Goal: Task Accomplishment & Management: Manage account settings

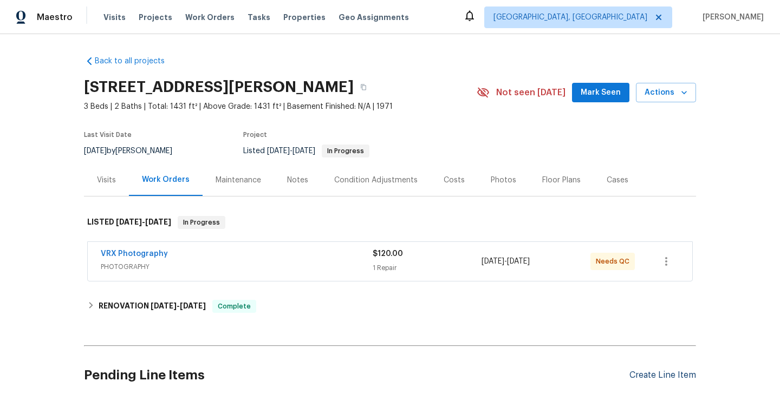
click at [664, 371] on div "Create Line Item" at bounding box center [663, 376] width 67 height 10
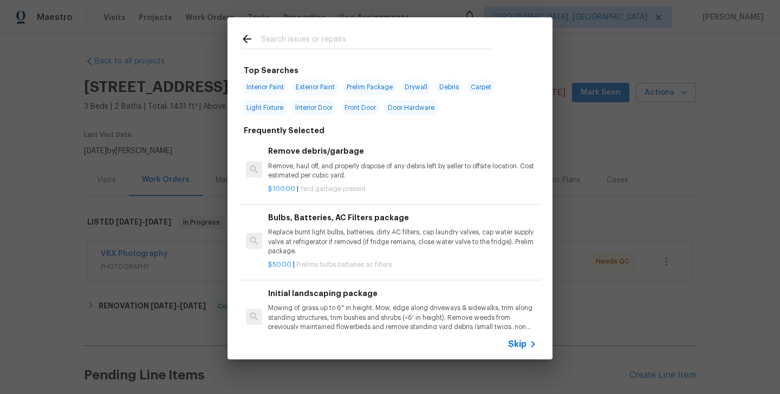
click at [518, 348] on span "Skip" at bounding box center [517, 344] width 18 height 11
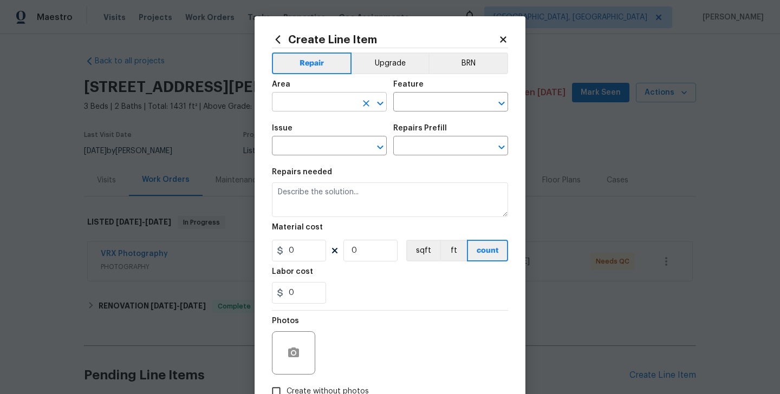
click at [290, 103] on input "text" at bounding box center [314, 103] width 85 height 17
click at [288, 131] on li "Utilities" at bounding box center [329, 128] width 115 height 18
type input "Utilities"
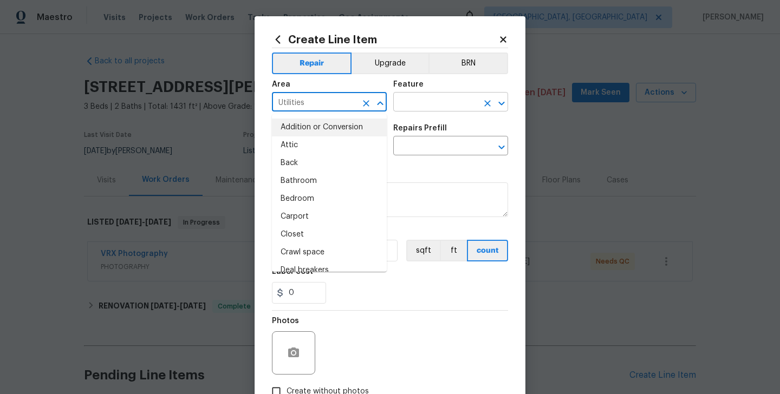
click at [407, 108] on input "text" at bounding box center [435, 103] width 85 height 17
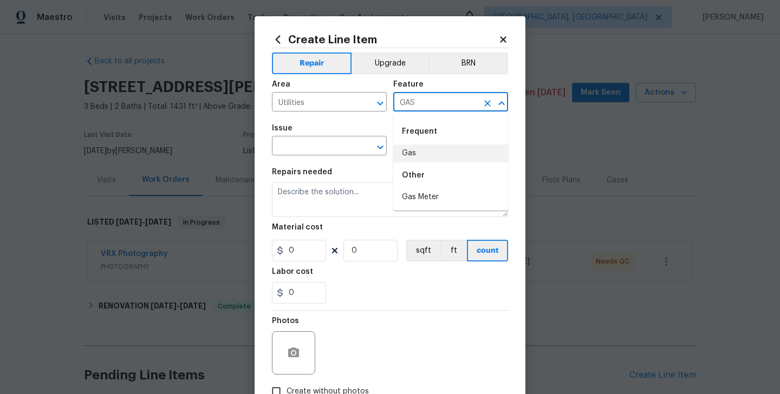
click at [409, 155] on li "Gas" at bounding box center [450, 154] width 115 height 18
type input "Gas"
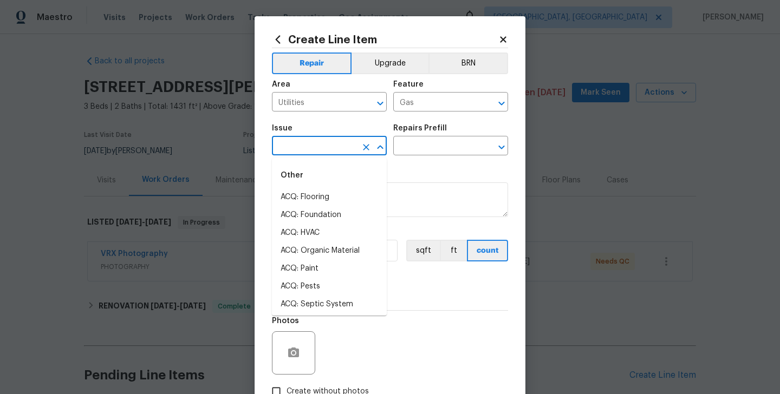
click at [303, 140] on input "text" at bounding box center [314, 147] width 85 height 17
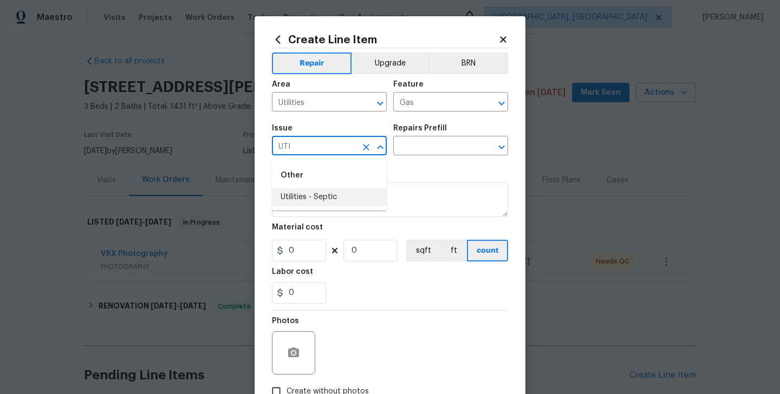
type input "UTI"
click at [331, 245] on li "Utilities - Septic" at bounding box center [329, 251] width 115 height 18
type input "Utilities - Septic"
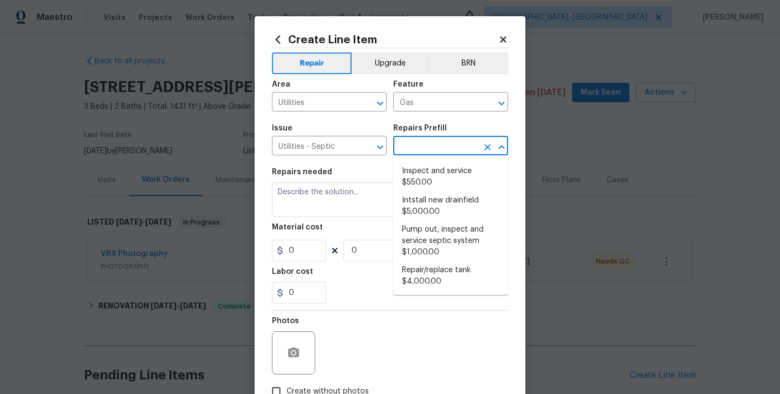
click at [427, 147] on input "text" at bounding box center [435, 147] width 85 height 17
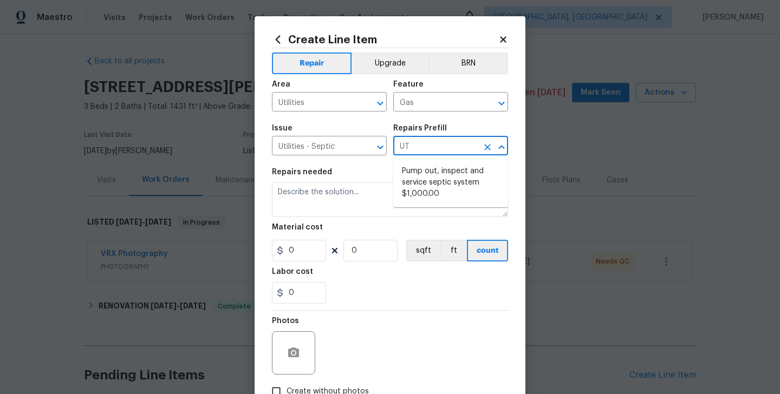
type input "U"
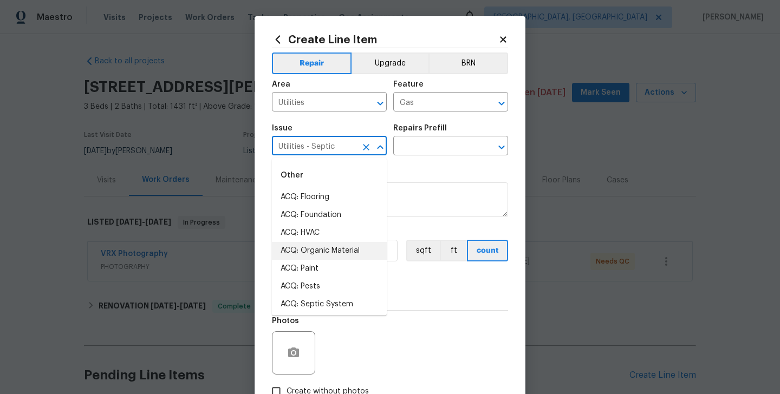
click at [355, 141] on input "Utilities - Septic" at bounding box center [314, 147] width 85 height 17
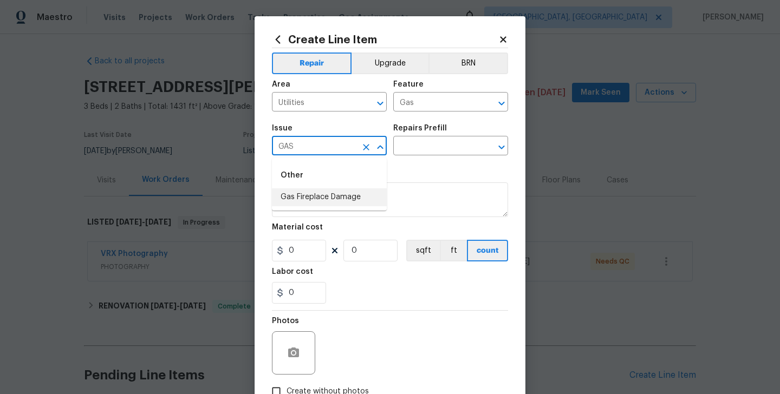
click at [358, 193] on li "Gas Fireplace Damage" at bounding box center [329, 198] width 115 height 18
type input "Gas Fireplace Damage"
drag, startPoint x: 431, startPoint y: 140, endPoint x: 432, endPoint y: 148, distance: 8.2
click at [431, 140] on input "text" at bounding box center [435, 147] width 85 height 17
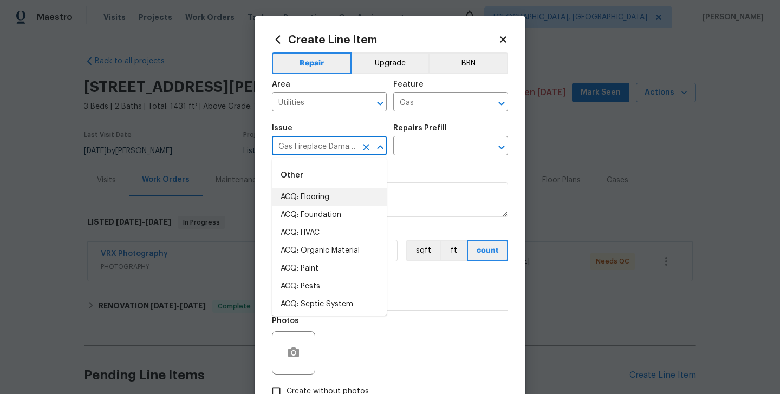
click at [316, 146] on input "Gas Fireplace Damage" at bounding box center [314, 147] width 85 height 17
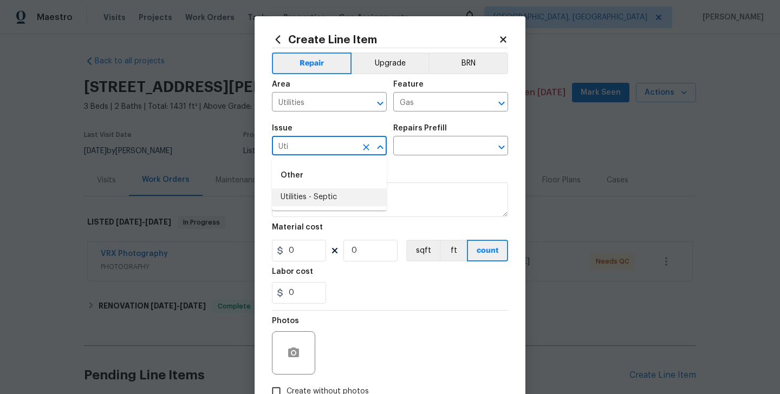
scroll to position [73, 0]
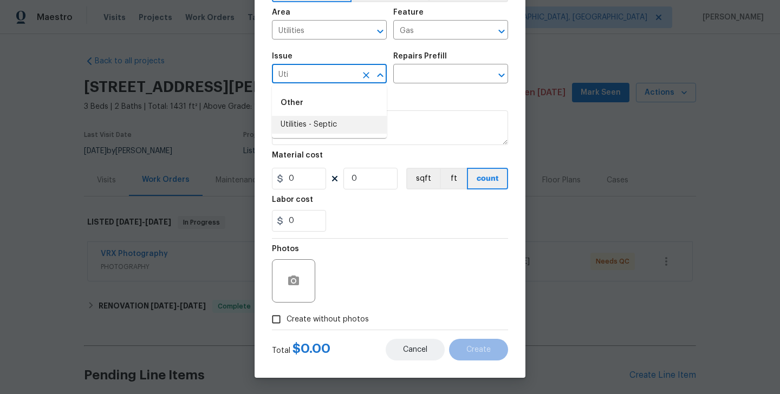
type input "Uti"
click at [412, 349] on span "Cancel" at bounding box center [415, 350] width 24 height 8
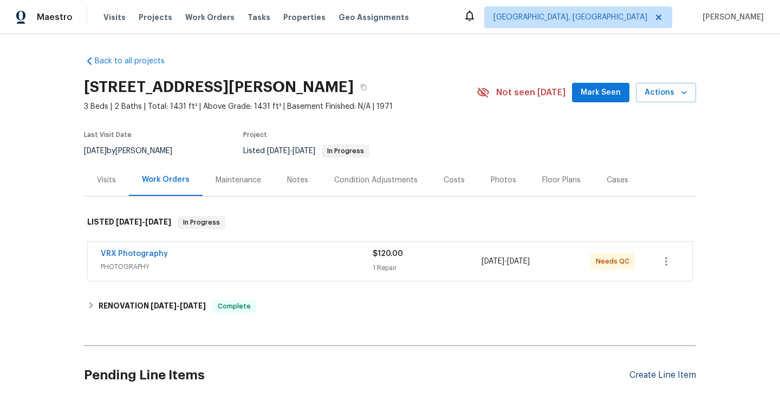
click at [652, 372] on div "Create Line Item" at bounding box center [663, 376] width 67 height 10
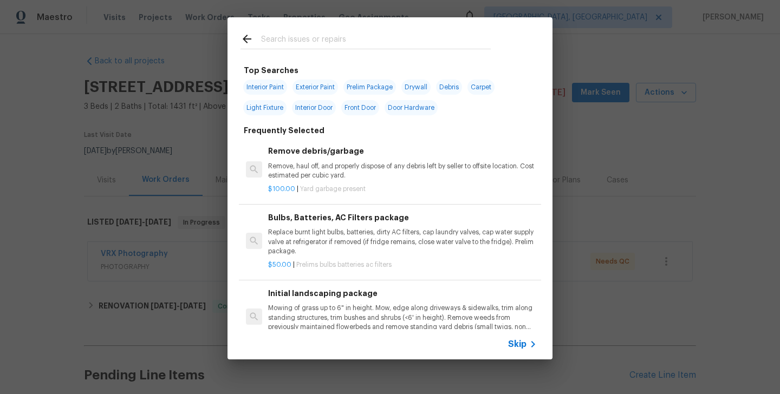
click at [292, 43] on input "text" at bounding box center [376, 41] width 230 height 16
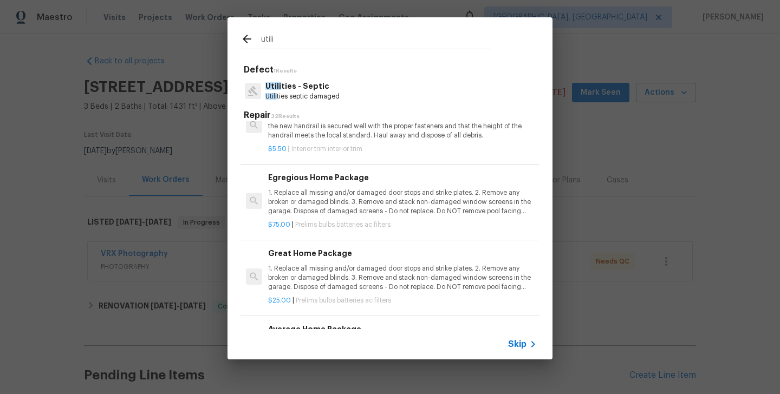
scroll to position [67, 0]
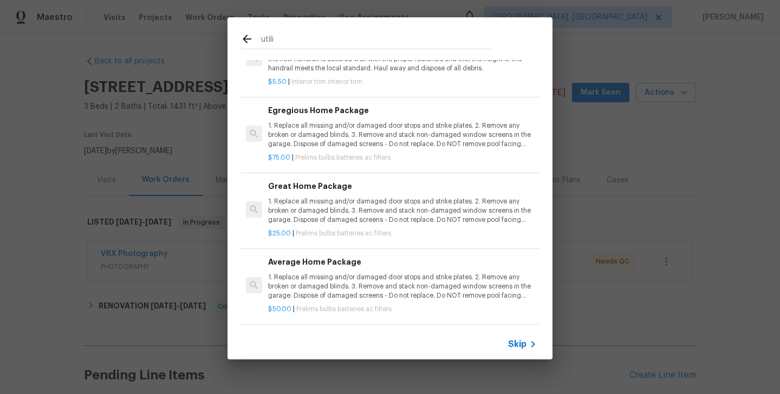
type input "utili"
click at [530, 348] on icon at bounding box center [533, 344] width 13 height 13
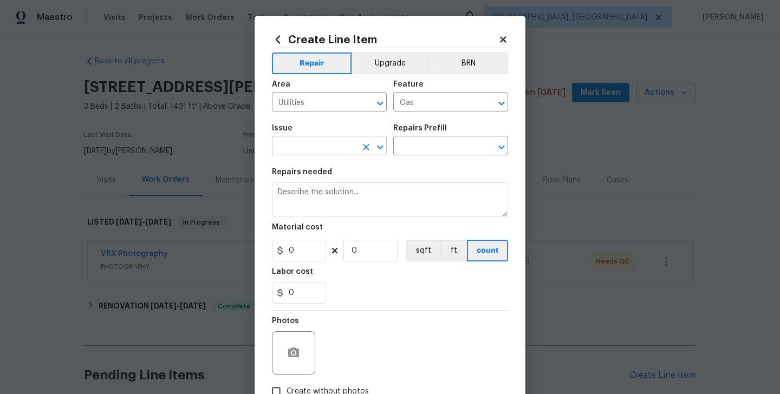
click at [308, 155] on span "Issue ​" at bounding box center [329, 140] width 115 height 44
click at [293, 150] on input "text" at bounding box center [314, 147] width 85 height 17
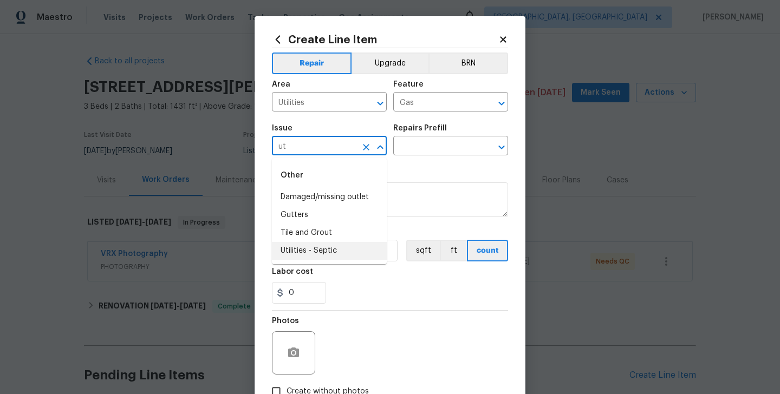
click at [312, 256] on li "Utilities - Septic" at bounding box center [329, 251] width 115 height 18
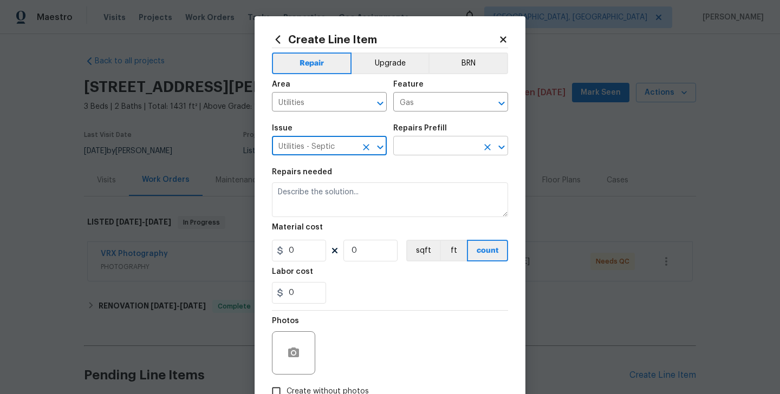
type input "Utilities - Septic"
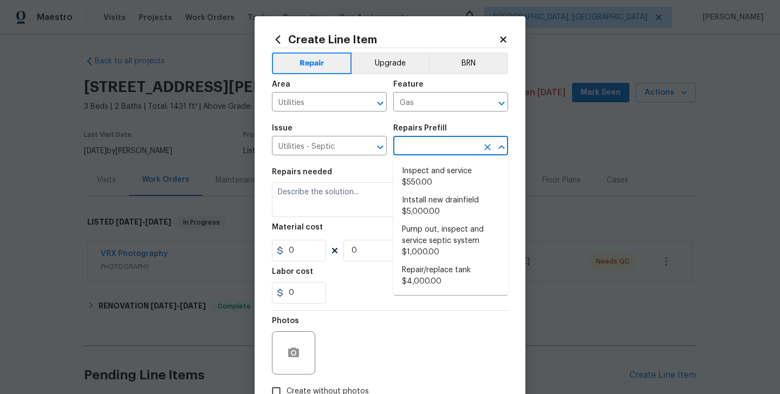
click at [419, 150] on input "text" at bounding box center [435, 147] width 85 height 17
click at [442, 272] on li "Repair/replace tank $4,000.00" at bounding box center [450, 276] width 115 height 29
type input "Repair/replace tank $4,000.00"
type textarea "County Septic certification necessary. Can be removed with Cert. Install new se…"
type input "1"
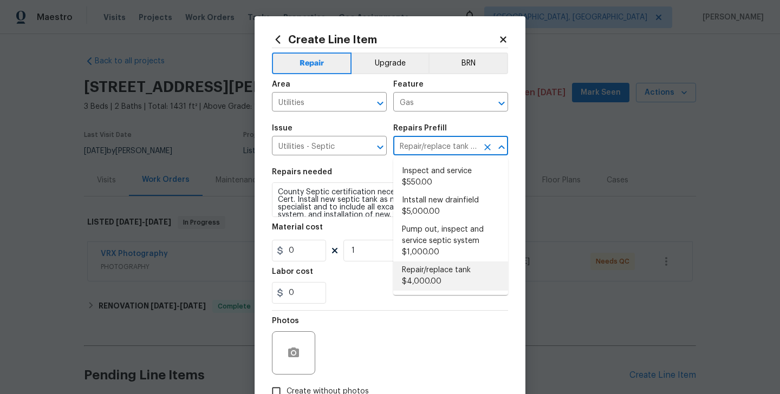
type input "4000"
click at [302, 197] on textarea "County Septic certification necessary. Can be removed with Cert. Install new se…" at bounding box center [390, 200] width 236 height 35
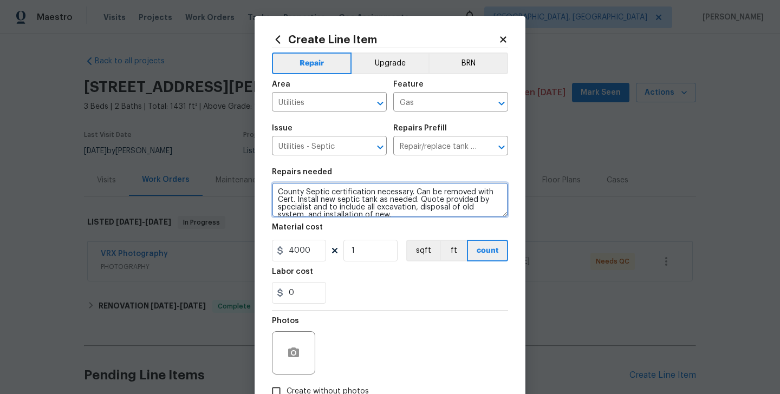
click at [302, 197] on textarea "County Septic certification necessary. Can be removed with Cert. Install new se…" at bounding box center [390, 200] width 236 height 35
paste textarea "Smells like gas in the bathroom - Please prioritize this WO. Identify and stop …"
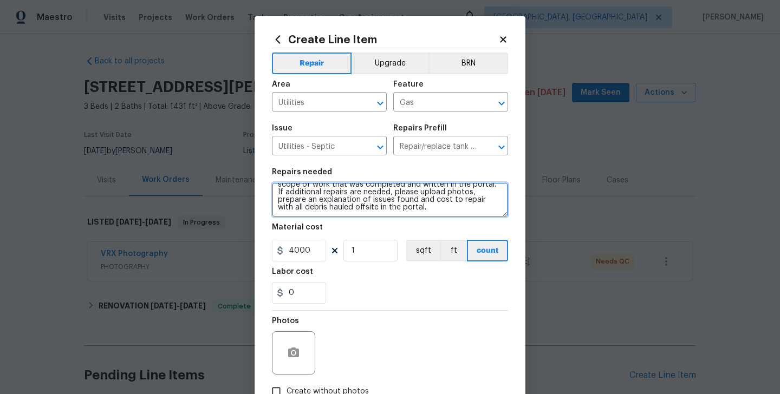
type textarea "Smells like gas in the bathroom - Please prioritize this WO. Identify and stop …"
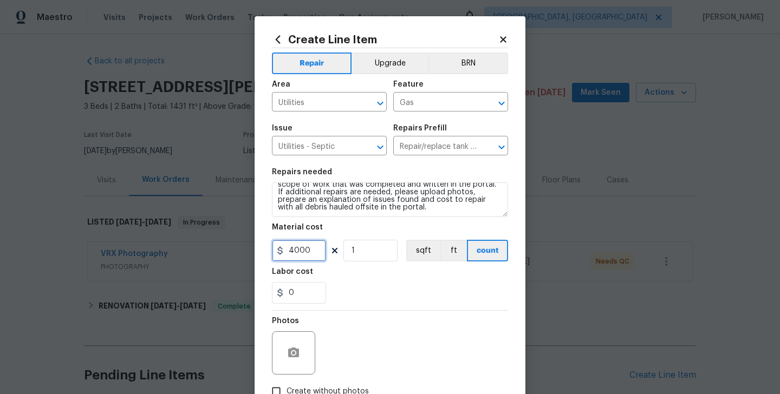
click at [296, 249] on input "4000" at bounding box center [299, 251] width 54 height 22
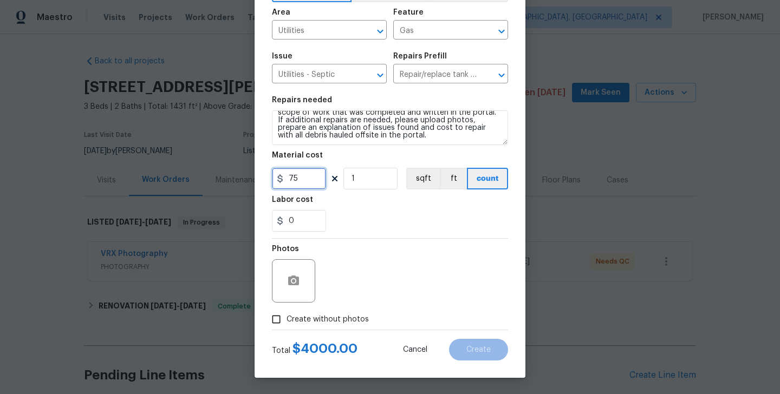
type input "75"
click at [322, 323] on span "Create without photos" at bounding box center [328, 319] width 82 height 11
click at [287, 323] on input "Create without photos" at bounding box center [276, 319] width 21 height 21
checkbox input "true"
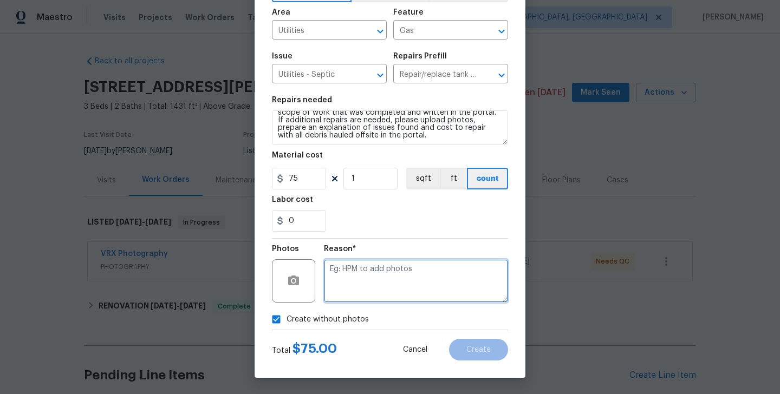
click at [395, 286] on textarea at bounding box center [416, 281] width 184 height 43
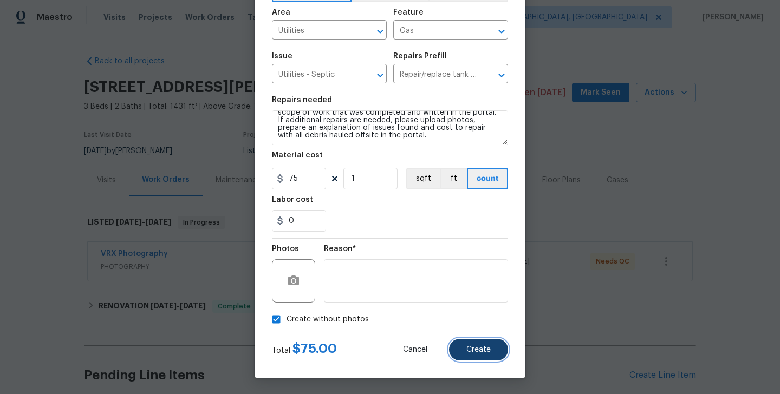
click at [472, 354] on button "Create" at bounding box center [478, 350] width 59 height 22
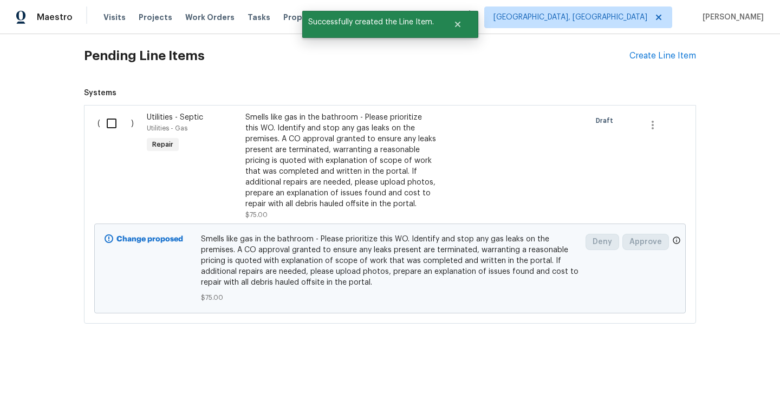
scroll to position [323, 0]
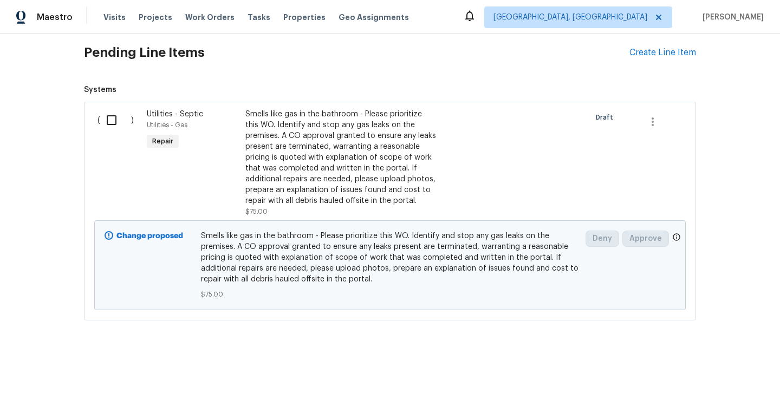
click at [116, 120] on input "checkbox" at bounding box center [115, 120] width 31 height 23
checkbox input "true"
click at [698, 352] on div "Cancel (1) Item Create Work Order" at bounding box center [390, 367] width 780 height 55
click at [695, 366] on span "Create Work Order" at bounding box center [718, 368] width 72 height 14
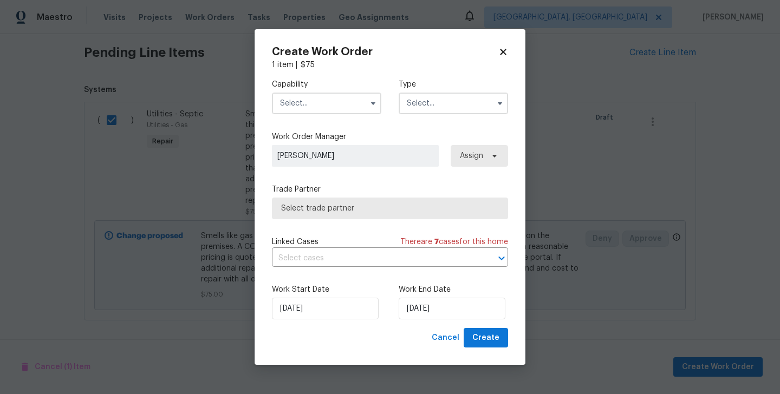
click at [315, 108] on input "text" at bounding box center [326, 104] width 109 height 22
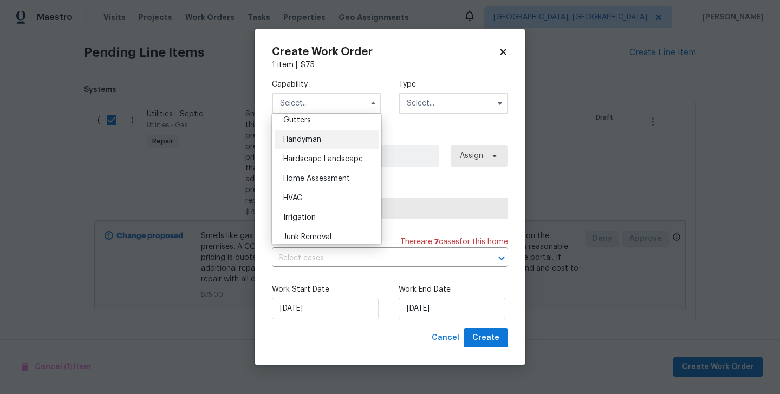
scroll to position [583, 0]
click at [311, 145] on div "Handyman" at bounding box center [327, 139] width 104 height 20
type input "Handyman"
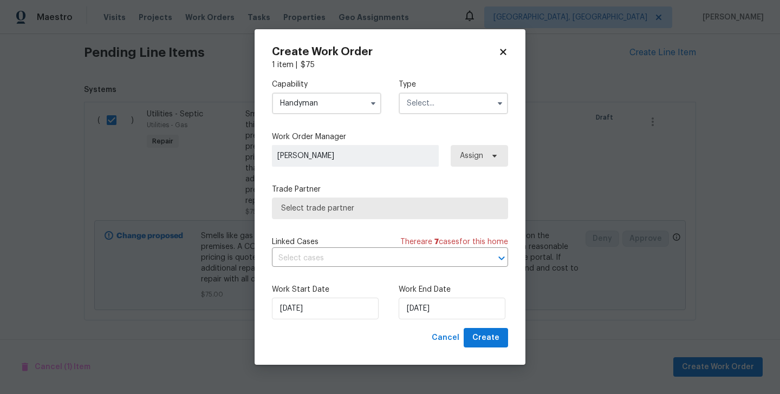
click at [434, 95] on input "text" at bounding box center [453, 104] width 109 height 22
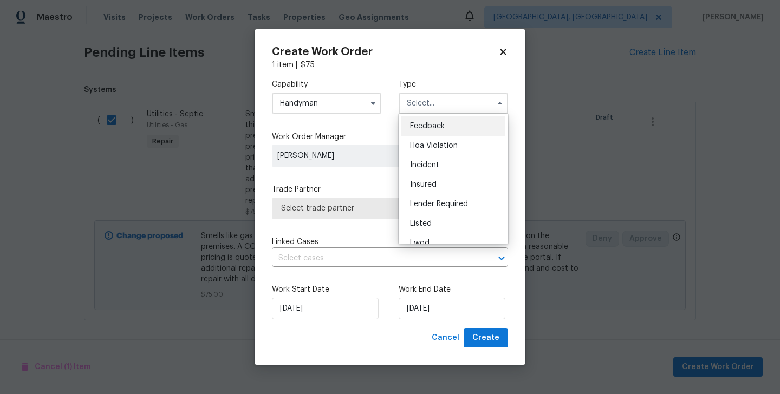
click at [435, 129] on span "Feedback" at bounding box center [427, 126] width 35 height 8
type input "Feedback"
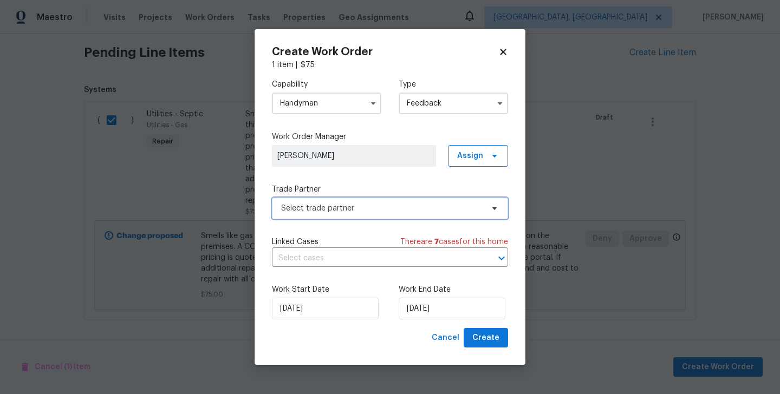
click at [312, 213] on span "Select trade partner" at bounding box center [382, 208] width 202 height 11
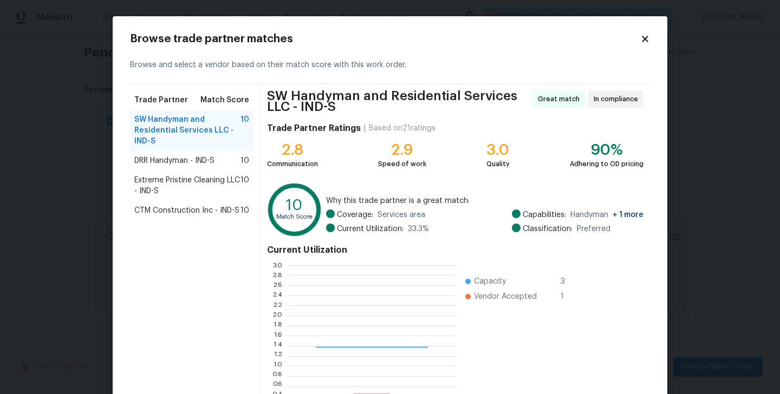
scroll to position [152, 168]
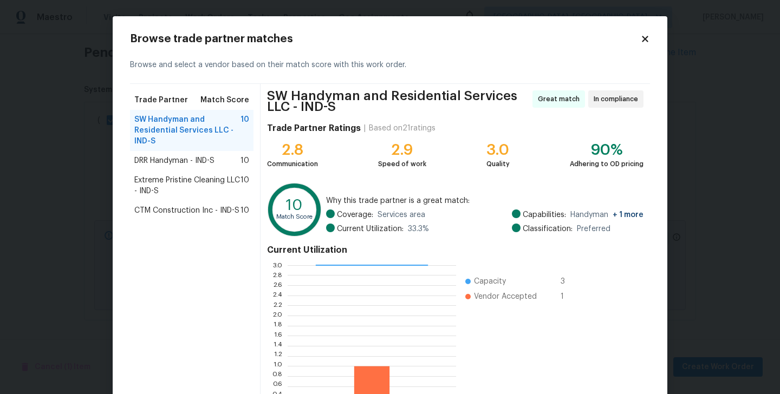
click at [187, 164] on span "DRR Handyman - IND-S" at bounding box center [174, 160] width 80 height 11
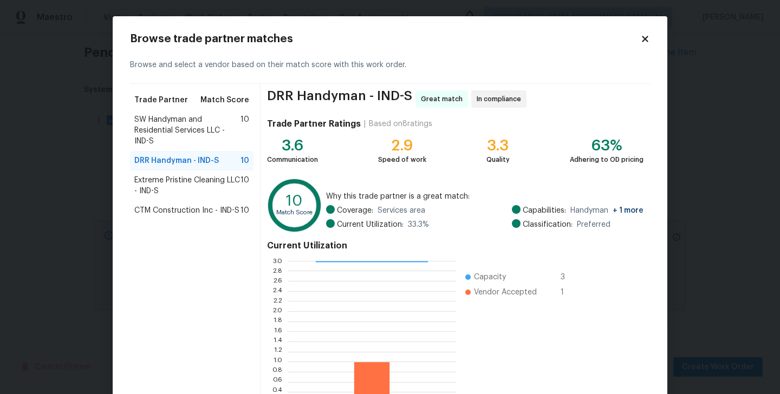
click at [169, 183] on span "Extreme Pristine Cleaning LLC - IND-S" at bounding box center [187, 186] width 106 height 22
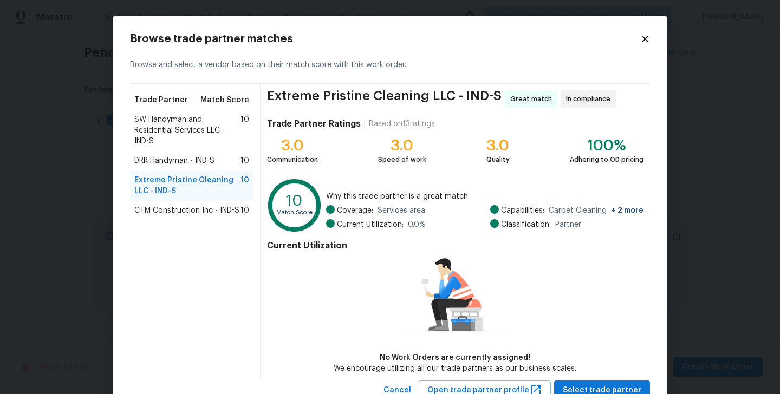
click at [167, 204] on div "CTM Construction Inc - IND-S 10" at bounding box center [192, 211] width 124 height 20
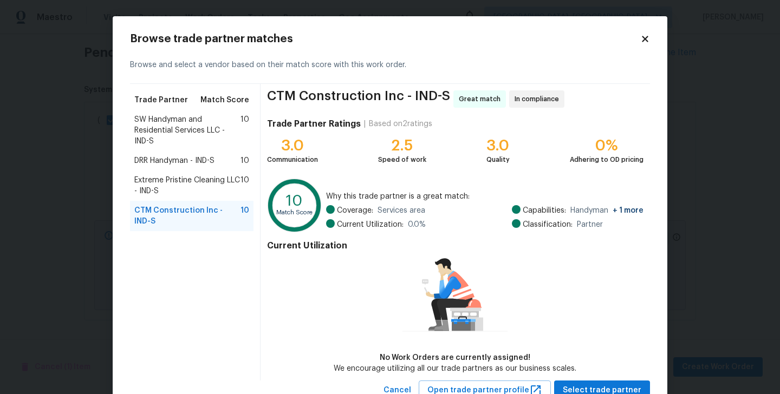
click at [157, 138] on span "SW Handyman and Residential Services LLC - IND-S" at bounding box center [187, 130] width 106 height 33
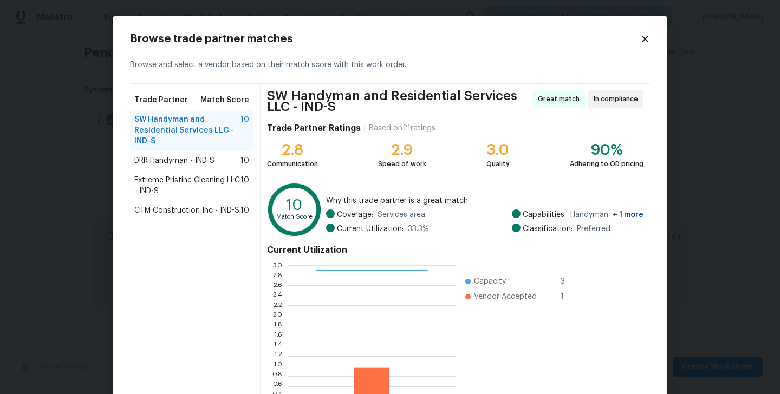
scroll to position [88, 0]
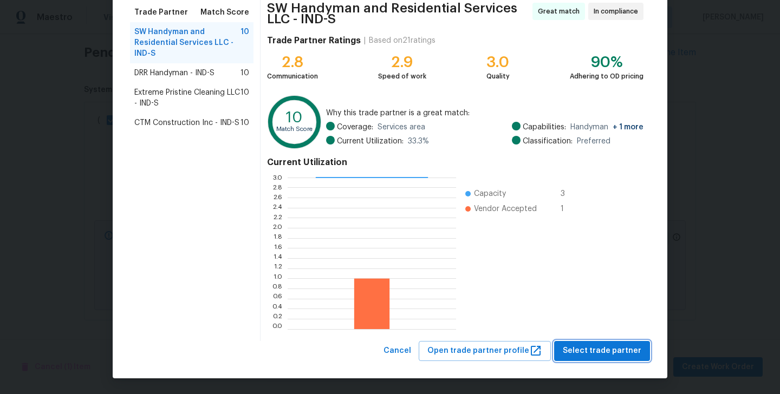
click at [614, 360] on button "Select trade partner" at bounding box center [602, 351] width 96 height 20
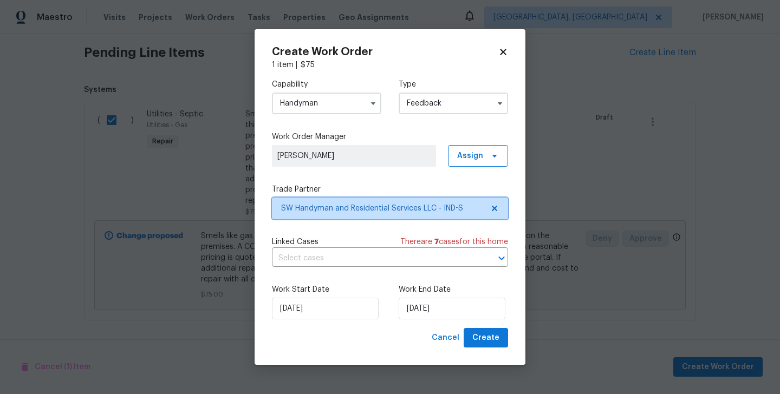
scroll to position [0, 0]
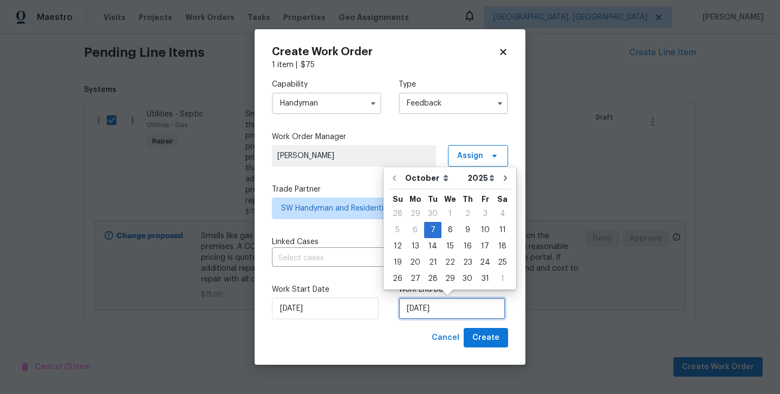
click at [422, 315] on input "07/10/2025" at bounding box center [452, 309] width 107 height 22
click at [469, 228] on div "9" at bounding box center [467, 230] width 17 height 15
type input "09/10/2025"
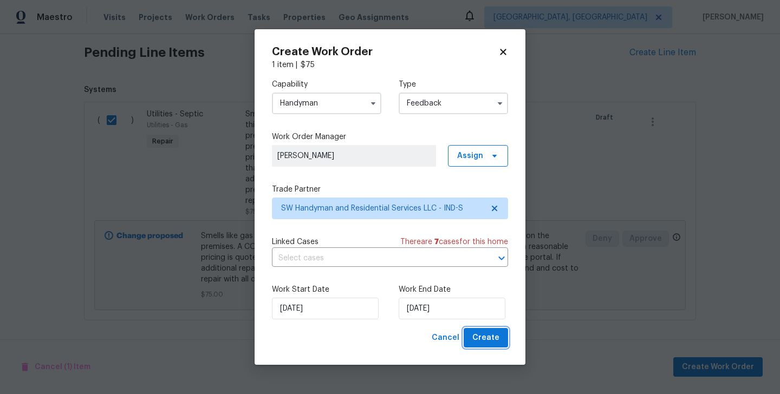
click at [473, 341] on button "Create" at bounding box center [486, 338] width 44 height 20
checkbox input "false"
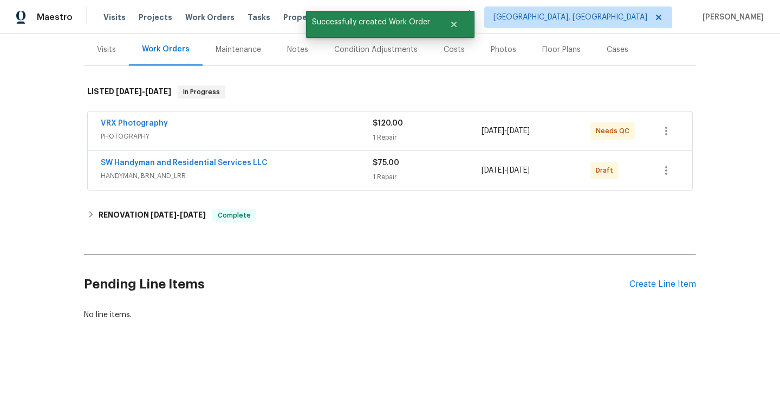
scroll to position [68, 0]
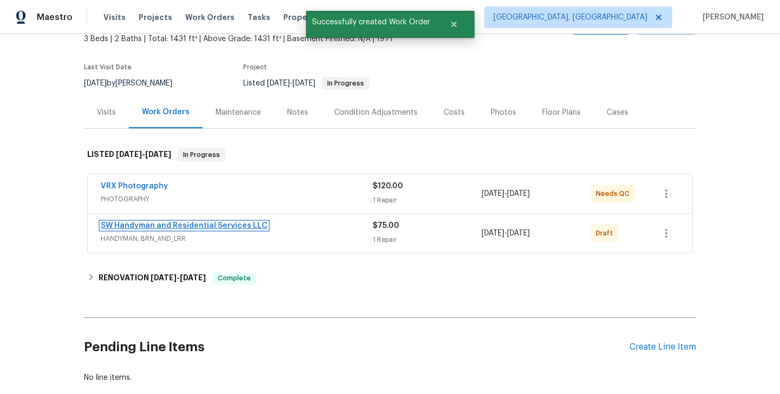
click at [219, 226] on link "SW Handyman and Residential Services LLC" at bounding box center [184, 226] width 167 height 8
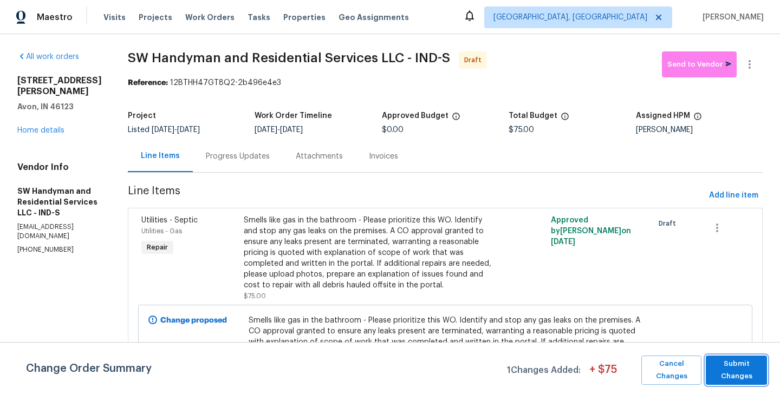
click at [725, 373] on span "Submit Changes" at bounding box center [736, 370] width 50 height 25
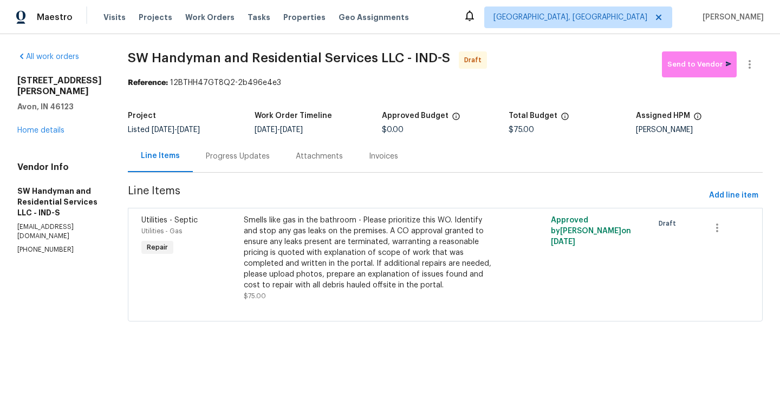
click at [242, 163] on div "Progress Updates" at bounding box center [238, 156] width 90 height 32
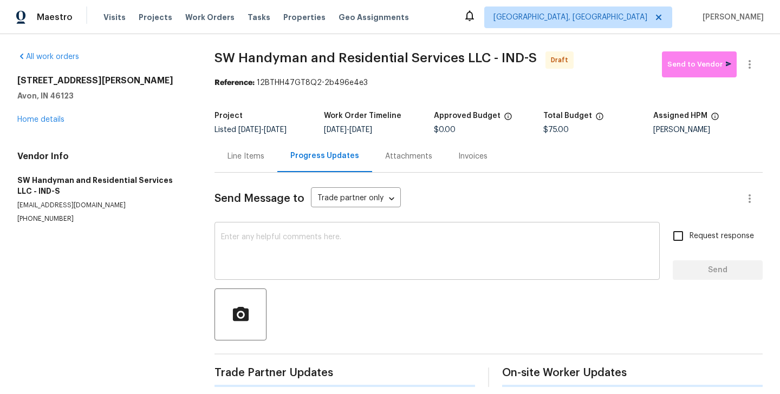
click at [305, 276] on div "x ​" at bounding box center [437, 252] width 445 height 55
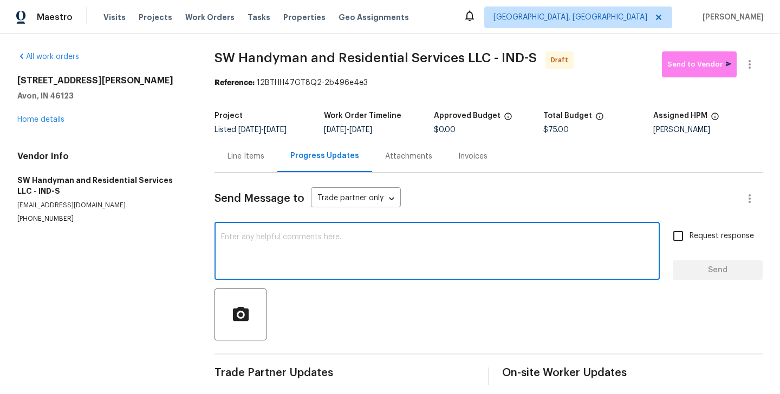
paste textarea "Hi this is Glory with Opendoor. I’m confirming you received the WO for the prop…"
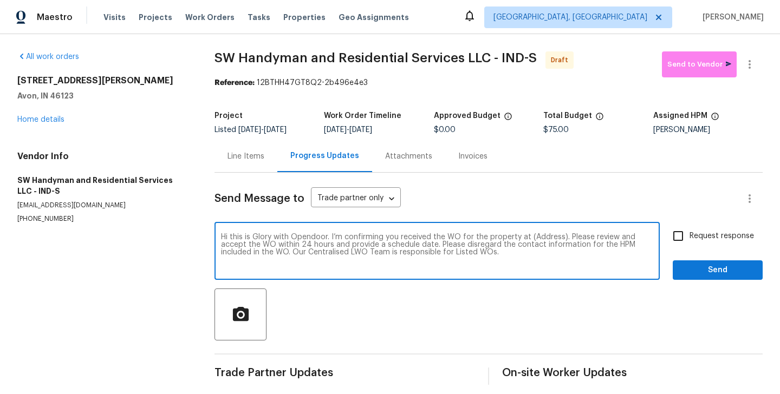
click at [258, 235] on textarea "Hi this is Glory with Opendoor. I’m confirming you received the WO for the prop…" at bounding box center [437, 253] width 432 height 38
drag, startPoint x: 507, startPoint y: 252, endPoint x: 211, endPoint y: 218, distance: 297.2
click at [211, 218] on div "All work orders 4832 Vermillion Ct Avon, IN 46123 Home details Vendor Info SW H…" at bounding box center [390, 218] width 780 height 368
click at [521, 270] on textarea "Hi this is Blessida with Opendoor. I’m confirming you received the WO for the p…" at bounding box center [437, 253] width 432 height 38
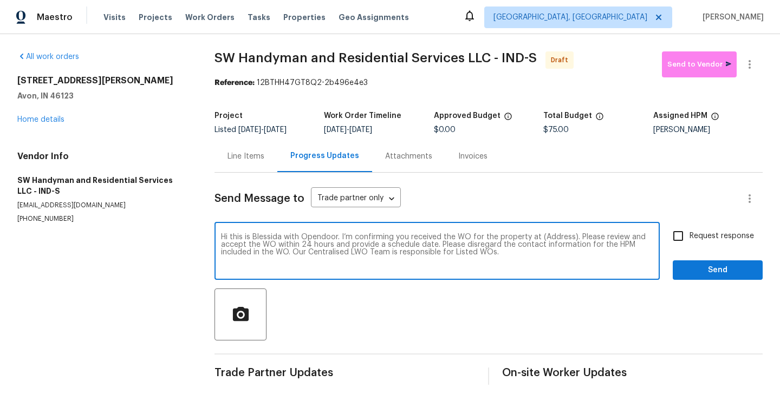
click at [552, 235] on textarea "Hi this is Blessida with Opendoor. I’m confirming you received the WO for the p…" at bounding box center [437, 253] width 432 height 38
paste textarea "4832 Vermillion Ct, Avon, IN 46123"
type textarea "Hi this is Blessida with Opendoor. I’m confirming you received the WO for the p…"
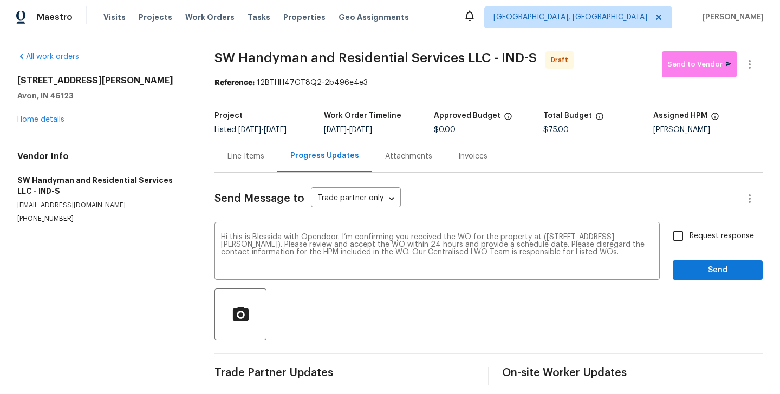
click at [695, 230] on label "Request response" at bounding box center [710, 236] width 87 height 23
click at [690, 230] on input "Request response" at bounding box center [678, 236] width 23 height 23
checkbox input "true"
click at [695, 276] on span "Send" at bounding box center [718, 271] width 73 height 14
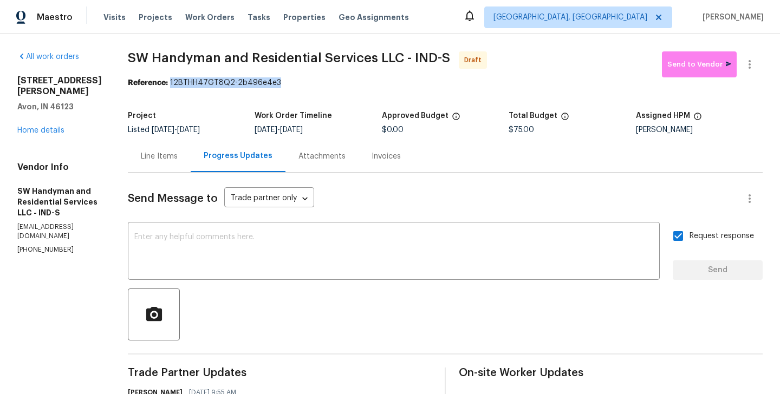
drag, startPoint x: 171, startPoint y: 83, endPoint x: 290, endPoint y: 83, distance: 119.2
click at [290, 83] on div "Reference: 12BTHH47GT8Q2-2b496e4e3" at bounding box center [445, 82] width 635 height 11
copy div "12BTHH47GT8Q2-2b496e4e3"
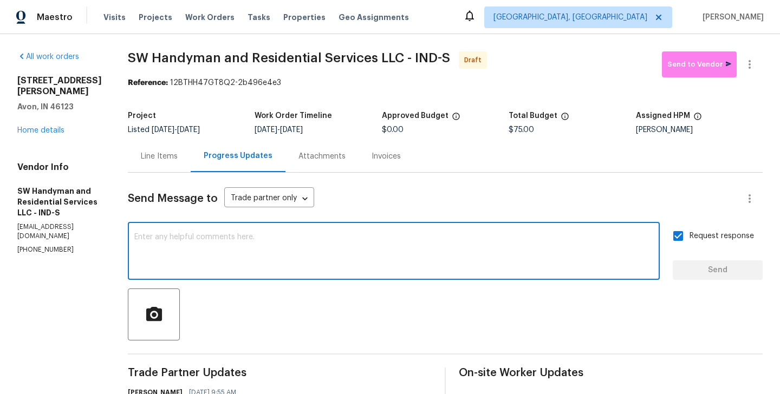
click at [247, 263] on textarea at bounding box center [393, 253] width 519 height 38
paste textarea "The Work Orders must include before-photos (both close-up and wide-angle) and a…"
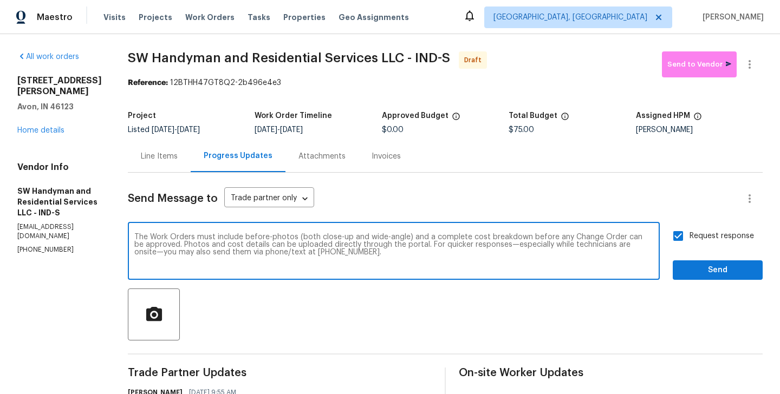
type textarea "The Work Orders must include before-photos (both close-up and wide-angle) and a…"
click at [695, 273] on span "Send" at bounding box center [718, 271] width 73 height 14
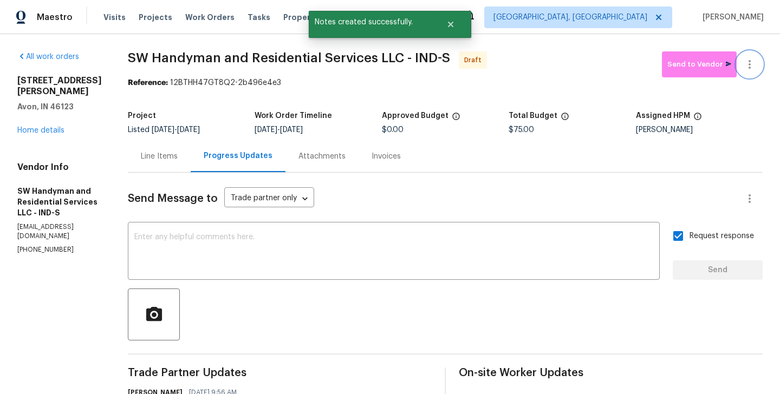
click at [750, 59] on icon "button" at bounding box center [749, 64] width 13 height 13
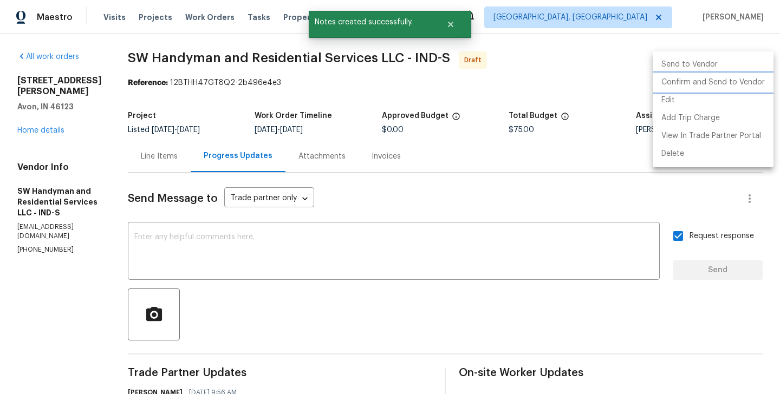
click at [752, 82] on li "Confirm and Send to Vendor" at bounding box center [713, 83] width 121 height 18
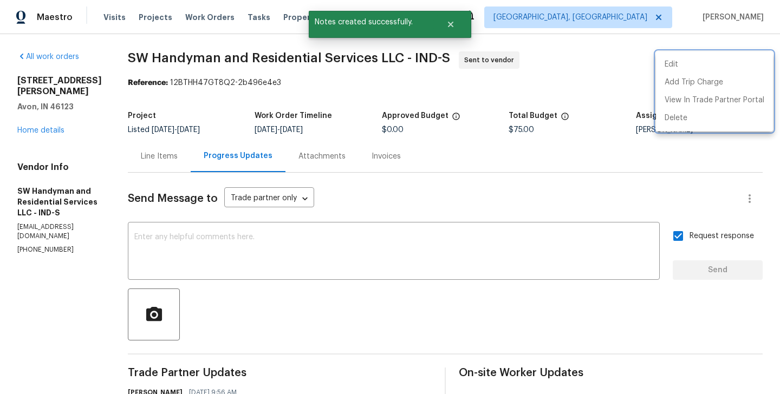
click at [285, 265] on div at bounding box center [390, 197] width 780 height 394
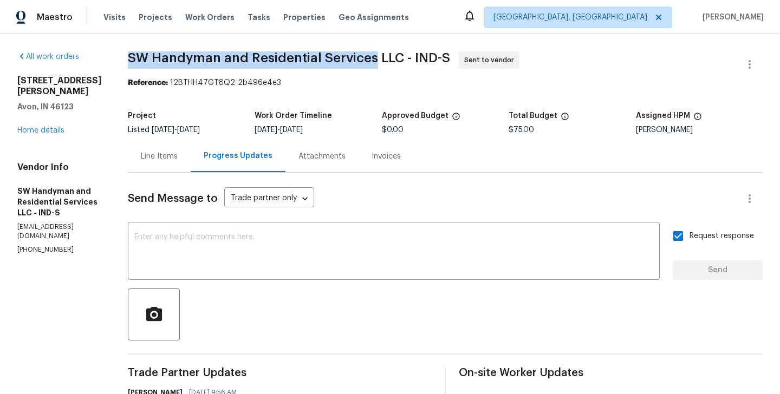
drag, startPoint x: 122, startPoint y: 60, endPoint x: 372, endPoint y: 65, distance: 250.4
click at [372, 65] on div "All work orders 4832 Vermillion Ct Avon, IN 46123 Home details Vendor Info SW H…" at bounding box center [390, 304] width 780 height 540
copy span "SW Handyman and Residential Services"
click at [57, 127] on link "Home details" at bounding box center [40, 131] width 47 height 8
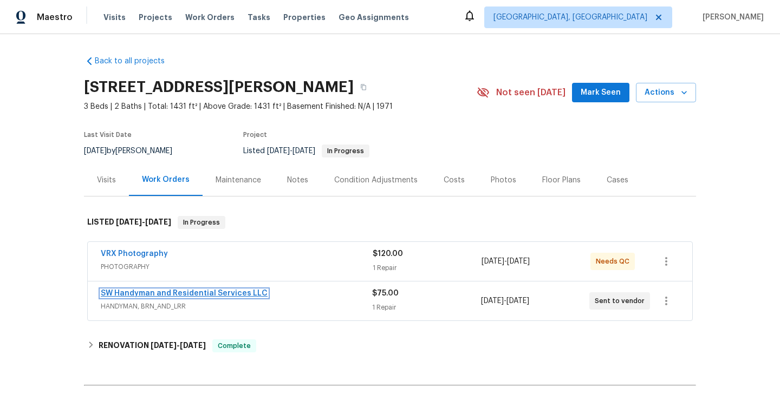
click at [244, 295] on link "SW Handyman and Residential Services LLC" at bounding box center [184, 294] width 167 height 8
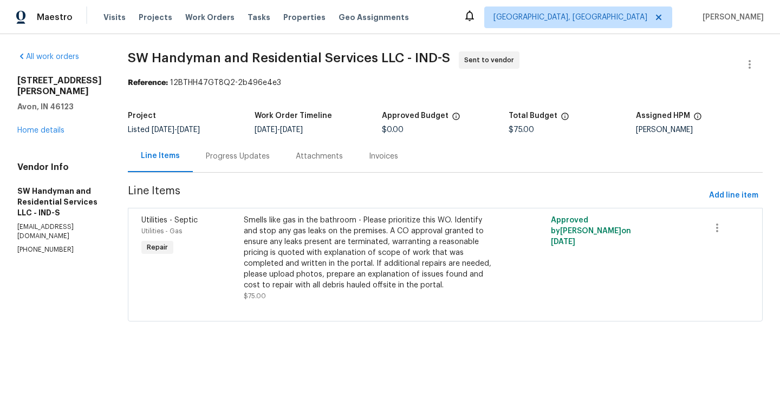
click at [247, 167] on div "Progress Updates" at bounding box center [238, 156] width 90 height 32
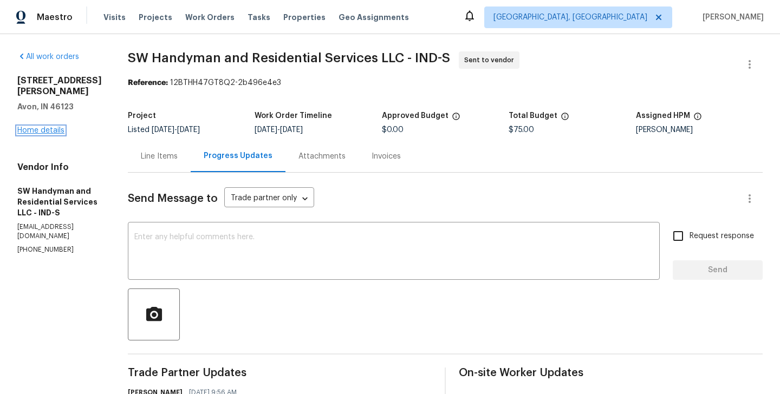
click at [33, 127] on link "Home details" at bounding box center [40, 131] width 47 height 8
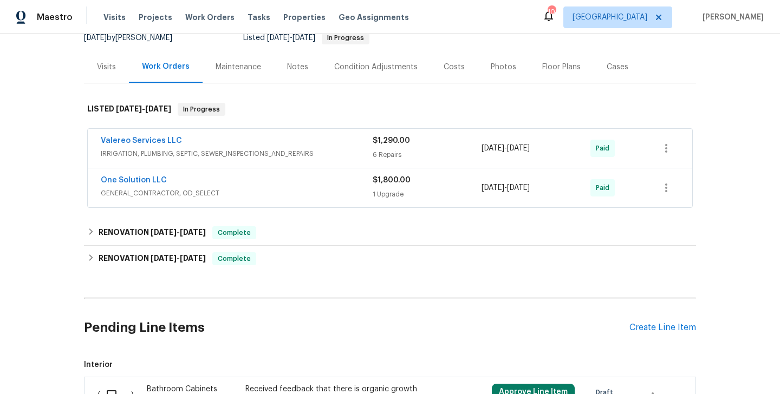
scroll to position [108, 0]
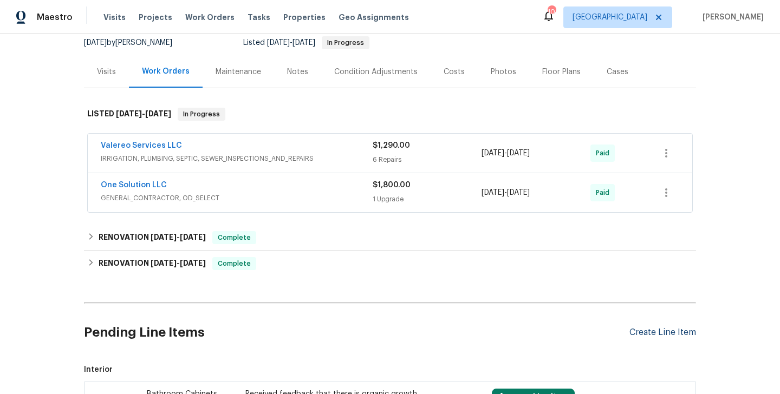
click at [636, 329] on div "Create Line Item" at bounding box center [663, 333] width 67 height 10
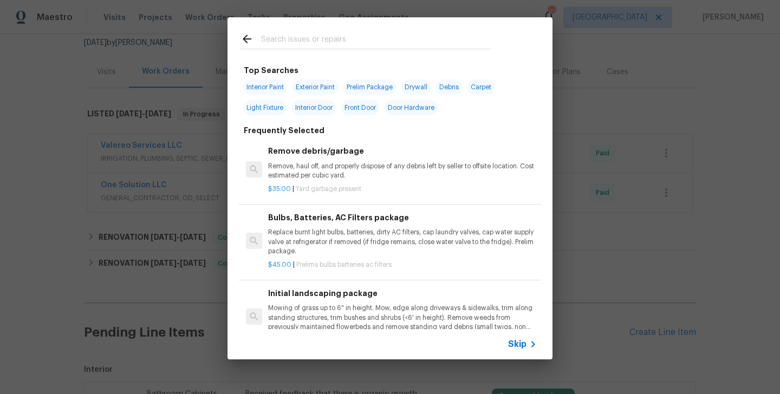
click at [516, 345] on span "Skip" at bounding box center [517, 344] width 18 height 11
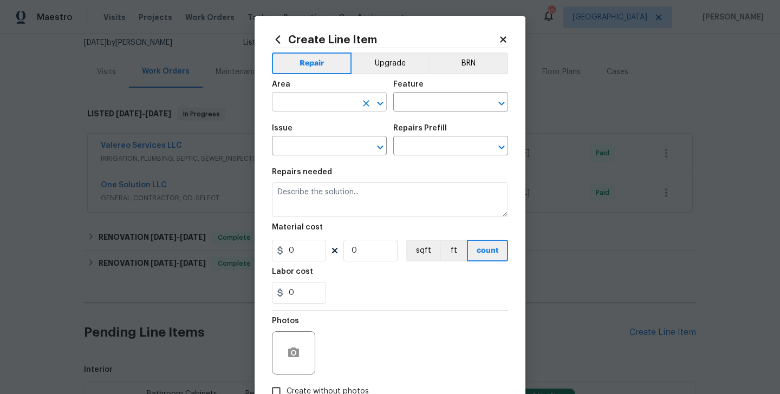
click at [286, 109] on input "text" at bounding box center [314, 103] width 85 height 17
click at [290, 137] on ul "Utilities" at bounding box center [329, 127] width 115 height 27
click at [288, 129] on li "Utilities" at bounding box center [329, 128] width 115 height 18
type input "Utilities"
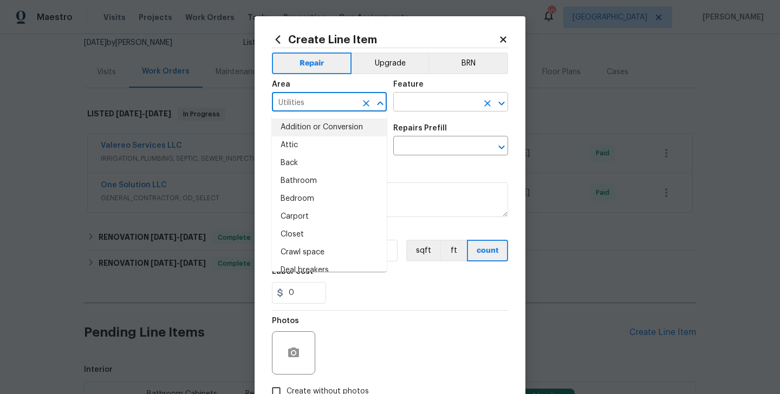
click at [422, 109] on input "text" at bounding box center [435, 103] width 85 height 17
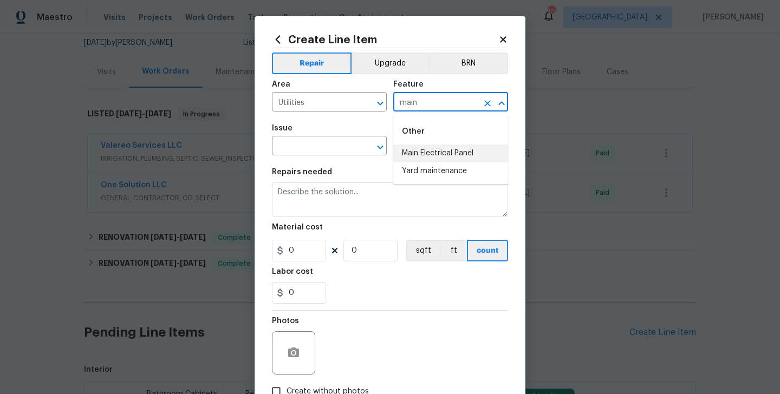
click at [443, 158] on li "Main Electrical Panel" at bounding box center [450, 154] width 115 height 18
type input "Main Electrical Panel"
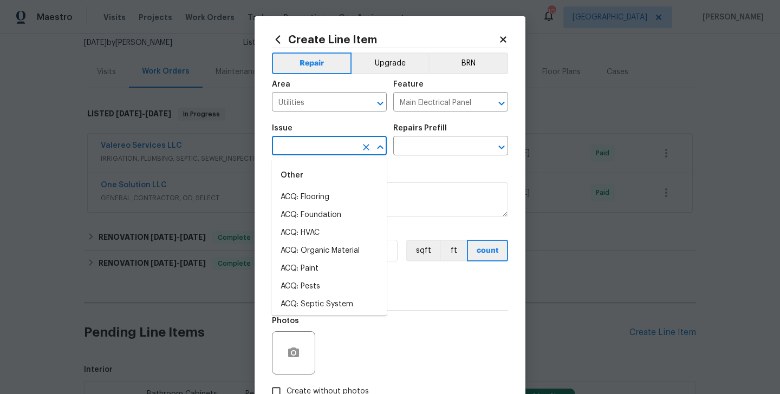
click at [289, 152] on input "text" at bounding box center [314, 147] width 85 height 17
click at [294, 196] on li "Electrical" at bounding box center [329, 198] width 115 height 18
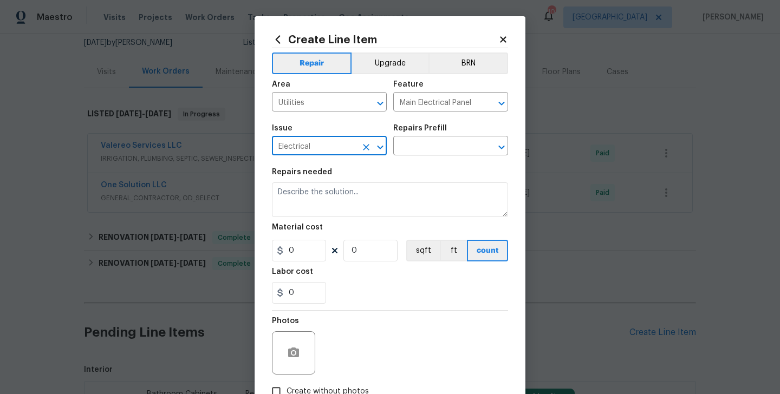
type input "Electrical"
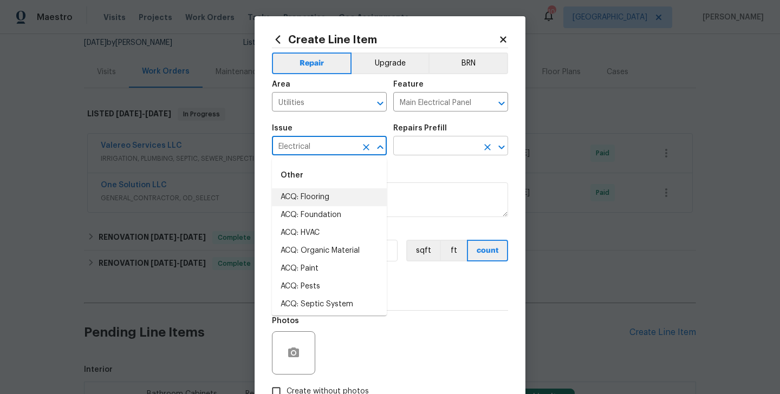
click at [418, 151] on input "text" at bounding box center [435, 147] width 85 height 17
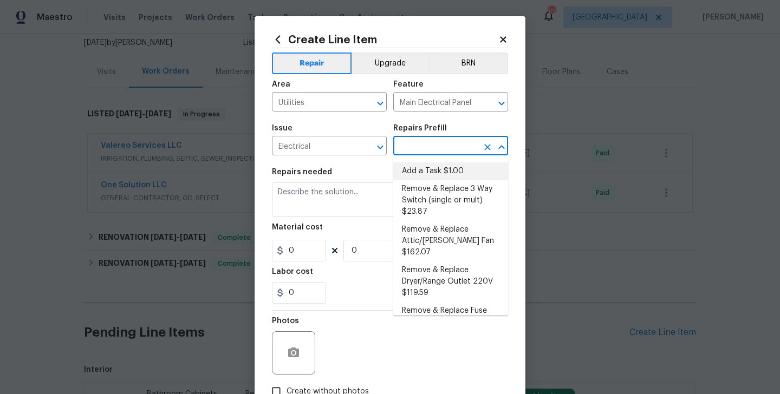
click at [417, 170] on li "Add a Task $1.00" at bounding box center [450, 172] width 115 height 18
type input "Add a Task $1.00"
type textarea "HPM to detail"
type input "1"
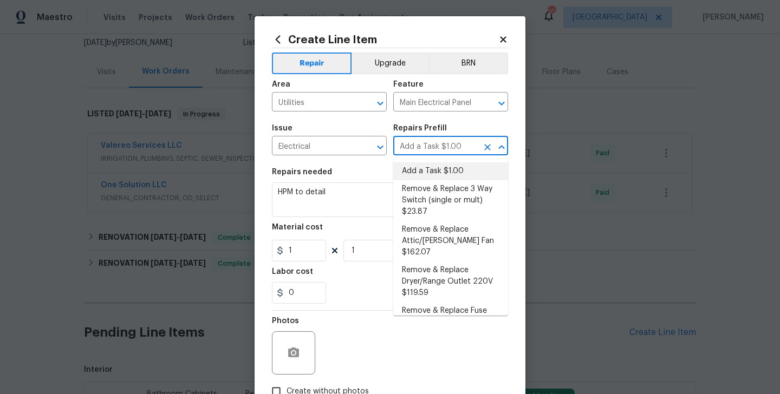
click at [299, 177] on div "Repairs needed" at bounding box center [390, 175] width 236 height 14
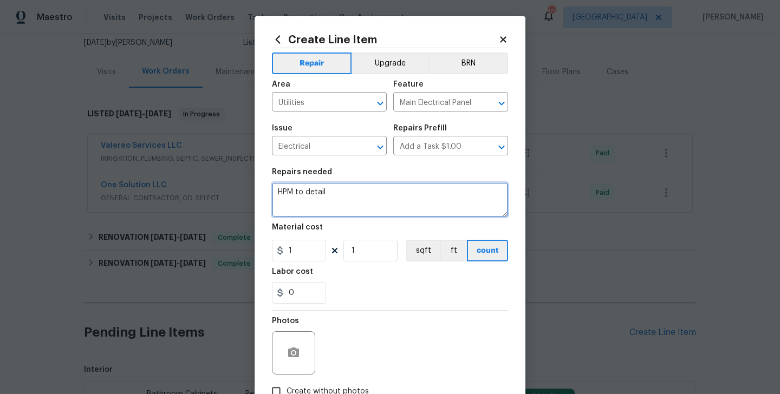
click at [299, 193] on textarea "HPM to detail" at bounding box center [390, 200] width 236 height 35
paste textarea "we received a high-usage electric bill from a utility company for this home.- I…"
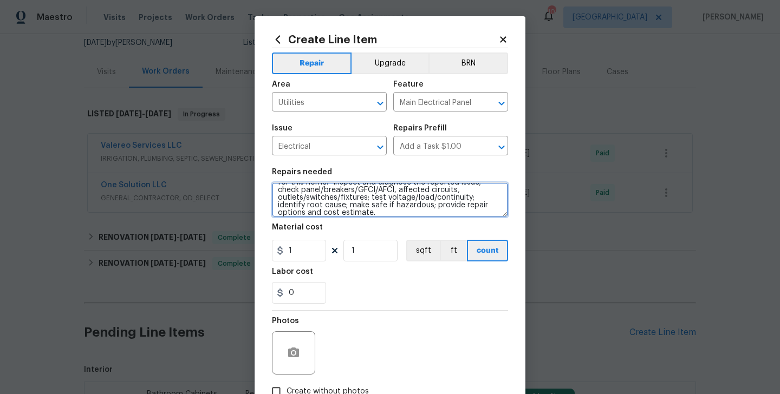
scroll to position [0, 0]
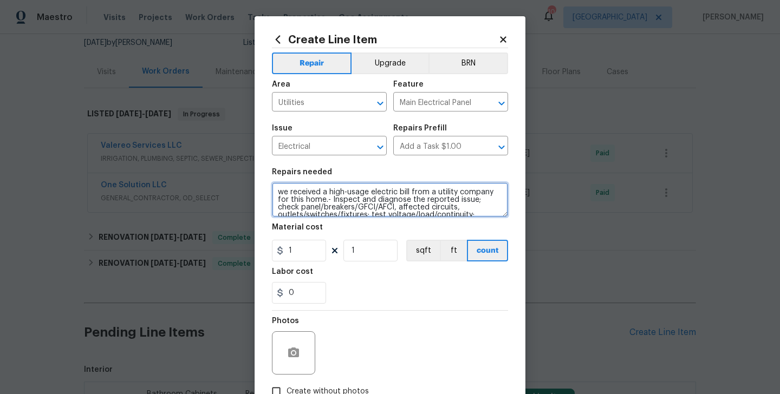
click at [283, 192] on textarea "we received a high-usage electric bill from a utility company for this home.- I…" at bounding box center [390, 200] width 236 height 35
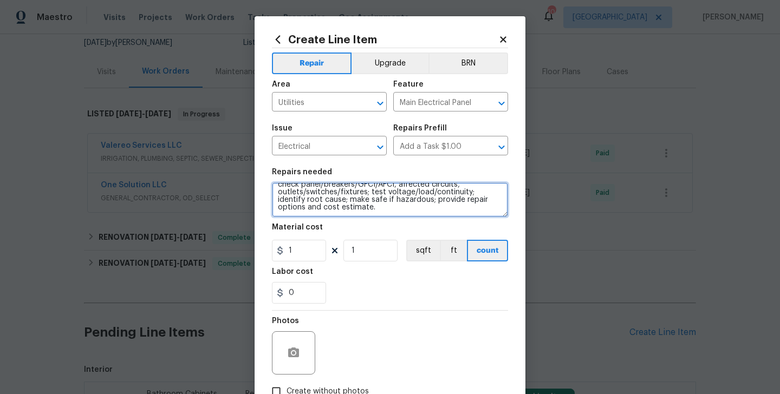
type textarea "We received a high-usage electric bill from a utility company for this home.- I…"
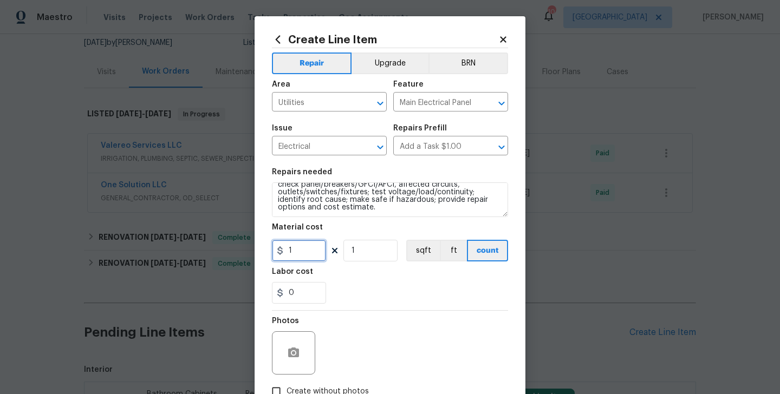
click at [301, 261] on input "1" at bounding box center [299, 251] width 54 height 22
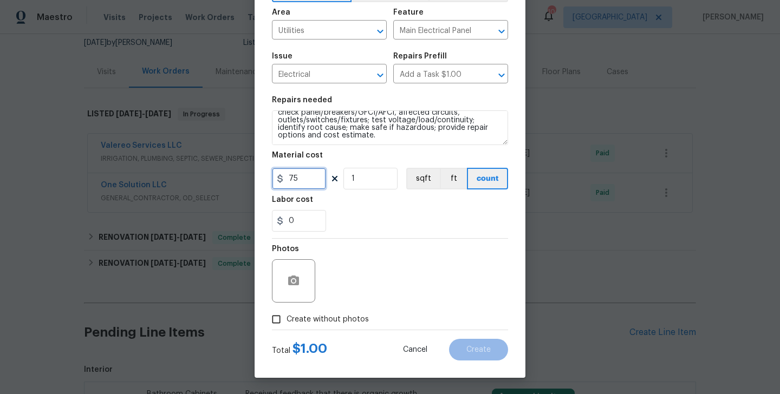
type input "75"
click at [310, 315] on span "Create without photos" at bounding box center [328, 319] width 82 height 11
click at [287, 315] on input "Create without photos" at bounding box center [276, 319] width 21 height 21
checkbox input "true"
click at [369, 280] on textarea at bounding box center [416, 281] width 184 height 43
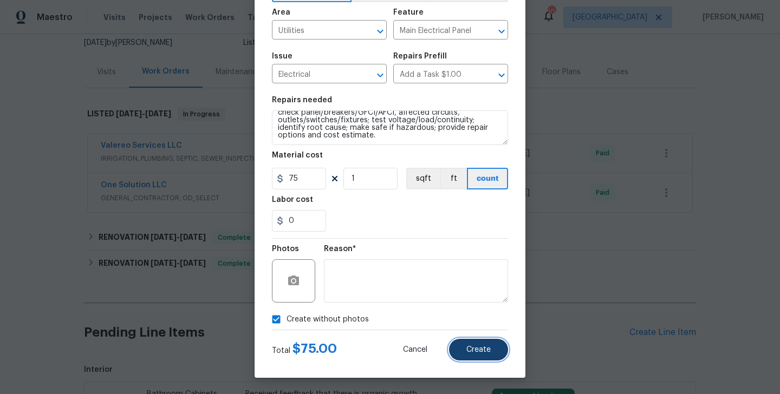
click at [476, 351] on span "Create" at bounding box center [478, 350] width 24 height 8
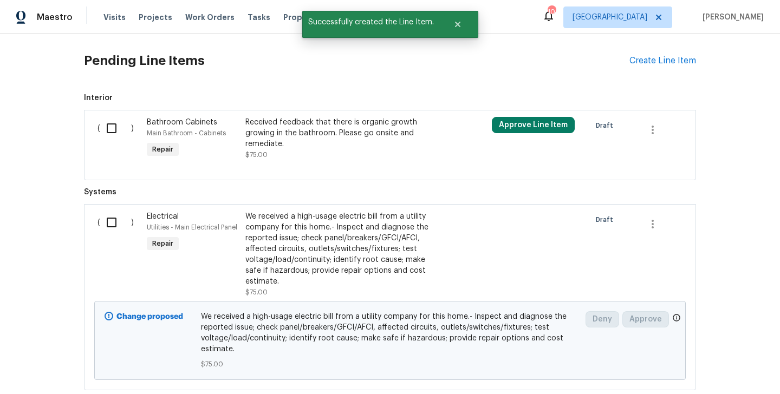
scroll to position [379, 0]
click at [110, 223] on input "checkbox" at bounding box center [115, 223] width 31 height 23
checkbox input "true"
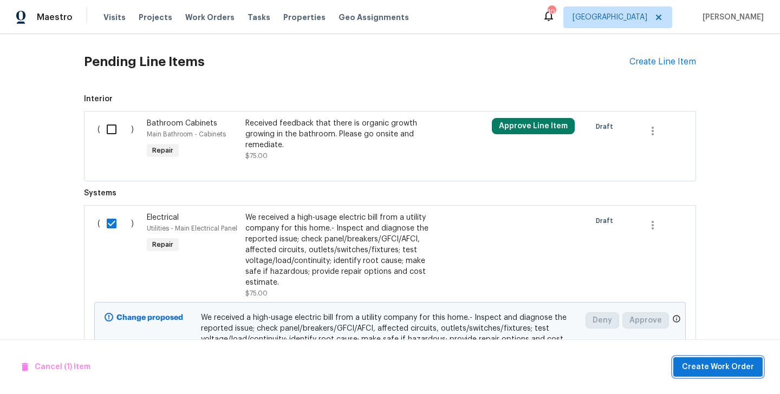
click at [705, 360] on button "Create Work Order" at bounding box center [717, 368] width 89 height 20
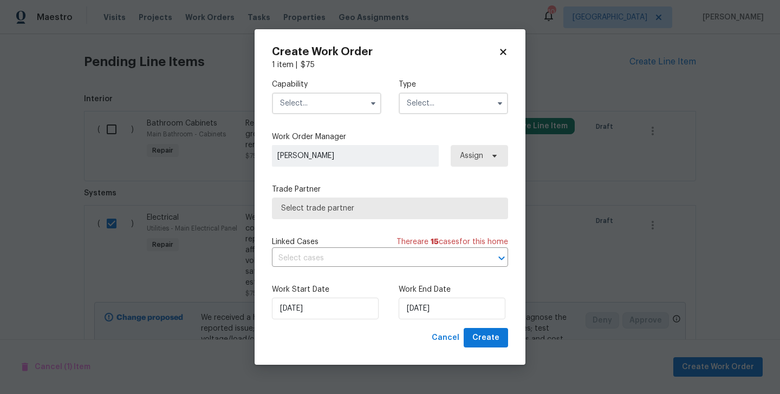
click at [298, 99] on input "text" at bounding box center [326, 104] width 109 height 22
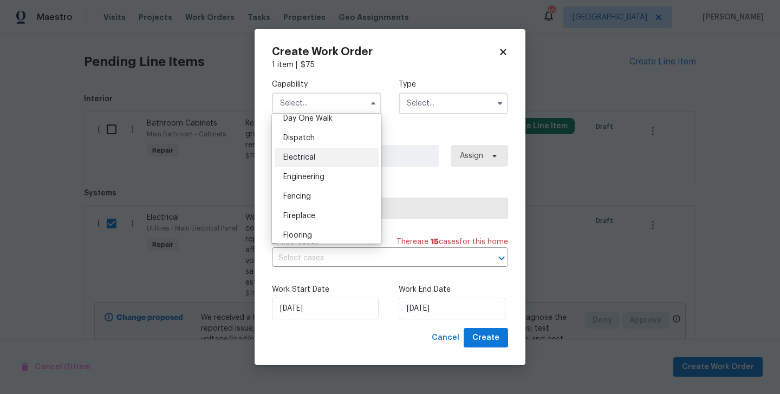
scroll to position [312, 0]
click at [313, 157] on span "Electrical" at bounding box center [299, 157] width 32 height 8
type input "Electrical"
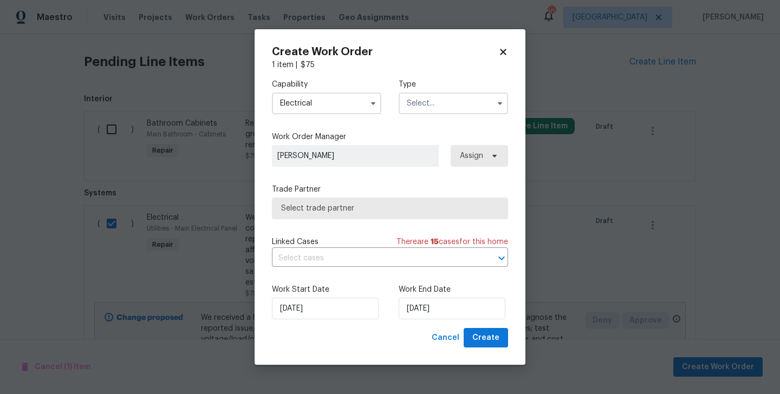
click at [443, 111] on input "text" at bounding box center [453, 104] width 109 height 22
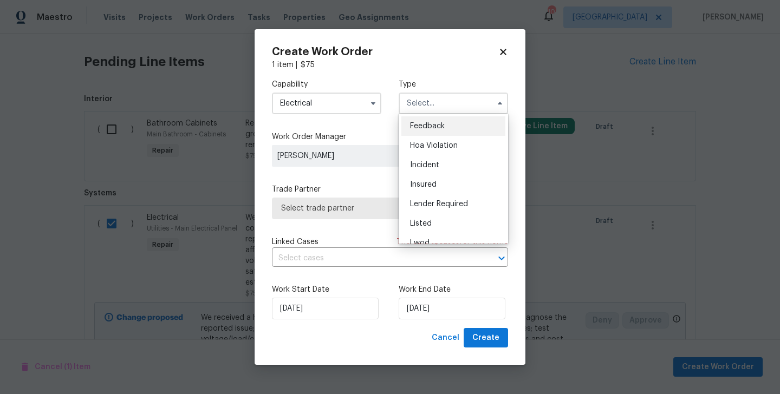
click at [443, 127] on span "Feedback" at bounding box center [427, 126] width 35 height 8
type input "Feedback"
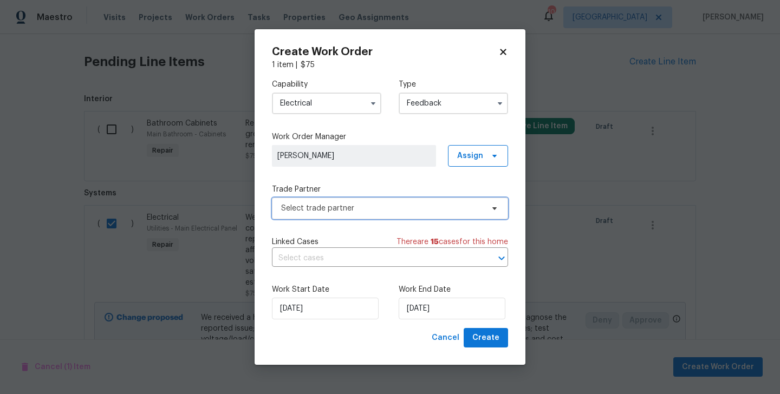
click at [359, 216] on span "Select trade partner" at bounding box center [390, 209] width 236 height 22
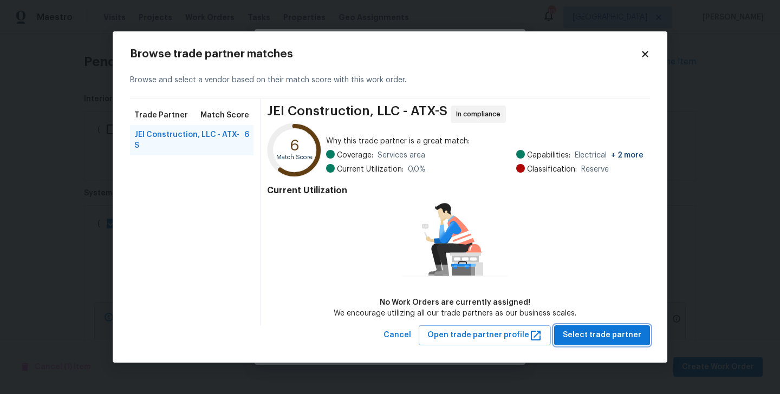
click at [600, 342] on button "Select trade partner" at bounding box center [602, 336] width 96 height 20
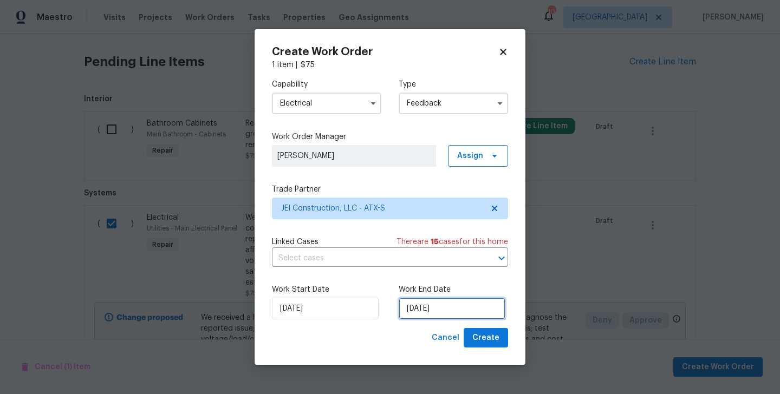
click at [448, 317] on input "07/10/2025" at bounding box center [452, 309] width 107 height 22
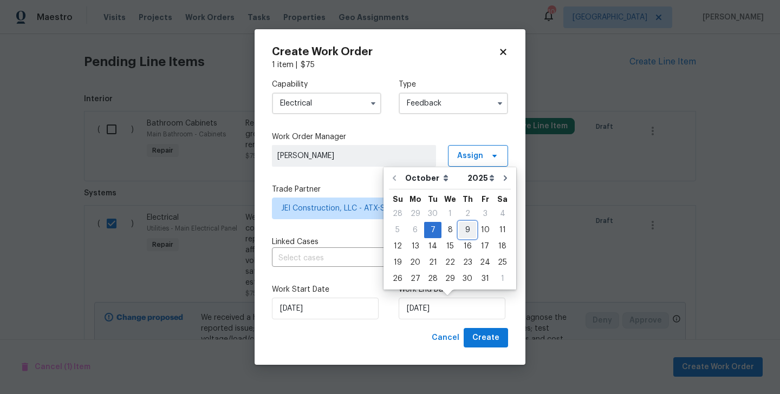
click at [464, 231] on div "9" at bounding box center [467, 230] width 17 height 15
type input "09/10/2025"
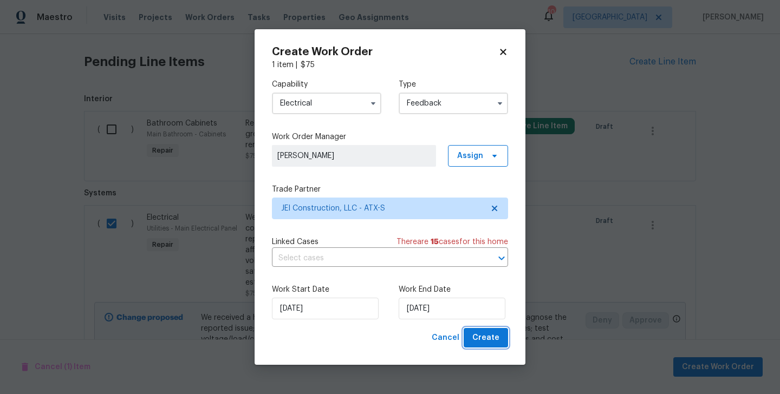
click at [498, 341] on span "Create" at bounding box center [485, 339] width 27 height 14
checkbox input "false"
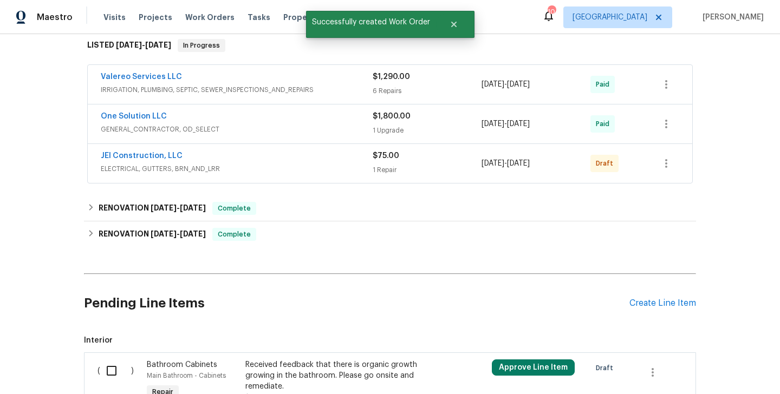
scroll to position [176, 0]
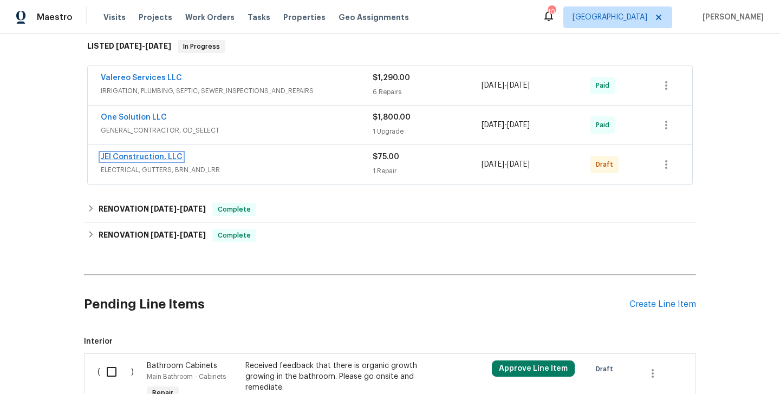
click at [154, 156] on link "JEI Construction, LLC" at bounding box center [142, 157] width 82 height 8
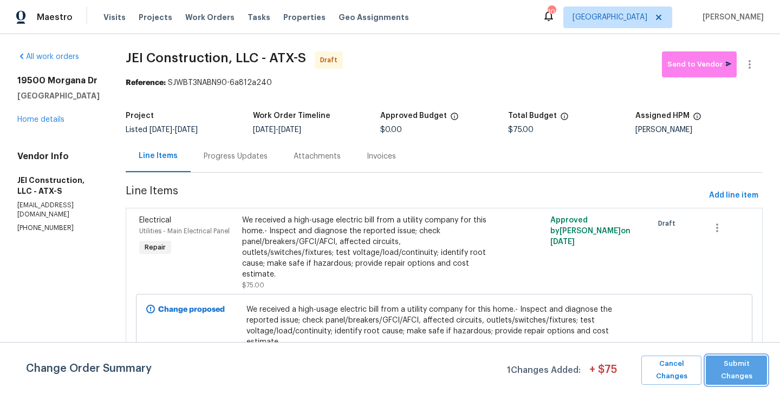
click at [743, 358] on span "Submit Changes" at bounding box center [736, 370] width 50 height 25
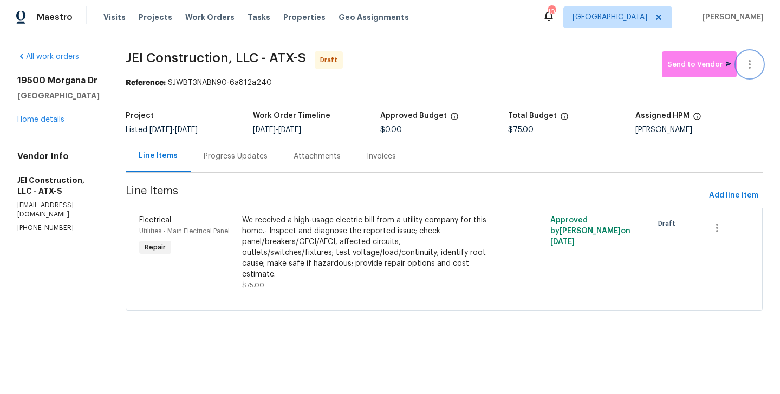
click at [750, 63] on icon "button" at bounding box center [749, 64] width 13 height 13
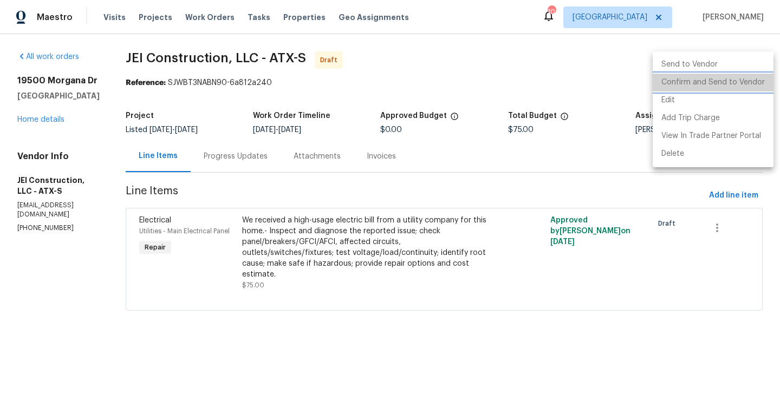
click at [751, 87] on li "Confirm and Send to Vendor" at bounding box center [713, 83] width 121 height 18
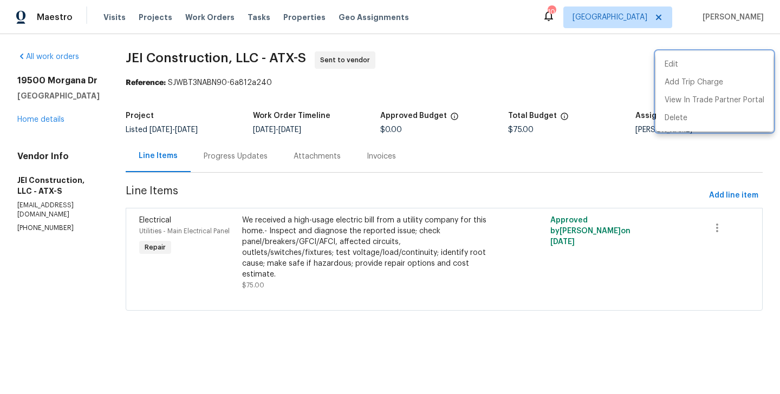
click at [251, 160] on div at bounding box center [390, 197] width 780 height 394
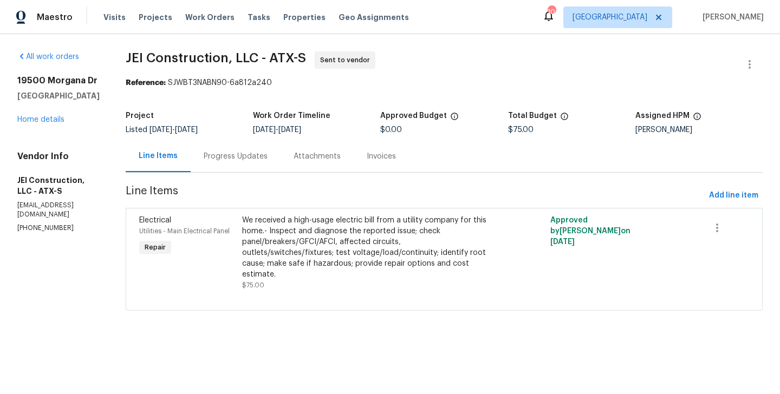
click at [251, 160] on div "Progress Updates" at bounding box center [236, 156] width 64 height 11
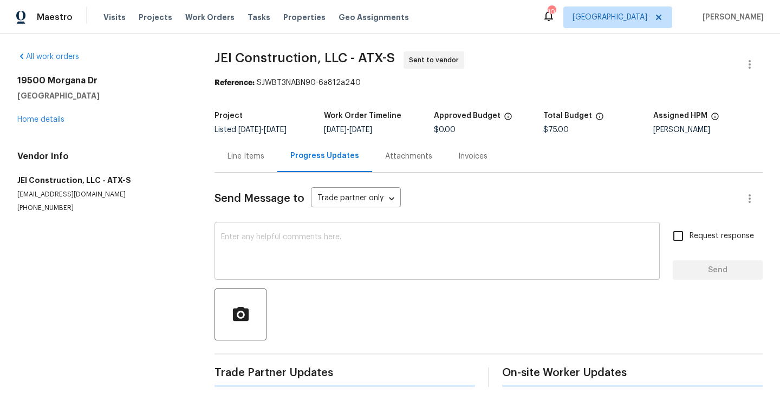
click at [272, 269] on textarea at bounding box center [437, 253] width 432 height 38
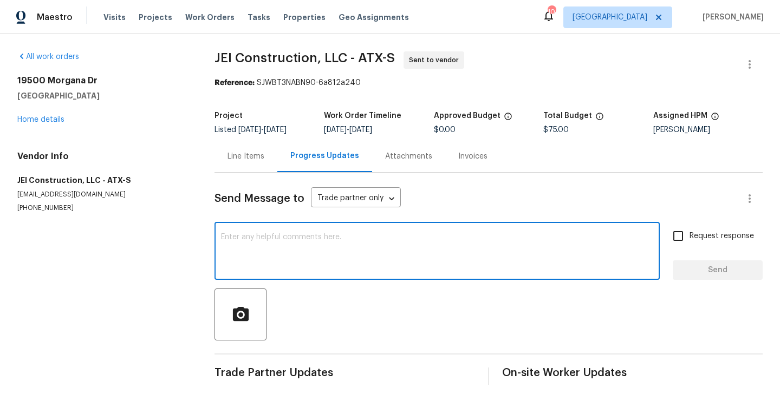
paste textarea "Hi this is Blessida with Opendoor. I’m confirming you received the WO for the p…"
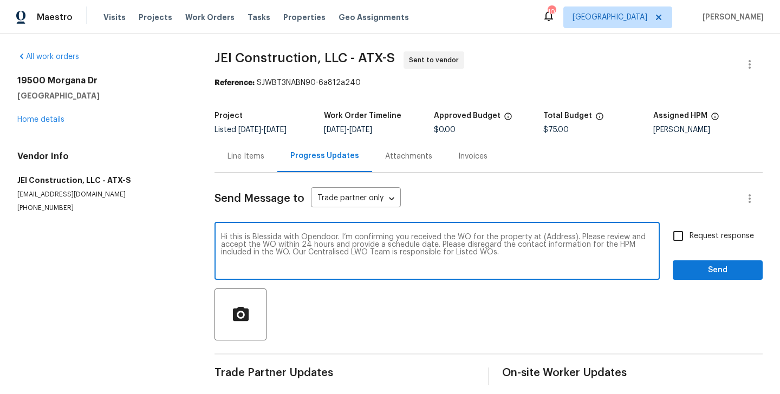
click at [553, 238] on textarea "Hi this is Blessida with Opendoor. I’m confirming you received the WO for the p…" at bounding box center [437, 253] width 432 height 38
paste textarea "19500 Morgana Dr, Pflugerville, TX 78660"
type textarea "Hi this is Blessida with Opendoor. I’m confirming you received the WO for the p…"
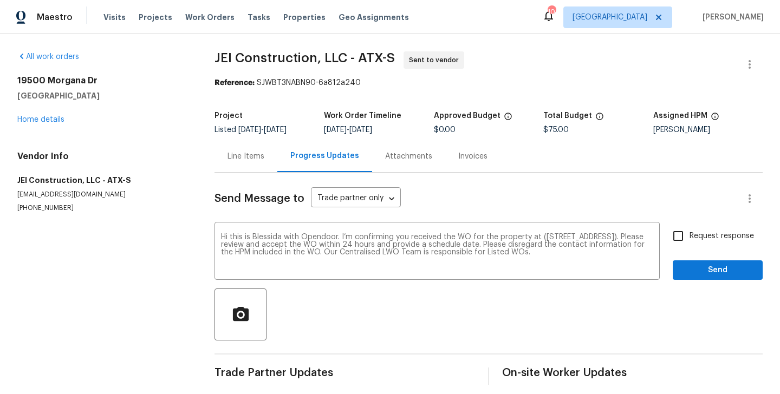
click at [706, 229] on label "Request response" at bounding box center [710, 236] width 87 height 23
click at [690, 229] on input "Request response" at bounding box center [678, 236] width 23 height 23
checkbox input "true"
click at [701, 273] on span "Send" at bounding box center [718, 271] width 73 height 14
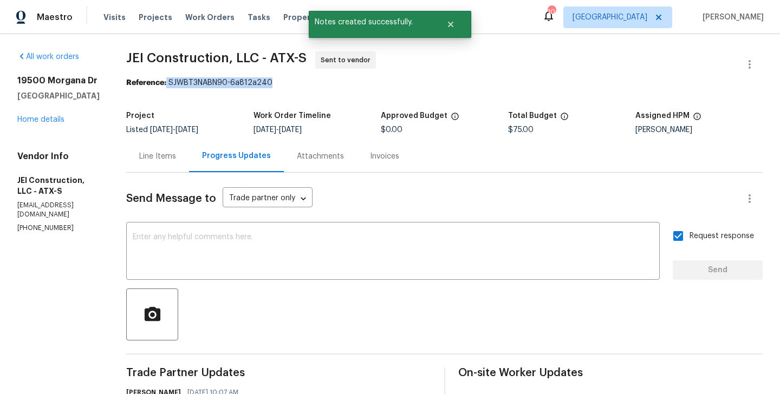
drag, startPoint x: 185, startPoint y: 83, endPoint x: 307, endPoint y: 87, distance: 122.5
click at [307, 87] on div "Reference: SJWBT3NABN90-6a812a240" at bounding box center [444, 82] width 637 height 11
copy div "SJWBT3NABN90-6a812a240"
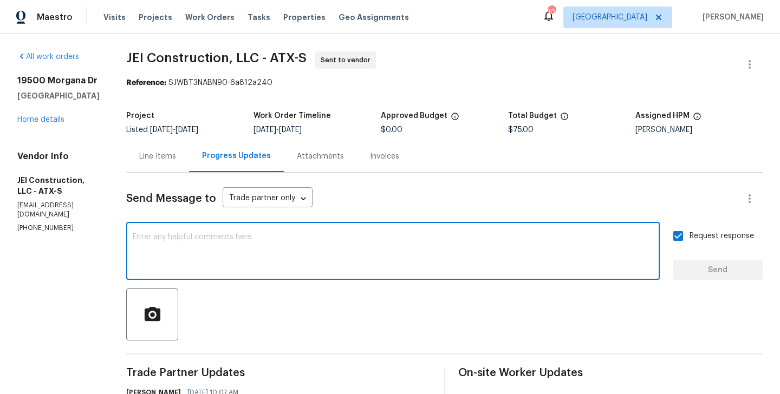
click at [302, 238] on textarea at bounding box center [393, 253] width 521 height 38
paste textarea "The Work Orders must include before-photos (both close-up and wide-angle) and a…"
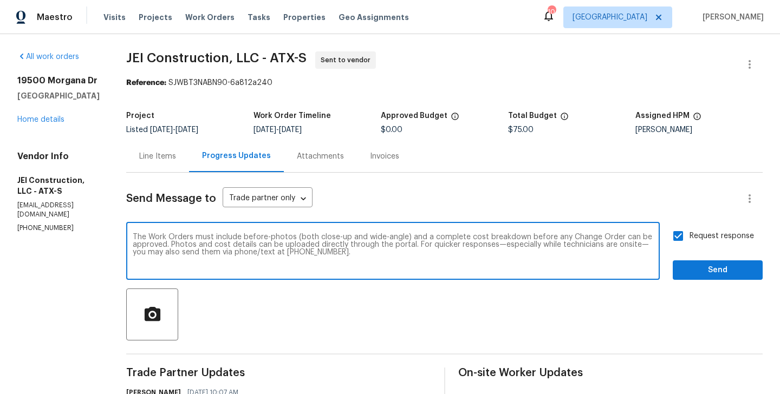
type textarea "The Work Orders must include before-photos (both close-up and wide-angle) and a…"
click at [697, 269] on span "Send" at bounding box center [718, 271] width 73 height 14
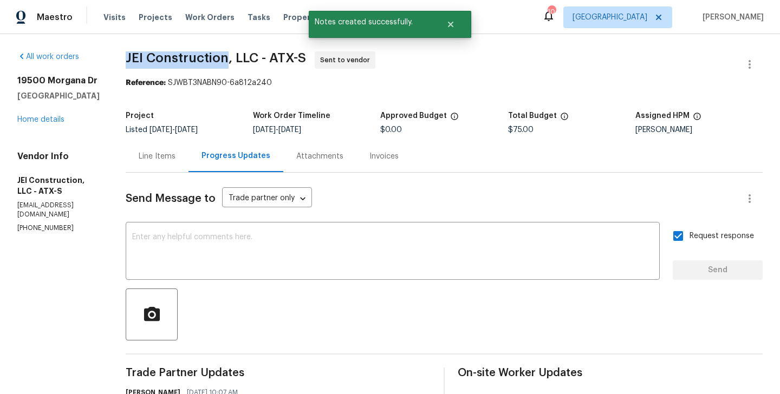
drag, startPoint x: 144, startPoint y: 56, endPoint x: 244, endPoint y: 56, distance: 100.8
click at [244, 56] on span "JEI Construction, LLC - ATX-S Sent to vendor" at bounding box center [431, 64] width 611 height 26
copy span "JEI Construction"
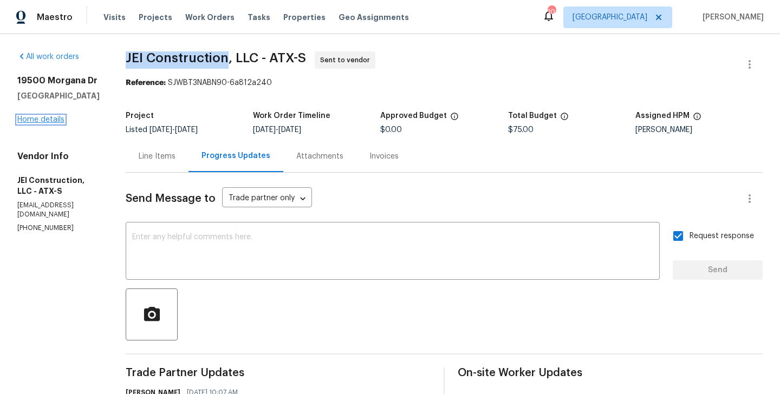
click at [47, 119] on link "Home details" at bounding box center [40, 120] width 47 height 8
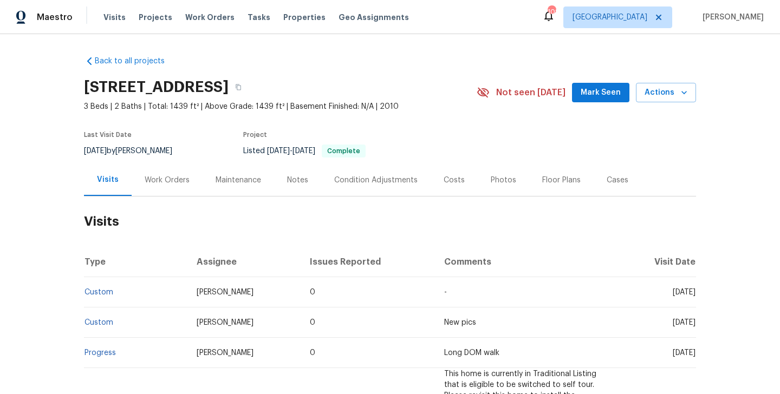
click at [176, 177] on div "Work Orders" at bounding box center [167, 180] width 45 height 11
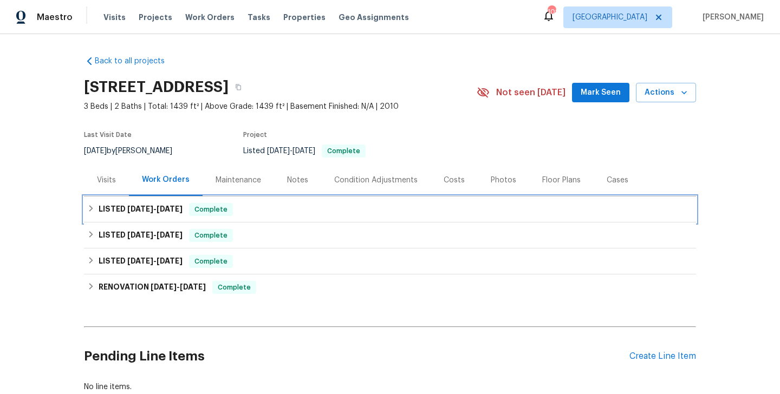
click at [176, 205] on span "8/29/25" at bounding box center [170, 209] width 26 height 8
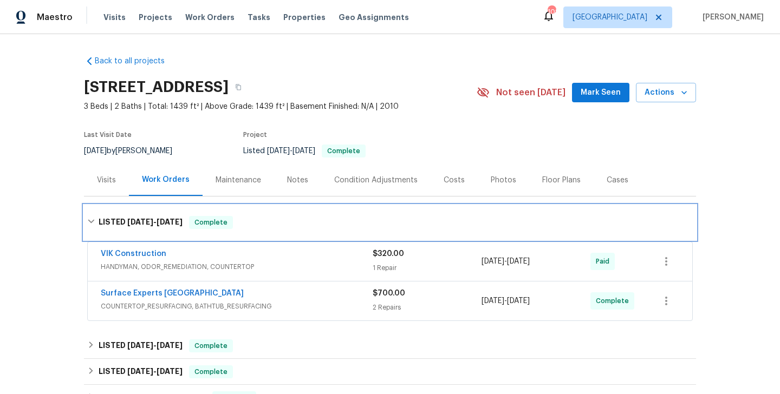
click at [176, 205] on div "LISTED 8/26/25 - 8/29/25 Complete" at bounding box center [390, 222] width 612 height 35
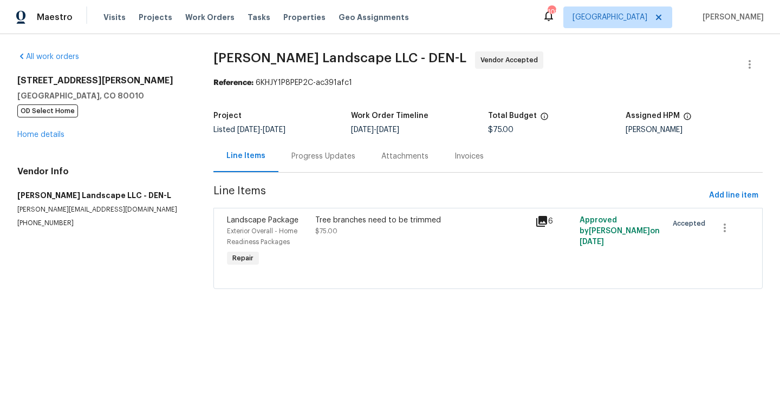
click at [303, 170] on div "Progress Updates" at bounding box center [323, 156] width 90 height 32
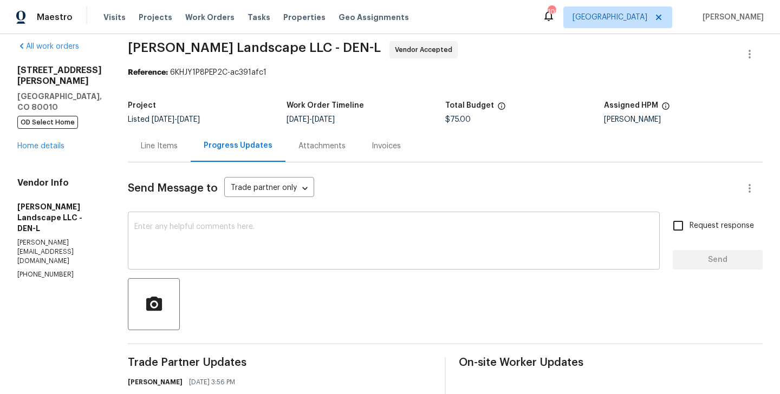
scroll to position [142, 0]
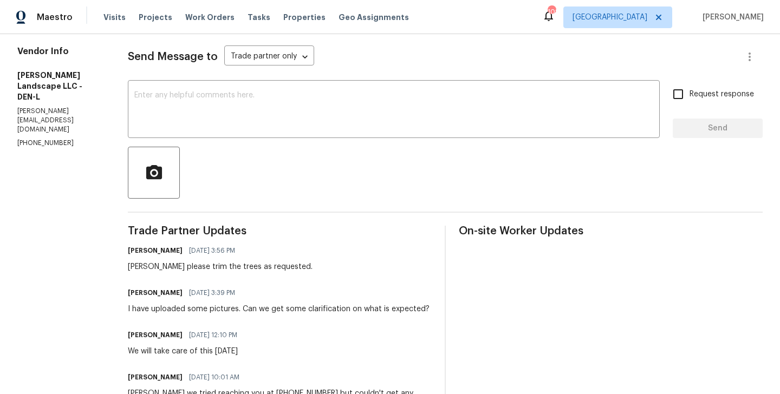
click at [28, 139] on p "[PHONE_NUMBER]" at bounding box center [59, 143] width 85 height 9
copy p "[PHONE_NUMBER]"
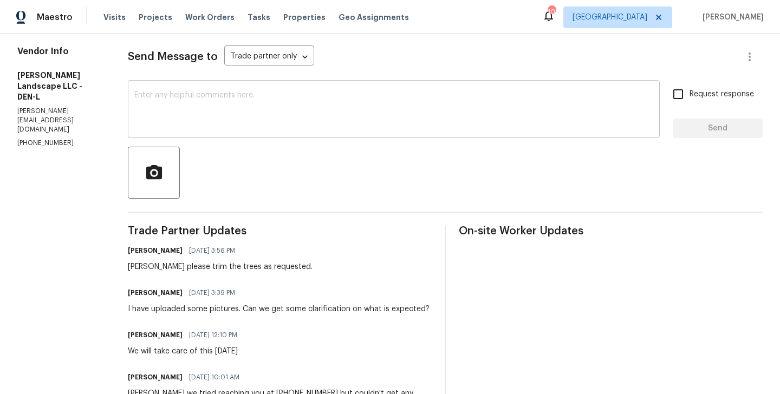
click at [233, 129] on div "x ​" at bounding box center [394, 110] width 532 height 55
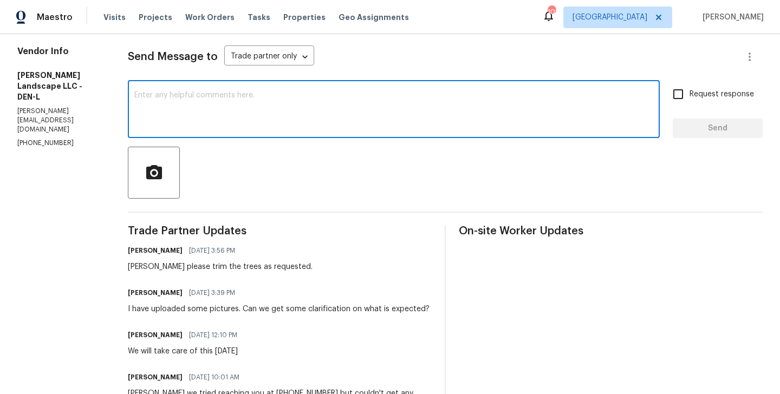
paste textarea "Hi Good day! Just wanted to follow up on this, Do we have any update regarding …"
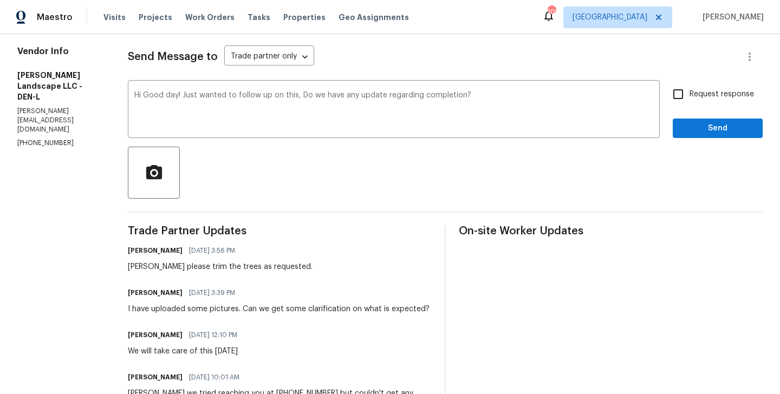
click at [152, 265] on div "[PERSON_NAME] please trim the trees as requested." at bounding box center [220, 267] width 185 height 11
copy div "Antonio"
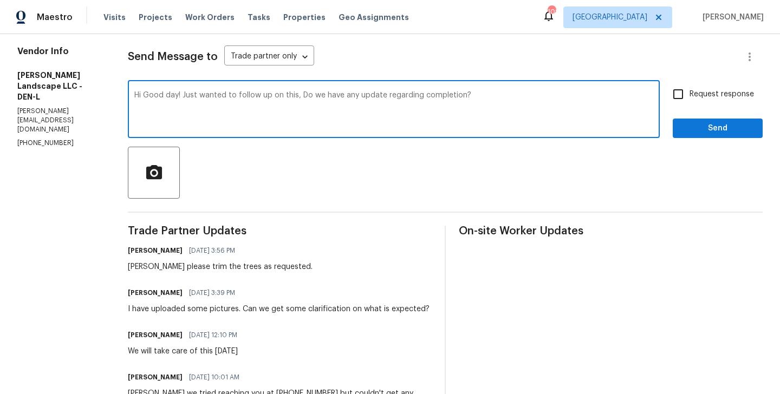
click at [181, 94] on textarea "Hi Good day! Just wanted to follow up on this, Do we have any update regarding …" at bounding box center [393, 111] width 519 height 38
click at [182, 94] on textarea "Hi Good day! Just wanted to follow up on this, Do we have any update regarding …" at bounding box center [393, 111] width 519 height 38
paste textarea "Antonio"
type textarea "Hi Good day [PERSON_NAME]! Just wanted to follow up on this, Do we have any upd…"
click at [696, 99] on span "Request response" at bounding box center [722, 94] width 64 height 11
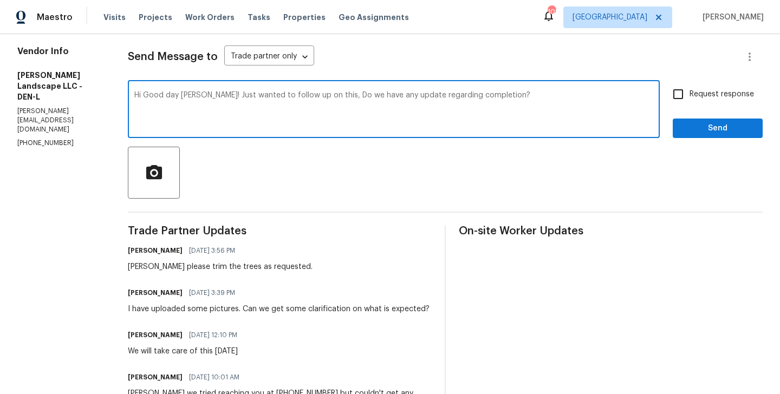
click at [690, 99] on input "Request response" at bounding box center [678, 94] width 23 height 23
checkbox input "true"
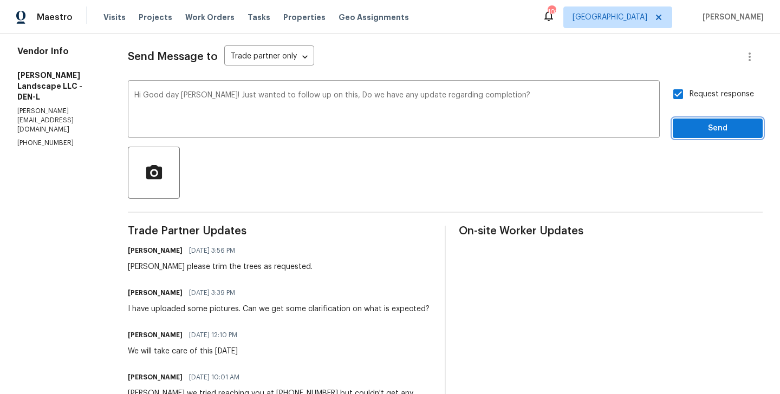
click at [696, 132] on span "Send" at bounding box center [718, 129] width 73 height 14
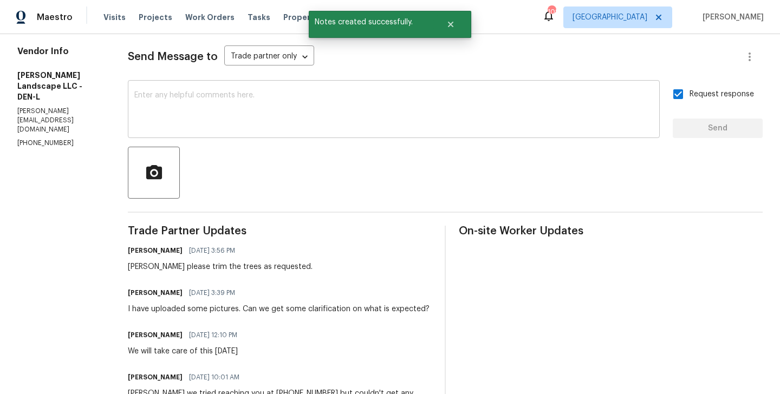
scroll to position [0, 0]
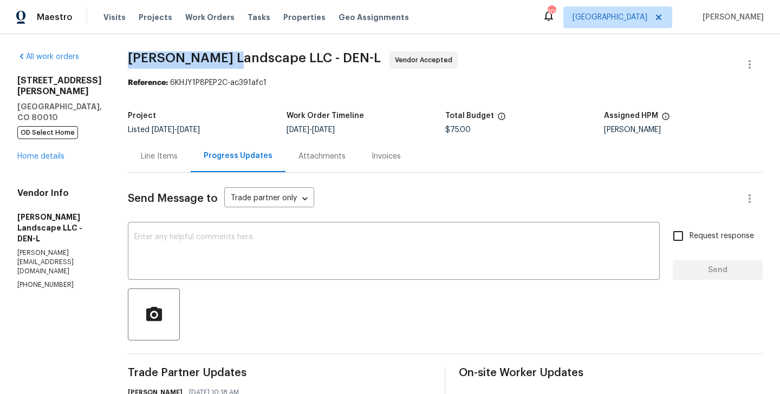
drag, startPoint x: 133, startPoint y: 59, endPoint x: 233, endPoint y: 60, distance: 99.7
click at [233, 60] on span "[PERSON_NAME] Landscape LLC - DEN-L" at bounding box center [254, 57] width 253 height 13
copy span "[PERSON_NAME] Landscape"
click at [48, 139] on div "[STREET_ADDRESS][PERSON_NAME] OD Select Home Home details" at bounding box center [59, 118] width 85 height 87
click at [41, 153] on link "Home details" at bounding box center [40, 157] width 47 height 8
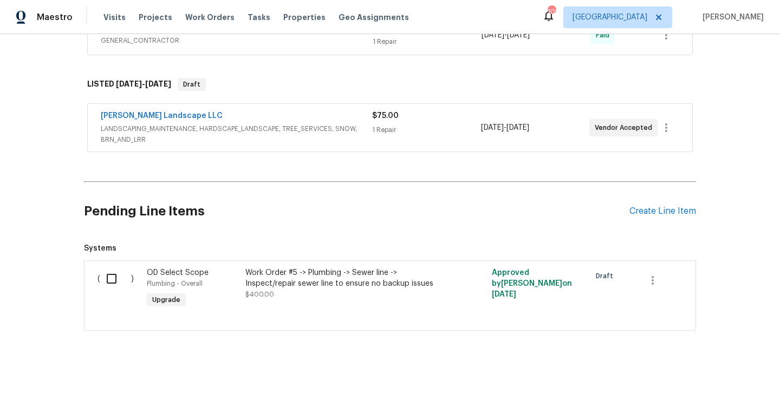
scroll to position [706, 0]
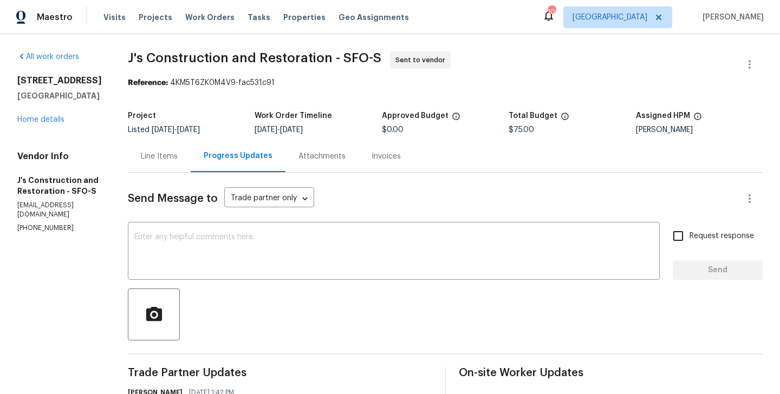
click at [178, 160] on div "Line Items" at bounding box center [159, 156] width 37 height 11
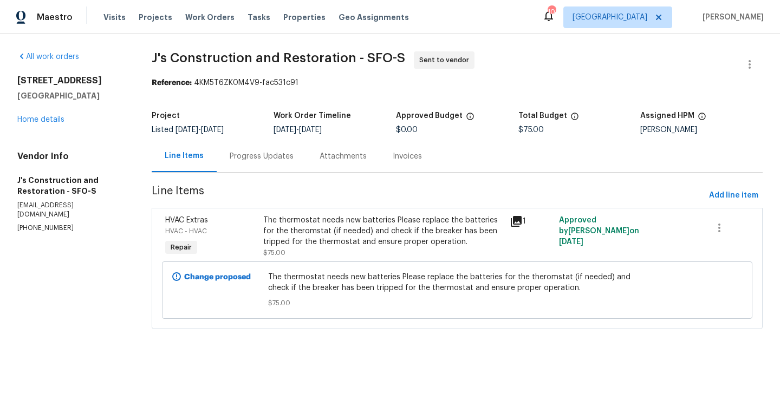
click at [268, 138] on div "Project Listed 10/6/2025 - 10/8/2025 Work Order Timeline 10/6/2025 - 10/8/2025 …" at bounding box center [457, 123] width 611 height 35
click at [64, 224] on p "(916) 848-9554" at bounding box center [71, 228] width 108 height 9
copy p "(916) 848-9554"
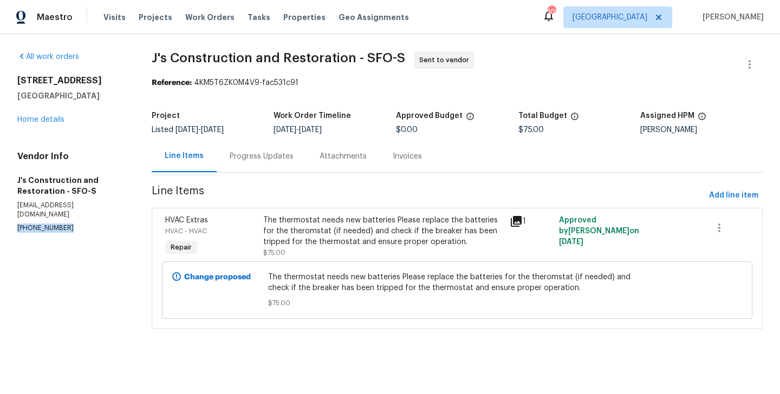
drag, startPoint x: 105, startPoint y: 98, endPoint x: 12, endPoint y: 80, distance: 93.8
click at [12, 80] on div "All work orders 3221 Browntail Way San Ramon, CA 94582 Home details Vendor Info…" at bounding box center [390, 197] width 780 height 326
copy div "3221 Browntail Way San Ramon, CA 94582"
click at [260, 145] on div "Progress Updates" at bounding box center [262, 156] width 90 height 32
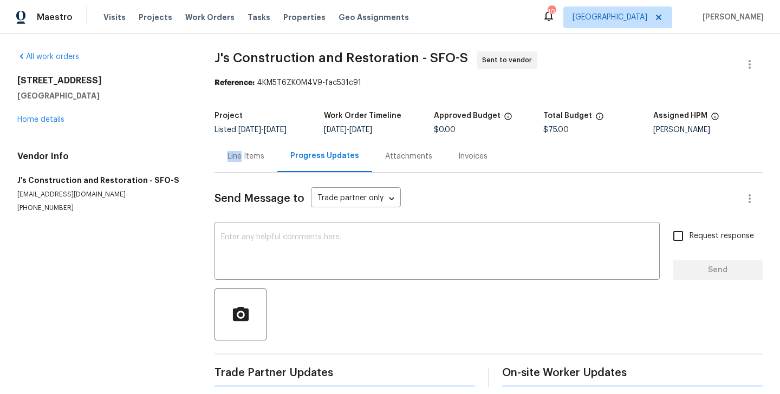
click at [260, 145] on div "Line Items" at bounding box center [246, 156] width 63 height 32
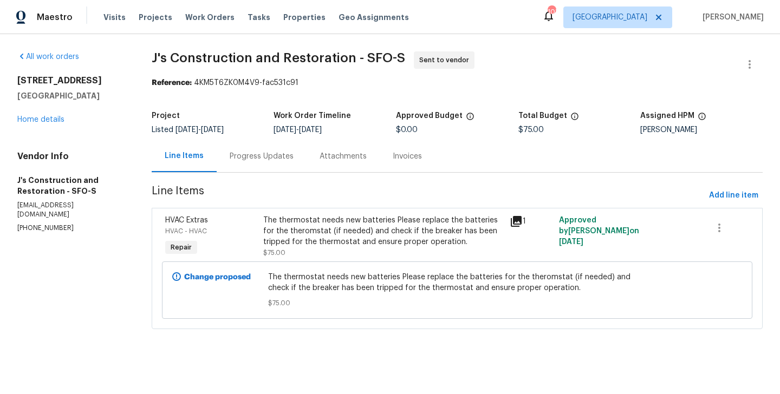
click at [267, 146] on div "Progress Updates" at bounding box center [262, 156] width 90 height 32
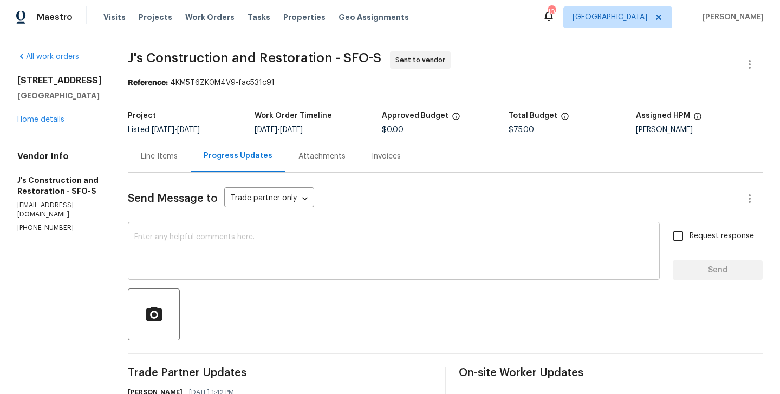
click at [226, 278] on div "x ​" at bounding box center [394, 252] width 532 height 55
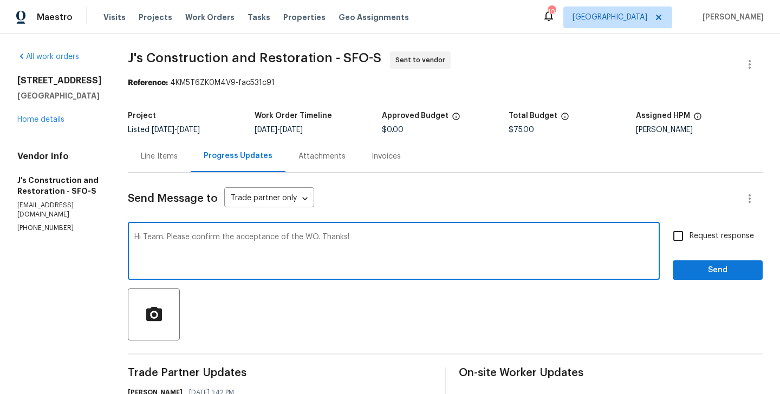
type textarea "Hi Team. Please confirm the acceptance of the WO. Thanks!"
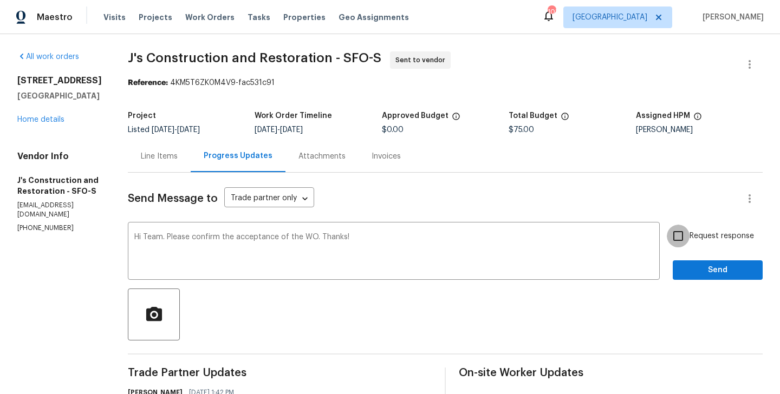
click at [688, 241] on input "Request response" at bounding box center [678, 236] width 23 height 23
checkbox input "true"
click at [688, 267] on span "Send" at bounding box center [718, 271] width 73 height 14
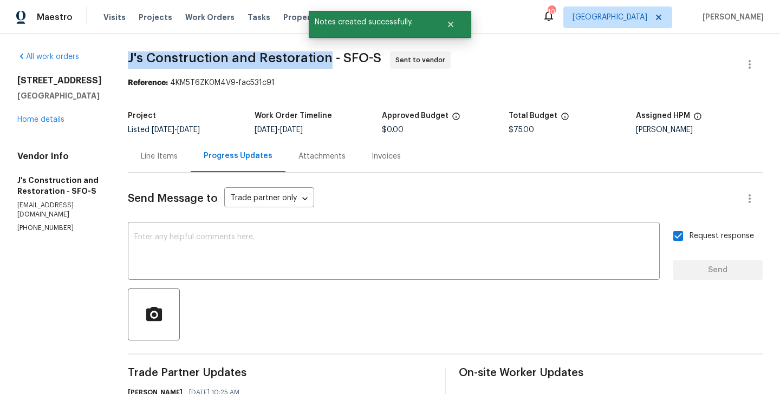
drag, startPoint x: 141, startPoint y: 62, endPoint x: 347, endPoint y: 60, distance: 205.9
click at [347, 60] on div "All work orders 3221 Browntail Way San Ramon, CA 94582 Home details Vendor Info…" at bounding box center [390, 319] width 780 height 571
copy span "J's Construction and Restoration"
click at [47, 122] on link "Home details" at bounding box center [40, 120] width 47 height 8
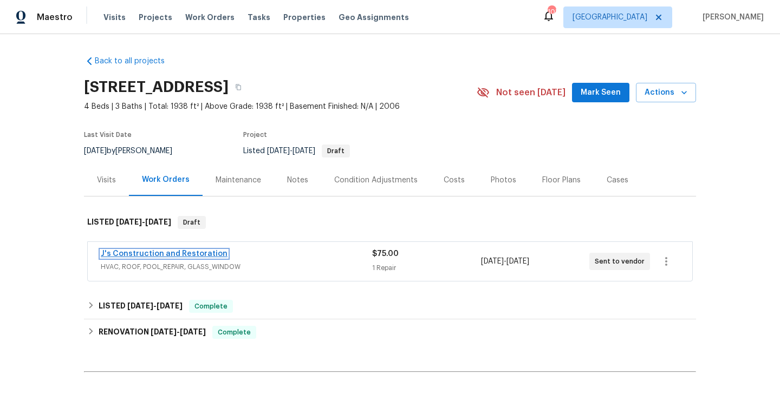
click at [190, 251] on link "J's Construction and Restoration" at bounding box center [164, 254] width 127 height 8
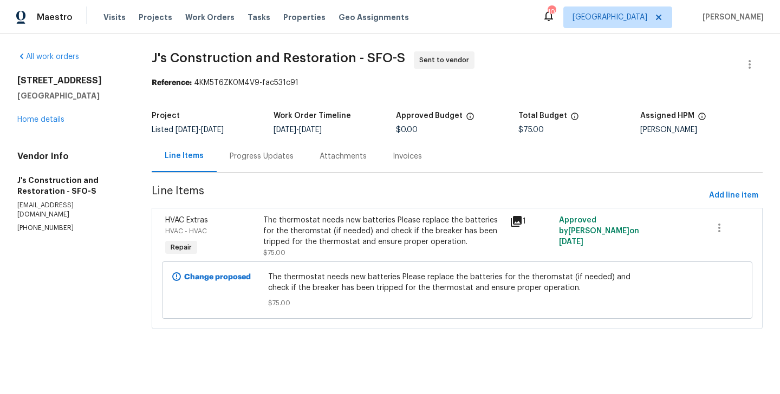
click at [254, 167] on div "Progress Updates" at bounding box center [262, 156] width 90 height 32
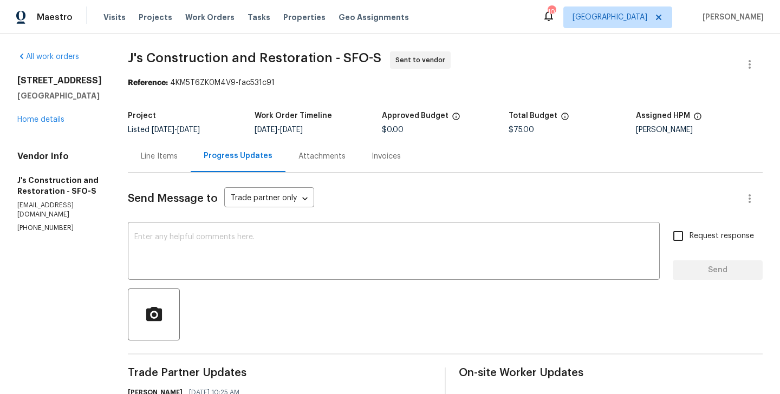
click at [45, 125] on div "All work orders 3221 Browntail Way San Ramon, CA 94582 Home details Vendor Info…" at bounding box center [59, 141] width 85 height 181
click at [45, 120] on link "Home details" at bounding box center [40, 120] width 47 height 8
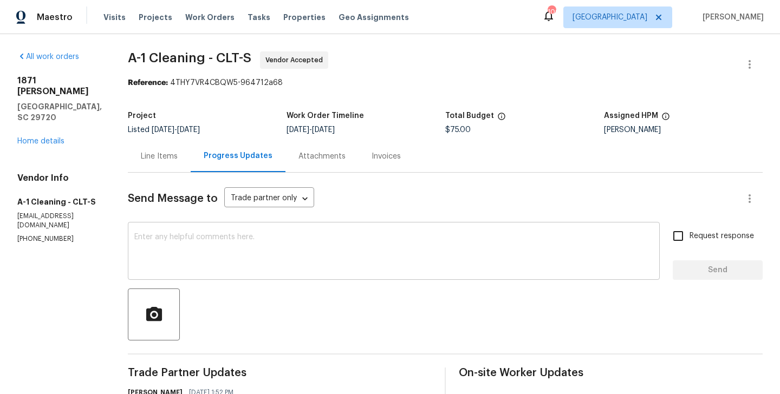
click at [242, 228] on div "x ​" at bounding box center [394, 252] width 532 height 55
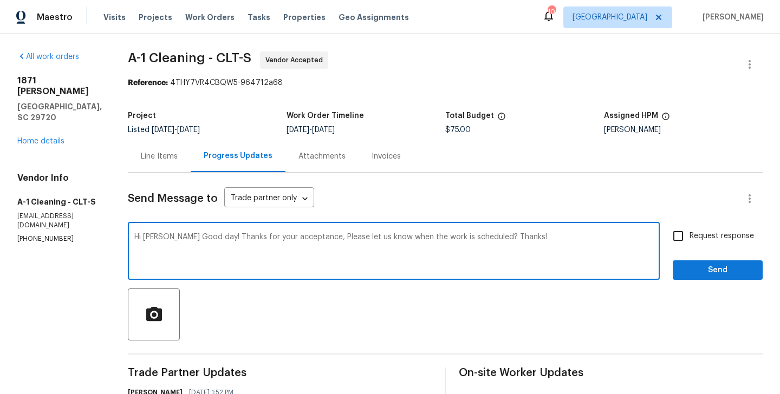
type textarea "Hi [PERSON_NAME] Good day! Thanks for your acceptance, Please let us know when …"
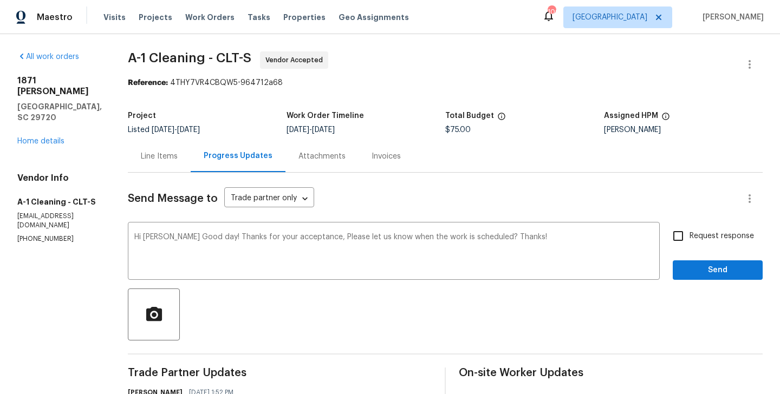
click at [693, 236] on span "Request response" at bounding box center [722, 236] width 64 height 11
click at [690, 236] on input "Request response" at bounding box center [678, 236] width 23 height 23
checkbox input "true"
click at [693, 273] on span "Send" at bounding box center [718, 271] width 73 height 14
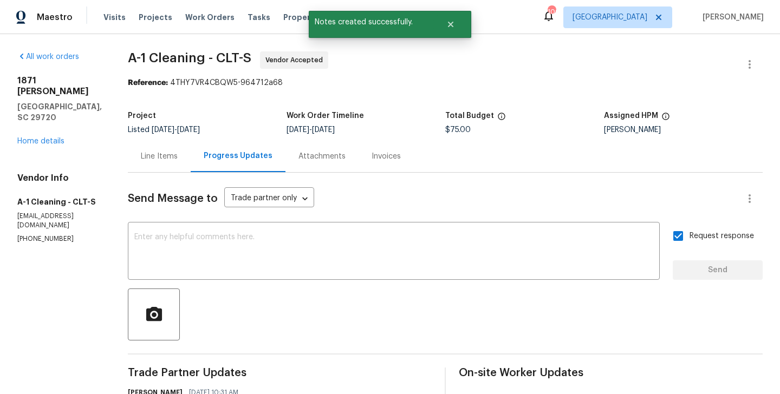
click at [51, 215] on section "All work orders [STREET_ADDRESS][PERSON_NAME][PERSON_NAME] Home details Vendor …" at bounding box center [59, 330] width 85 height 558
copy p "[PHONE_NUMBER]"
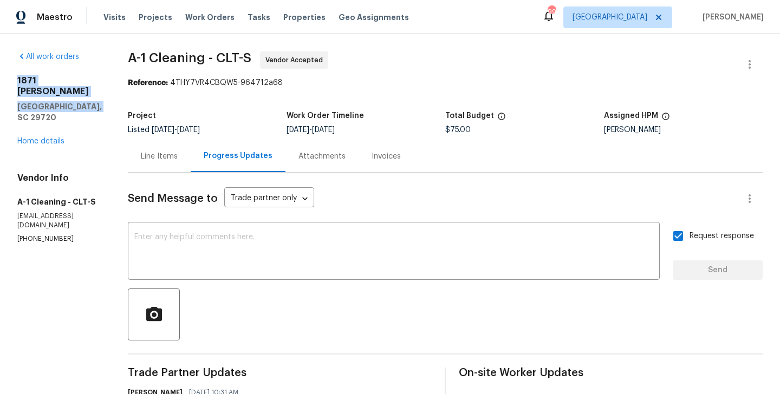
drag, startPoint x: 92, startPoint y: 93, endPoint x: 14, endPoint y: 79, distance: 79.8
click at [14, 79] on div "All work orders [STREET_ADDRESS][PERSON_NAME][PERSON_NAME] Home details Vendor …" at bounding box center [390, 330] width 780 height 593
copy div "[STREET_ADDRESS][PERSON_NAME][PERSON_NAME]"
click at [242, 251] on textarea at bounding box center [393, 253] width 519 height 38
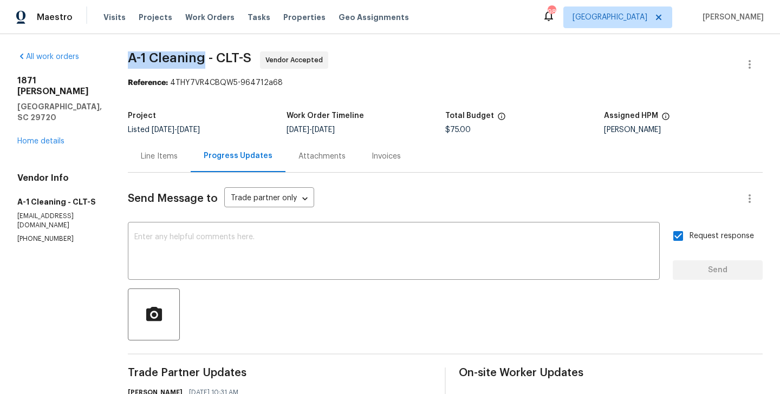
drag, startPoint x: 121, startPoint y: 57, endPoint x: 200, endPoint y: 57, distance: 79.6
click at [200, 57] on div "All work orders 1871 Tara Trl Lancaster, SC 29720 Home details Vendor Info A-1 …" at bounding box center [390, 330] width 780 height 593
copy span "A-1 Cleaning"
click at [33, 138] on link "Home details" at bounding box center [40, 142] width 47 height 8
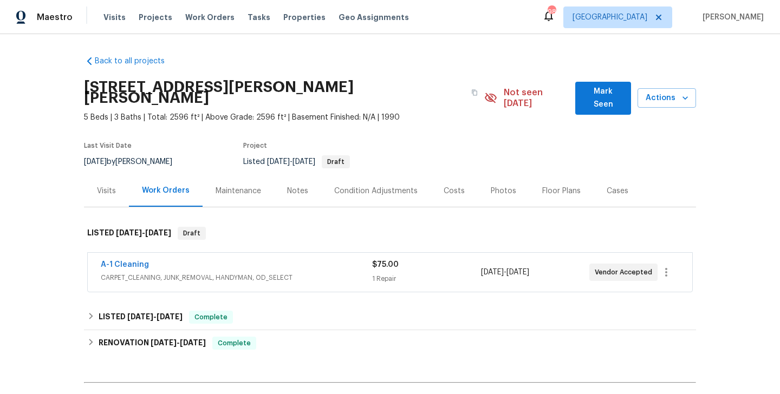
click at [139, 260] on span "A-1 Cleaning" at bounding box center [125, 265] width 48 height 11
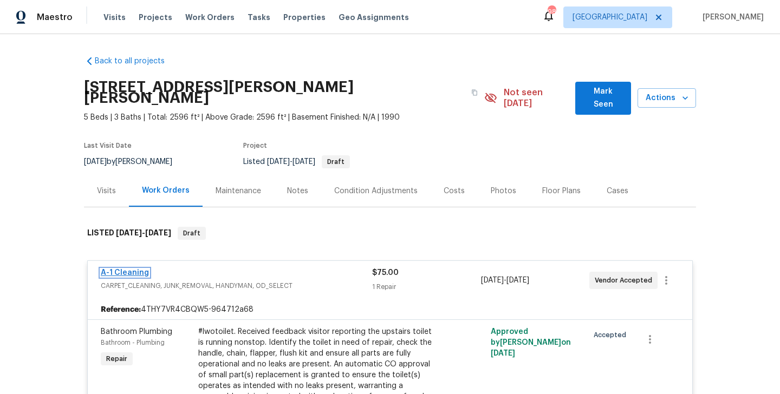
click at [116, 269] on link "A-1 Cleaning" at bounding box center [125, 273] width 48 height 8
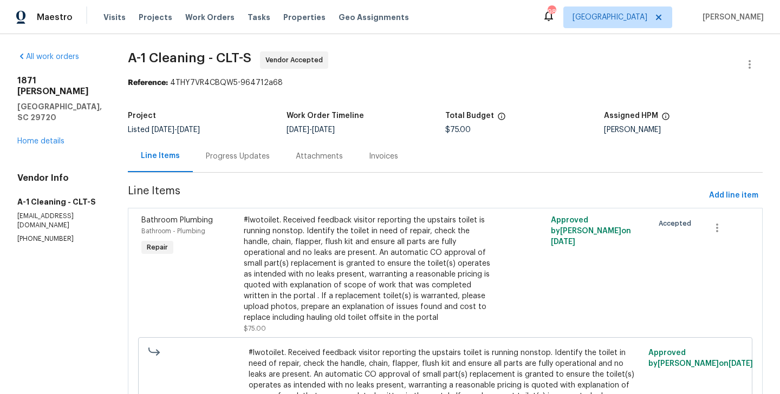
click at [53, 219] on section "All work orders 1871 Tara Trl Lancaster, SC 29720 Home details Vendor Info A-1 …" at bounding box center [59, 261] width 85 height 421
copy p "(828) 468-1051"
click at [219, 156] on div "Progress Updates" at bounding box center [238, 156] width 64 height 11
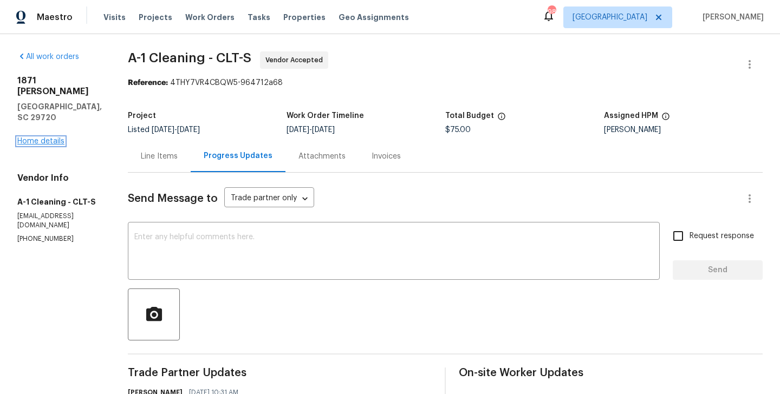
click at [53, 138] on link "Home details" at bounding box center [40, 142] width 47 height 8
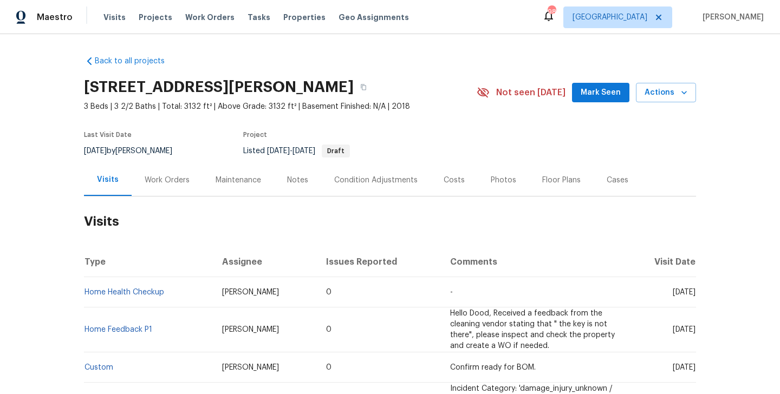
click at [170, 190] on div "Work Orders" at bounding box center [167, 180] width 71 height 32
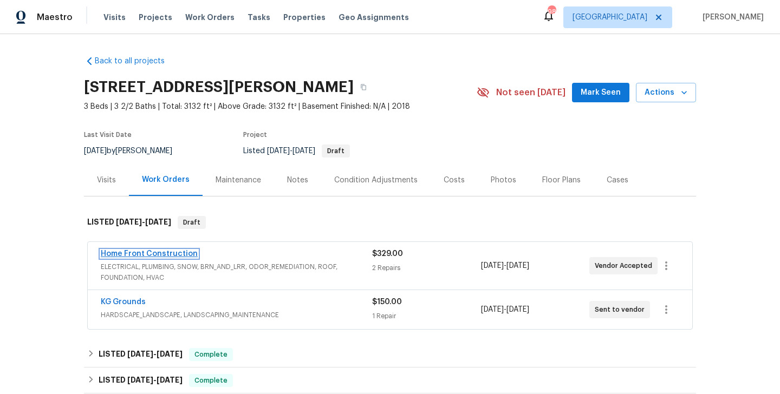
click at [163, 254] on link "Home Front Construction" at bounding box center [149, 254] width 97 height 8
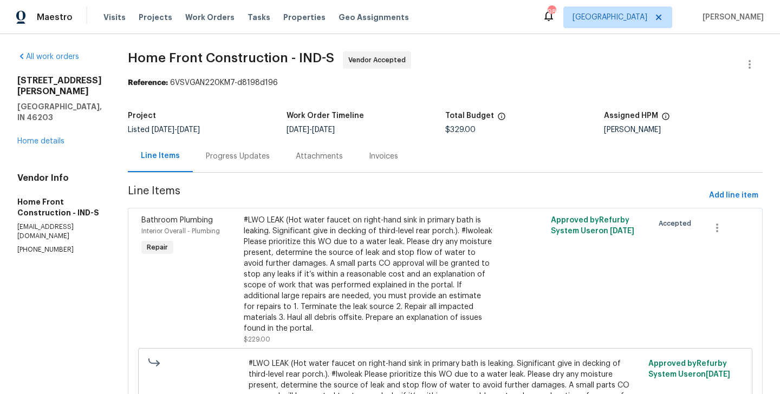
click at [270, 153] on div "Progress Updates" at bounding box center [238, 156] width 64 height 11
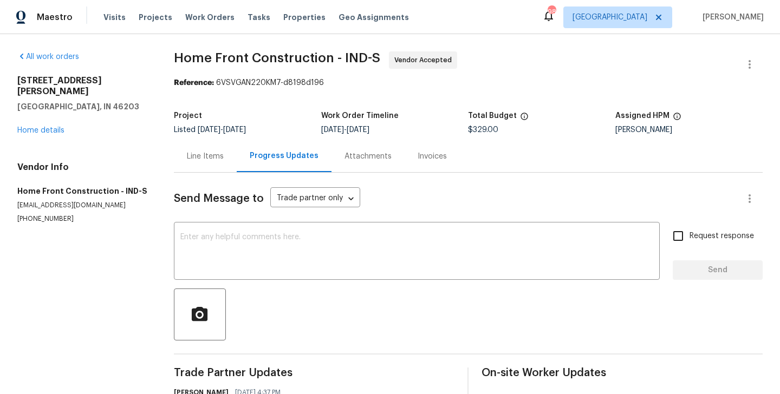
click at [43, 215] on p "[PHONE_NUMBER]" at bounding box center [82, 219] width 131 height 9
click at [43, 215] on p "(765) 426-9872" at bounding box center [82, 219] width 131 height 9
copy p "(765) 426-9872"
drag, startPoint x: 105, startPoint y: 98, endPoint x: 16, endPoint y: 82, distance: 89.6
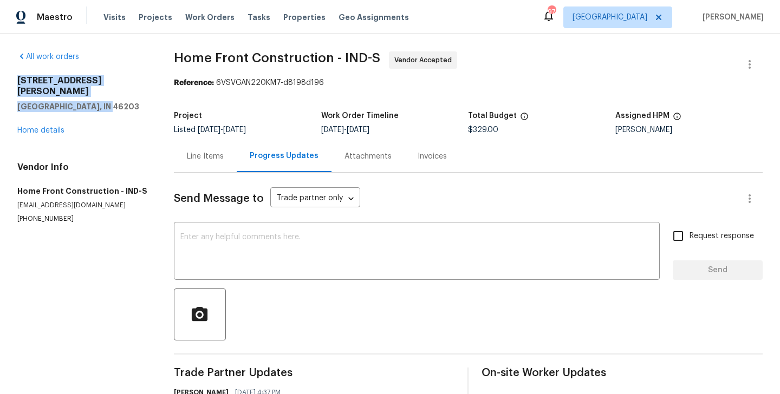
click at [16, 82] on div "All work orders 917 Buchanan St Indianapolis, IN 46203 Home details Vendor Info…" at bounding box center [390, 324] width 780 height 581
copy div "917 Buchanan St Indianapolis, IN 46203"
click at [38, 127] on link "Home details" at bounding box center [40, 131] width 47 height 8
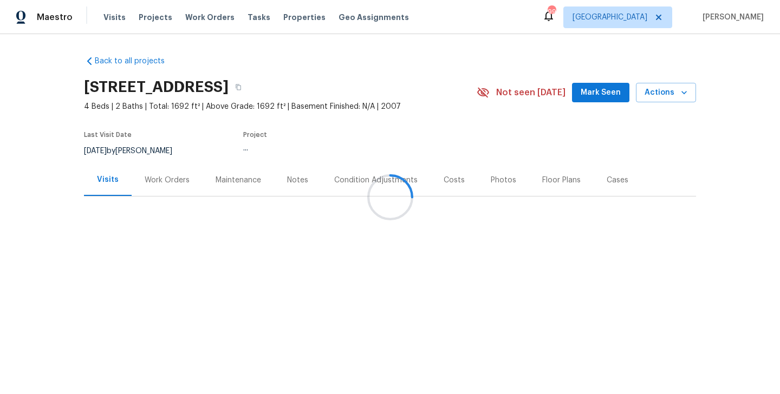
click at [164, 182] on div "Work Orders" at bounding box center [167, 180] width 45 height 11
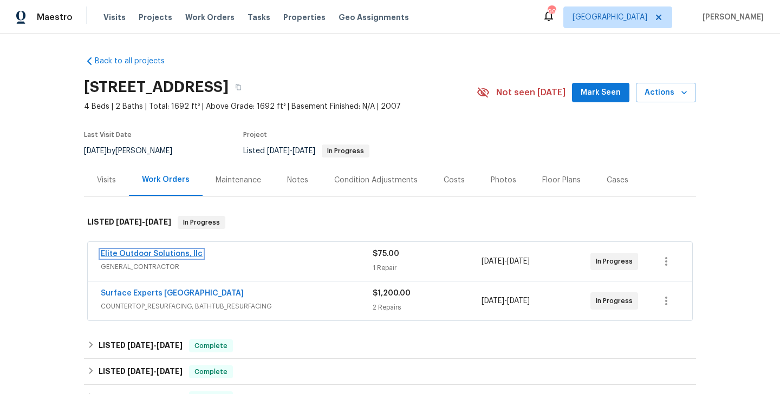
click at [167, 252] on link "Elite Outdoor Solutions, llc" at bounding box center [152, 254] width 102 height 8
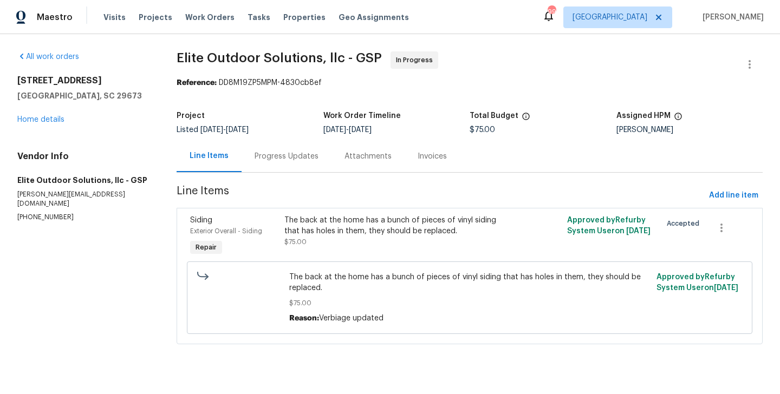
click at [290, 155] on div "Progress Updates" at bounding box center [287, 156] width 64 height 11
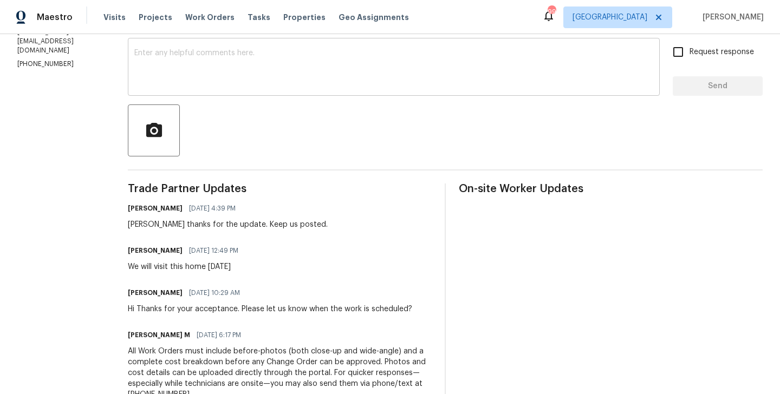
scroll to position [183, 0]
click at [131, 250] on h6 "[PERSON_NAME]" at bounding box center [155, 252] width 55 height 11
copy h6 "[PERSON_NAME]"
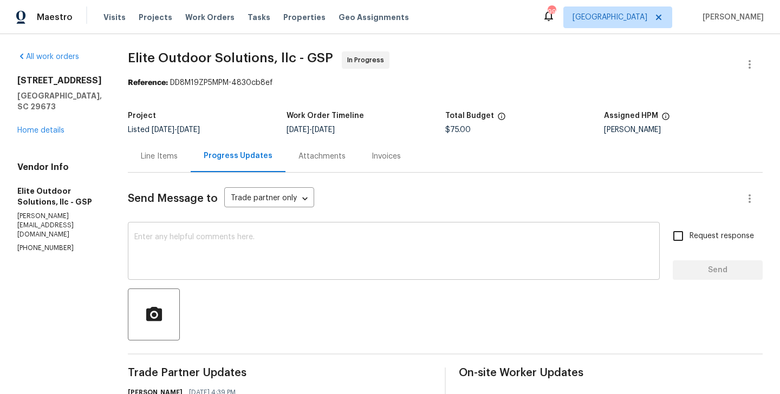
click at [189, 225] on div "x ​" at bounding box center [394, 252] width 532 height 55
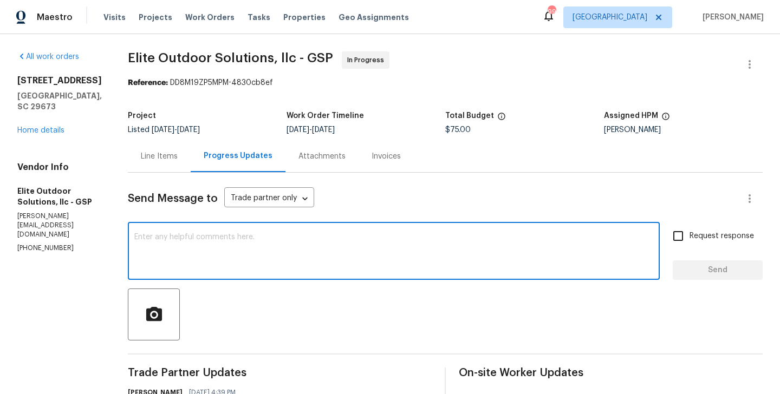
paste textarea "Walter"
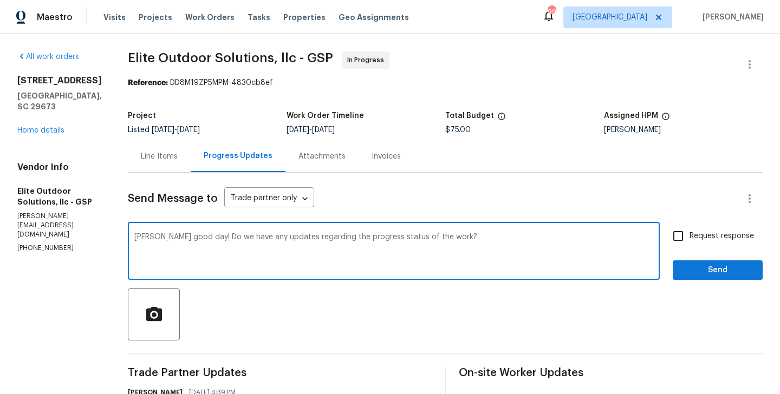
type textarea "Walter good day! Do we have any updates regarding the progress status of the wo…"
click at [705, 244] on label "Request response" at bounding box center [710, 236] width 87 height 23
click at [690, 244] on input "Request response" at bounding box center [678, 236] width 23 height 23
checkbox input "true"
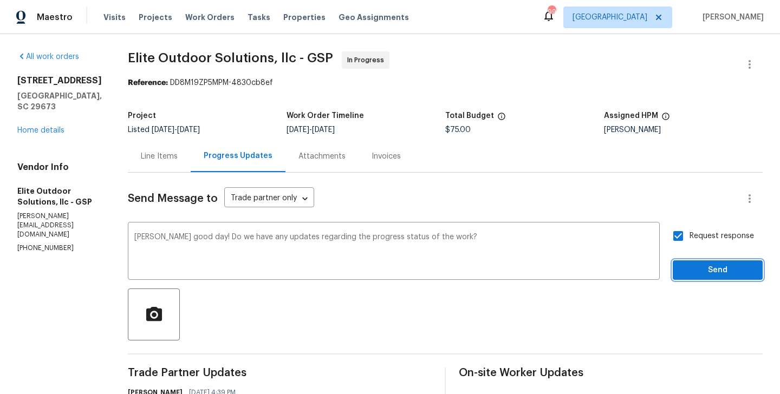
click at [706, 267] on span "Send" at bounding box center [718, 271] width 73 height 14
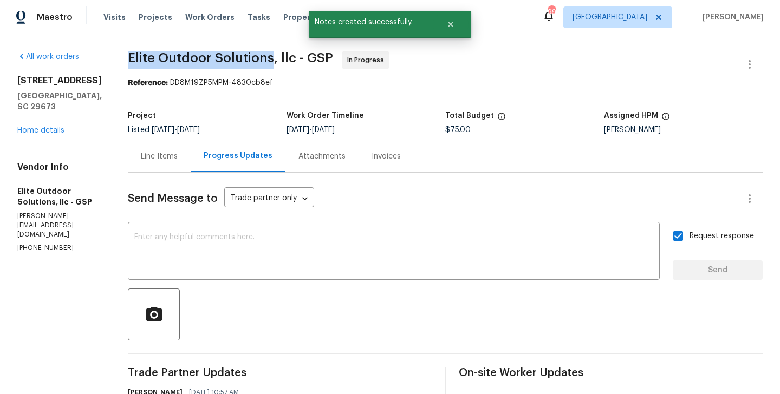
drag, startPoint x: 121, startPoint y: 56, endPoint x: 265, endPoint y: 55, distance: 143.6
click at [265, 55] on div "All work orders 6 Elmsford Ct Piedmont, SC 29673 Home details Vendor Info Elite…" at bounding box center [390, 388] width 780 height 709
copy span "Elite Outdoor Solutions"
click at [33, 127] on link "Home details" at bounding box center [40, 131] width 47 height 8
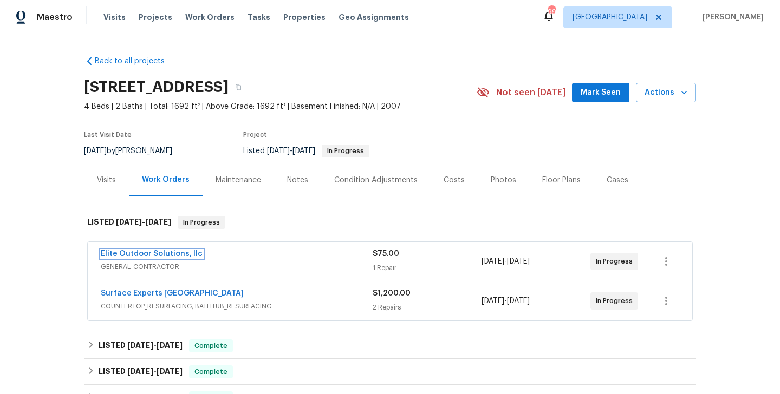
click at [185, 255] on link "Elite Outdoor Solutions, llc" at bounding box center [152, 254] width 102 height 8
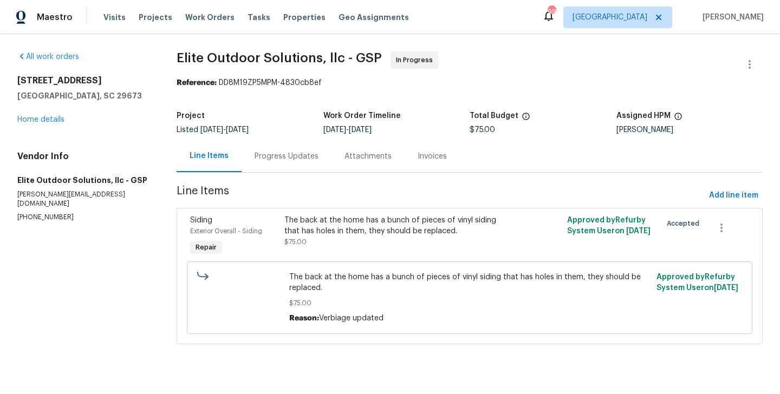
click at [280, 159] on div "Progress Updates" at bounding box center [287, 156] width 64 height 11
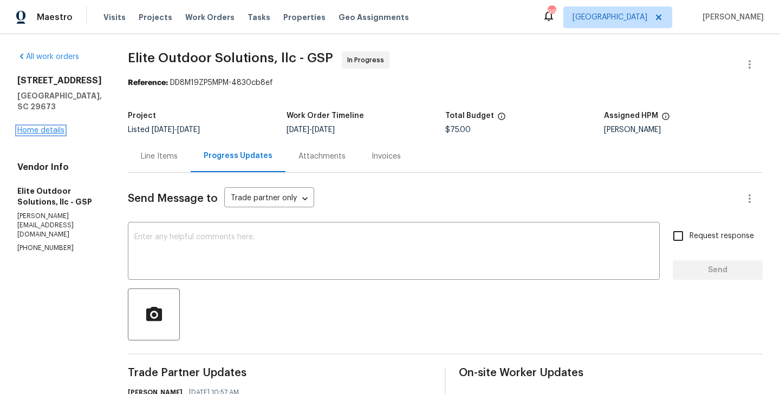
click at [61, 127] on link "Home details" at bounding box center [40, 131] width 47 height 8
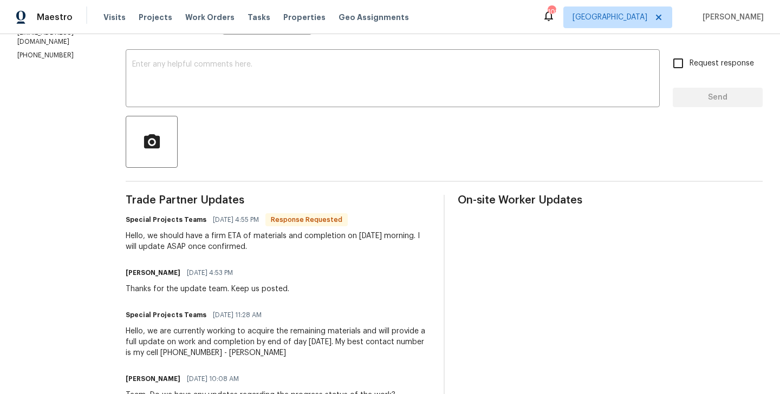
scroll to position [172, 0]
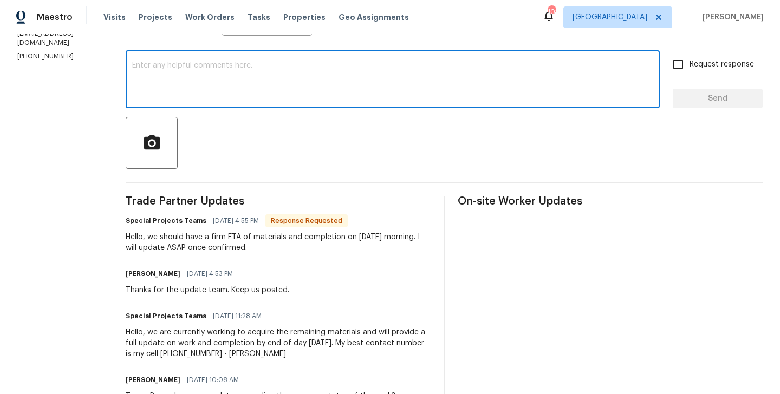
click at [176, 68] on textarea at bounding box center [392, 81] width 521 height 38
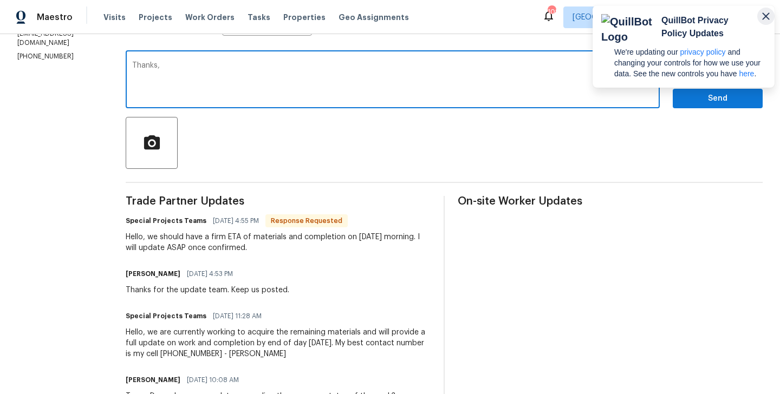
click at [769, 18] on icon "button" at bounding box center [766, 16] width 13 height 13
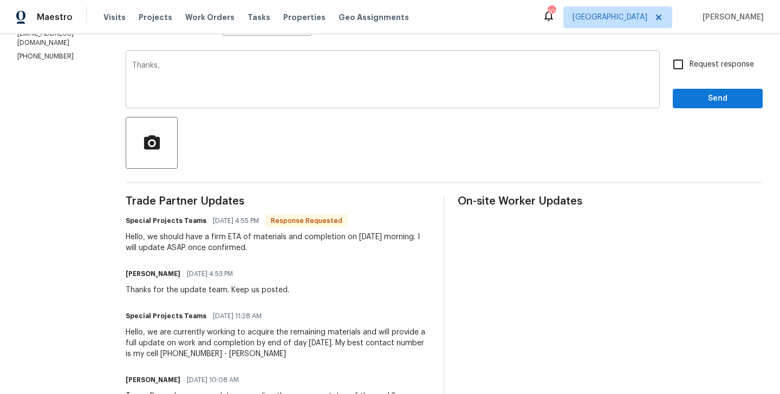
click at [208, 60] on div "Thanks, x ​" at bounding box center [393, 80] width 534 height 55
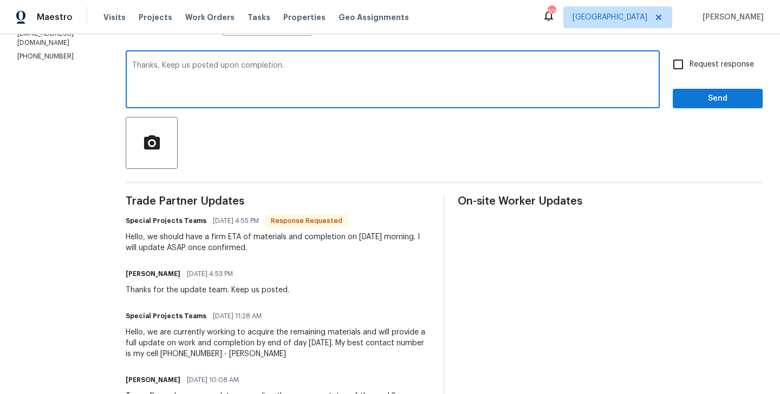
type textarea "Thanks, Keep us posted upon completion."
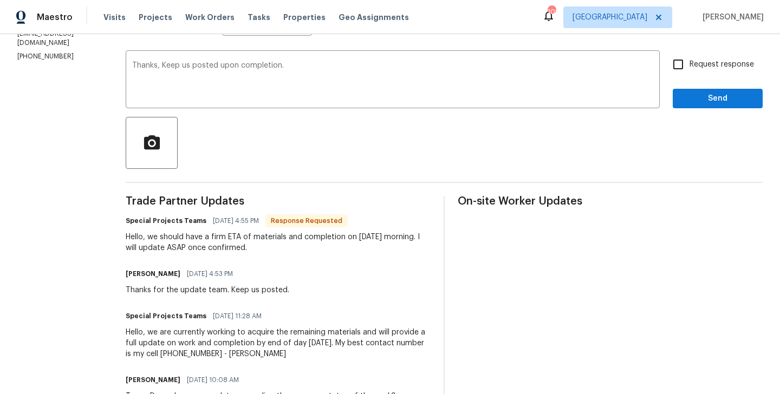
click at [693, 63] on span "Request response" at bounding box center [722, 64] width 64 height 11
click at [690, 63] on input "Request response" at bounding box center [678, 64] width 23 height 23
checkbox input "true"
click at [712, 93] on span "Send" at bounding box center [718, 99] width 73 height 14
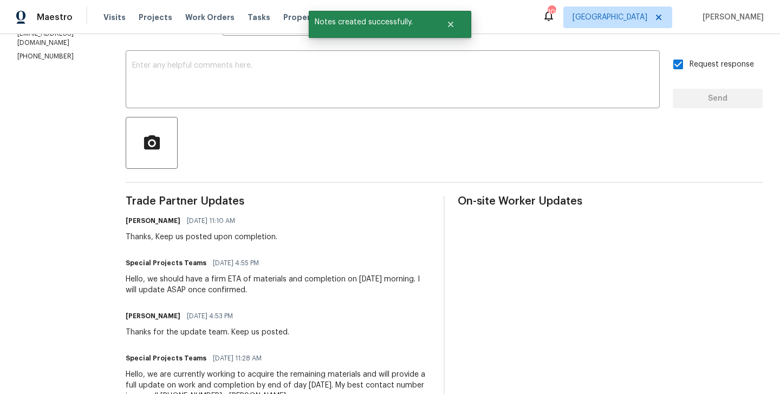
scroll to position [0, 0]
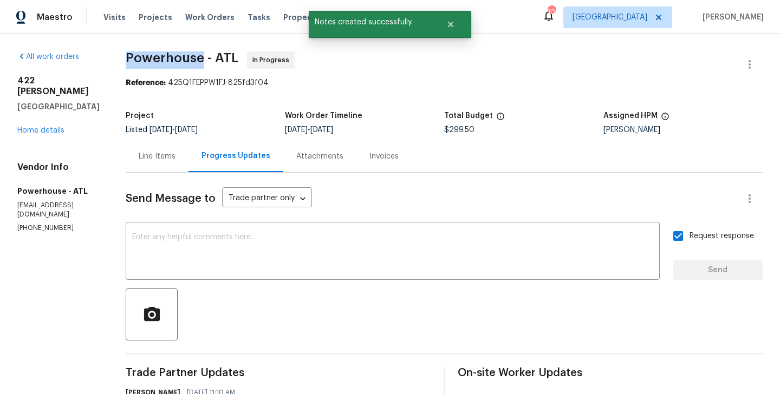
drag, startPoint x: 159, startPoint y: 60, endPoint x: 235, endPoint y: 60, distance: 75.8
copy span "Powerhouse"
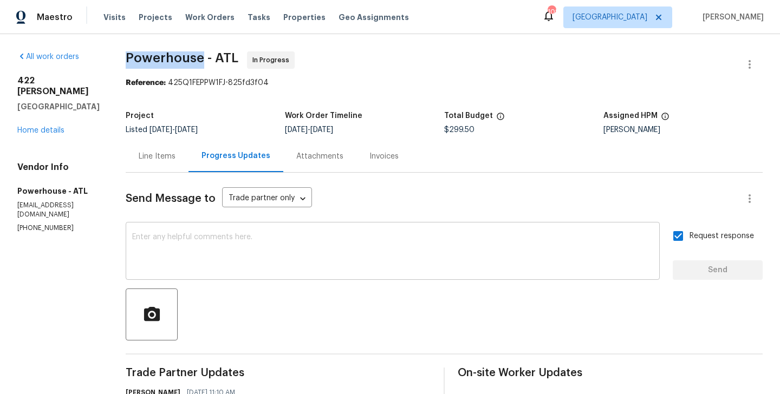
scroll to position [141, 0]
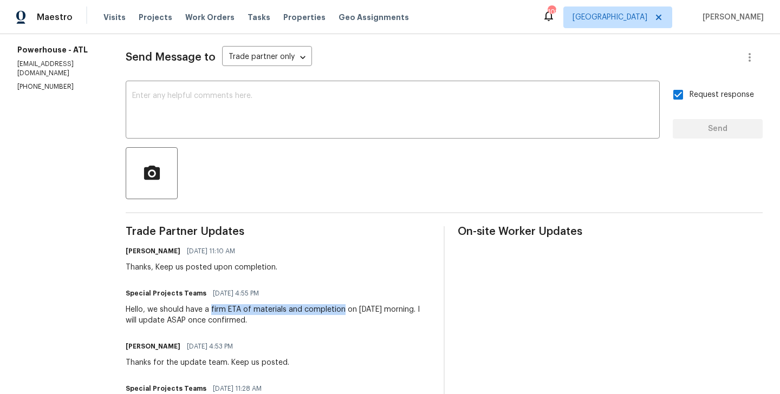
drag, startPoint x: 246, startPoint y: 311, endPoint x: 375, endPoint y: 310, distance: 128.9
click at [375, 310] on div "Hello, we should have a firm ETA of materials and completion on tomorrow mornin…" at bounding box center [278, 315] width 305 height 22
copy div "firm ETA of materials and completion"
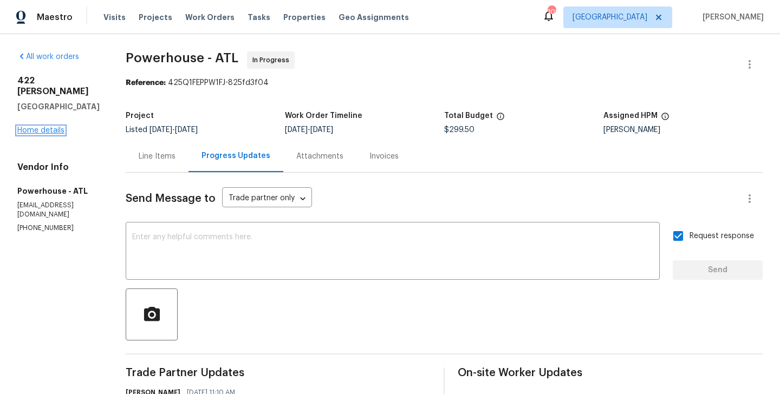
click at [43, 127] on link "Home details" at bounding box center [40, 131] width 47 height 8
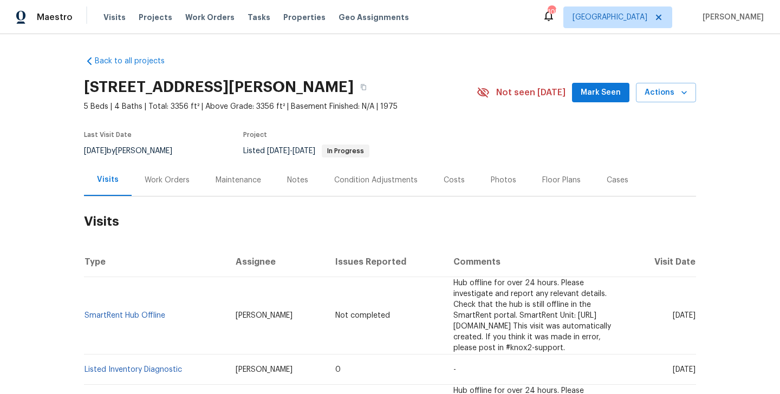
click at [169, 189] on div "Work Orders" at bounding box center [167, 180] width 71 height 32
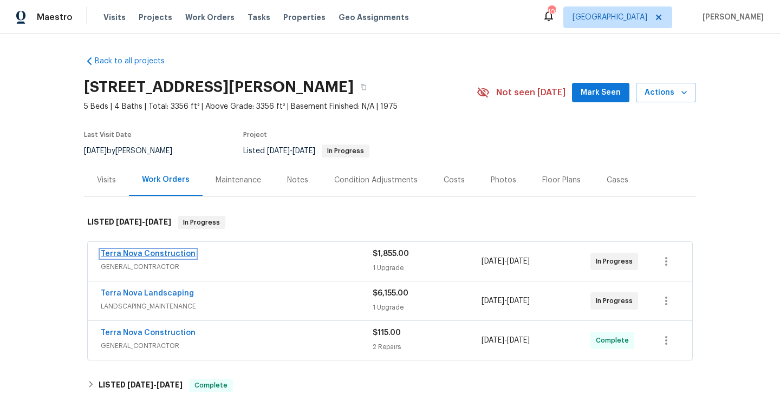
click at [158, 255] on link "Terra Nova Construction" at bounding box center [148, 254] width 95 height 8
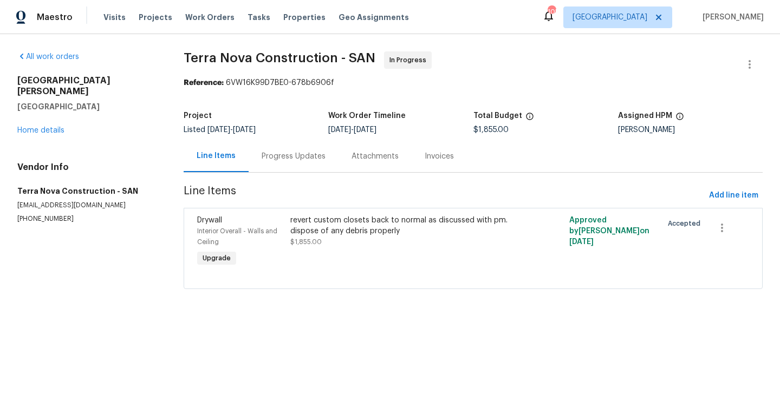
click at [277, 160] on div "Progress Updates" at bounding box center [294, 156] width 64 height 11
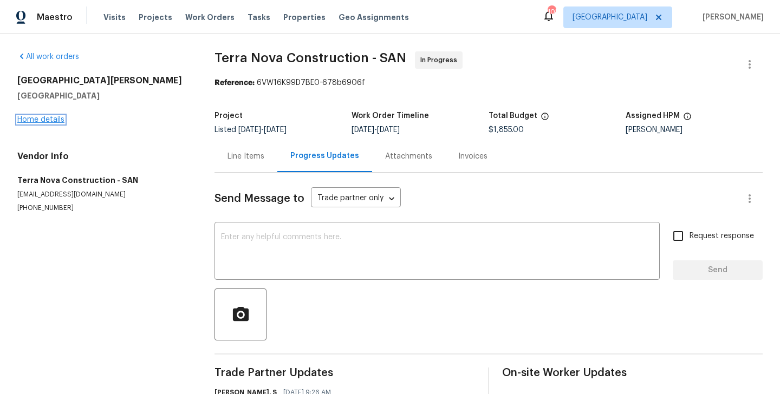
click at [43, 122] on link "Home details" at bounding box center [40, 120] width 47 height 8
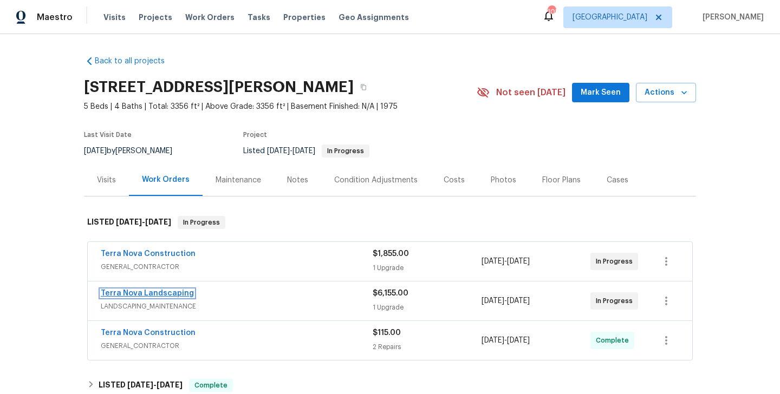
click at [164, 293] on link "Terra Nova Landscaping" at bounding box center [147, 294] width 93 height 8
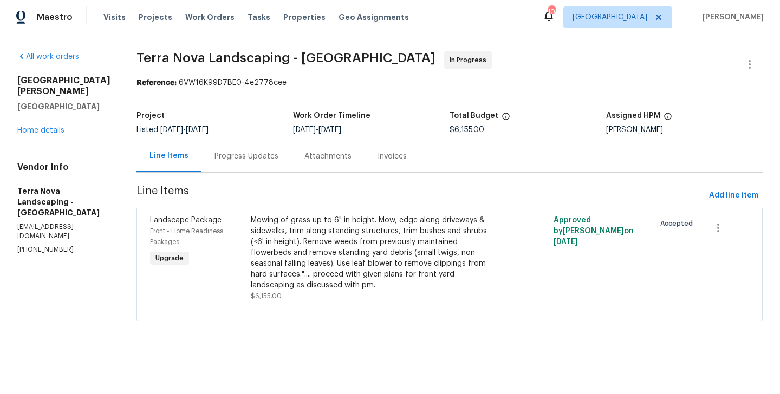
click at [262, 145] on div "Progress Updates" at bounding box center [247, 156] width 90 height 32
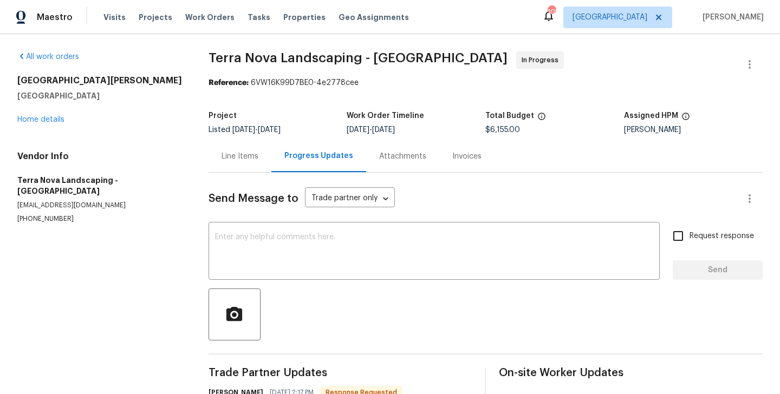
click at [239, 159] on div "Line Items" at bounding box center [240, 156] width 37 height 11
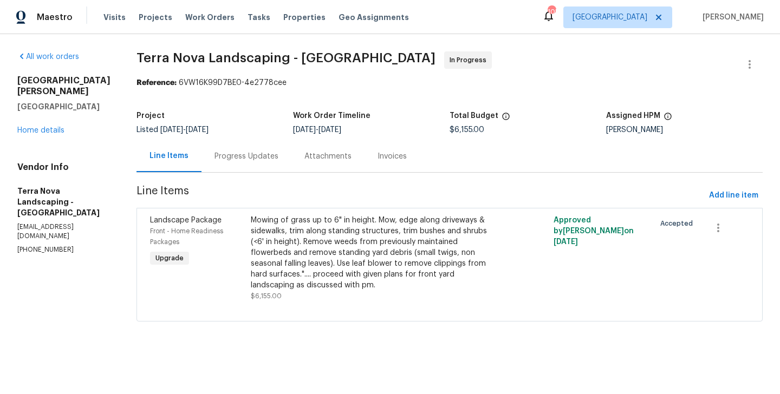
click at [47, 125] on div "13080 Camino Del Valle Poway, CA 92064 Home details" at bounding box center [63, 105] width 93 height 61
click at [47, 126] on div "13080 Camino Del Valle Poway, CA 92064 Home details" at bounding box center [63, 105] width 93 height 61
click at [49, 131] on link "Home details" at bounding box center [40, 131] width 47 height 8
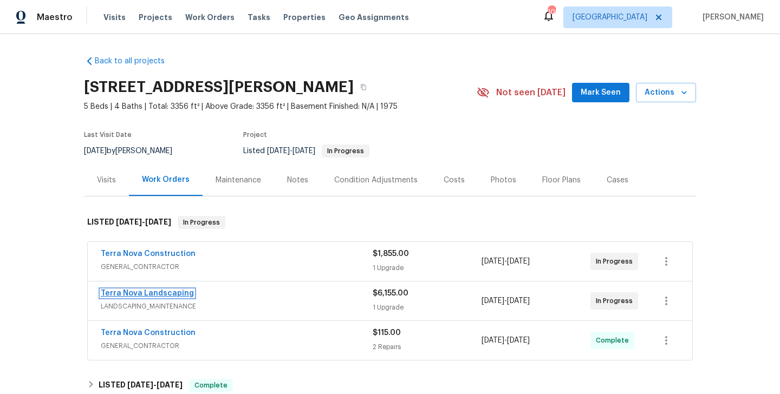
click at [152, 294] on link "Terra Nova Landscaping" at bounding box center [147, 294] width 93 height 8
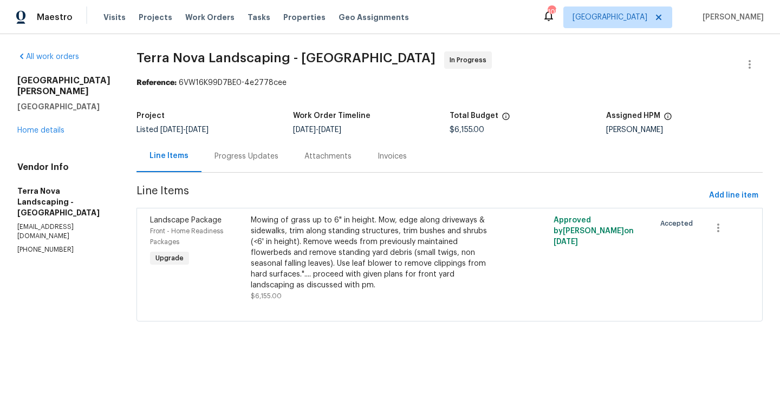
click at [263, 153] on div "Progress Updates" at bounding box center [247, 156] width 64 height 11
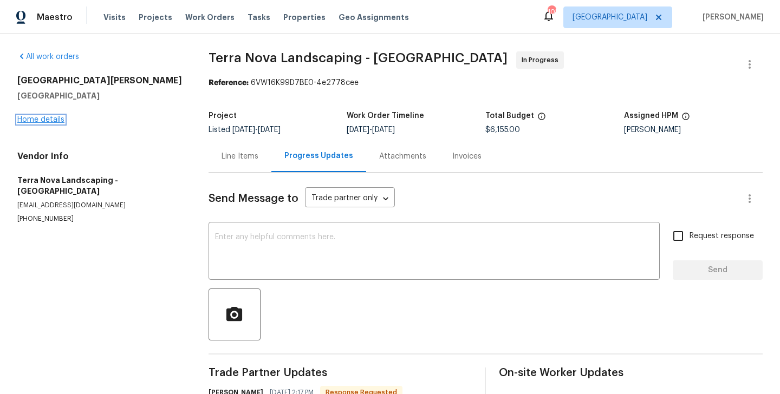
click at [60, 119] on link "Home details" at bounding box center [40, 120] width 47 height 8
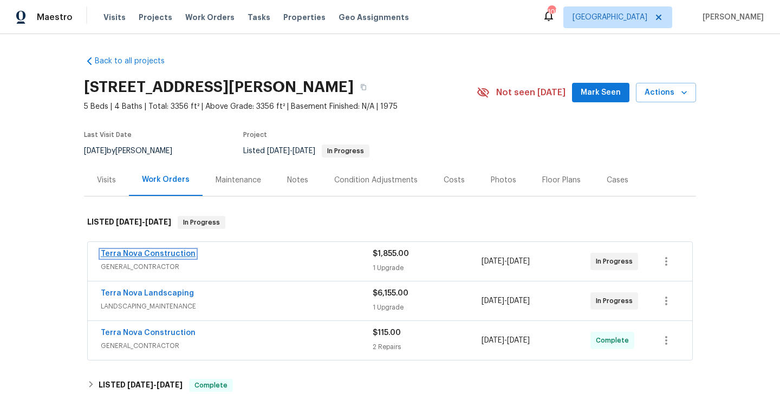
click at [174, 252] on link "Terra Nova Construction" at bounding box center [148, 254] width 95 height 8
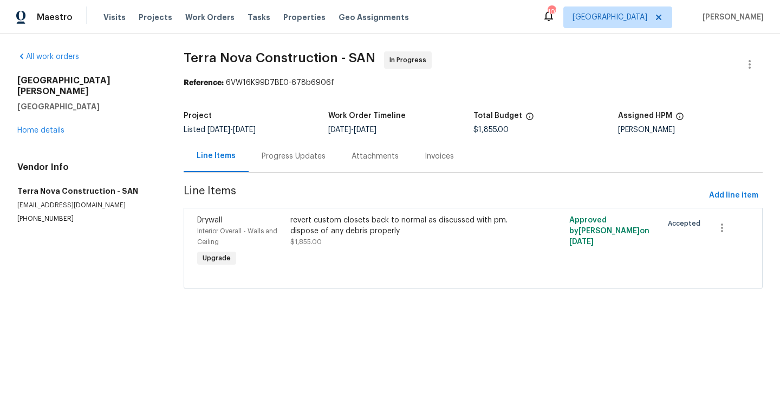
click at [283, 167] on div "Progress Updates" at bounding box center [294, 156] width 90 height 32
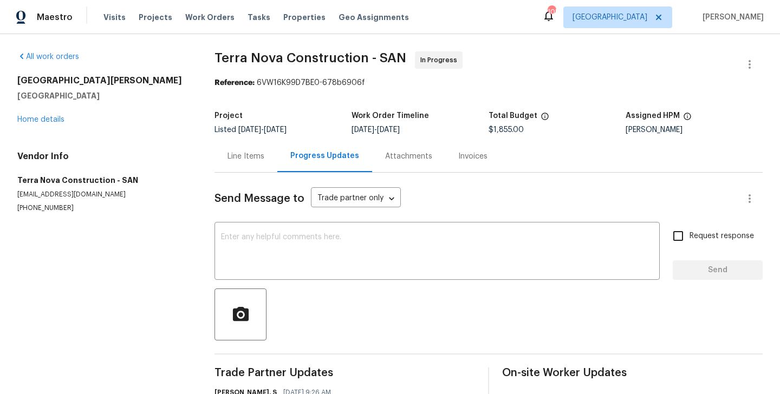
scroll to position [61, 0]
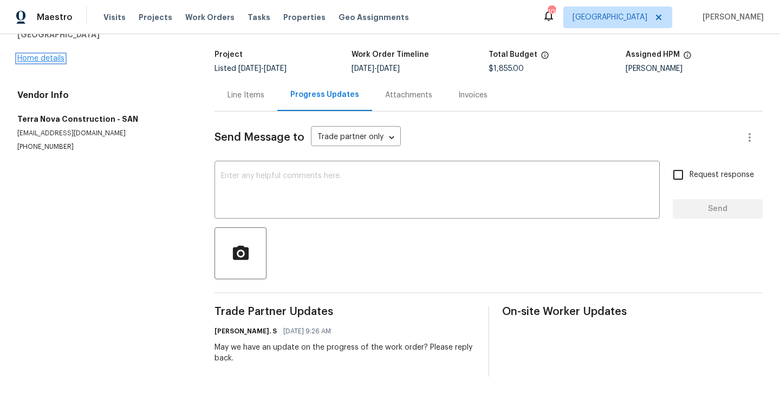
click at [36, 59] on link "Home details" at bounding box center [40, 59] width 47 height 8
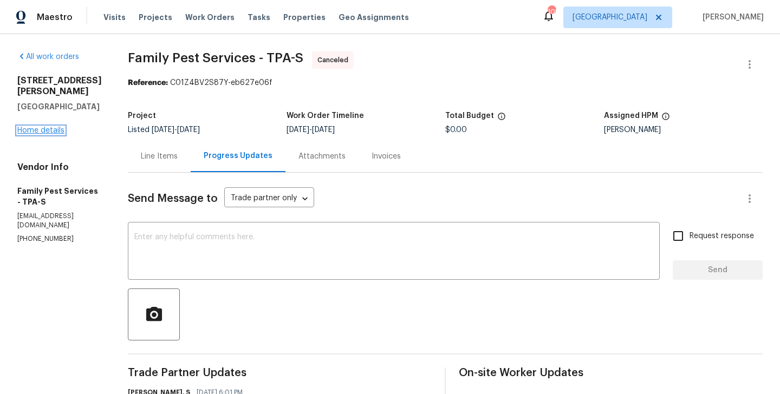
click at [37, 127] on link "Home details" at bounding box center [40, 131] width 47 height 8
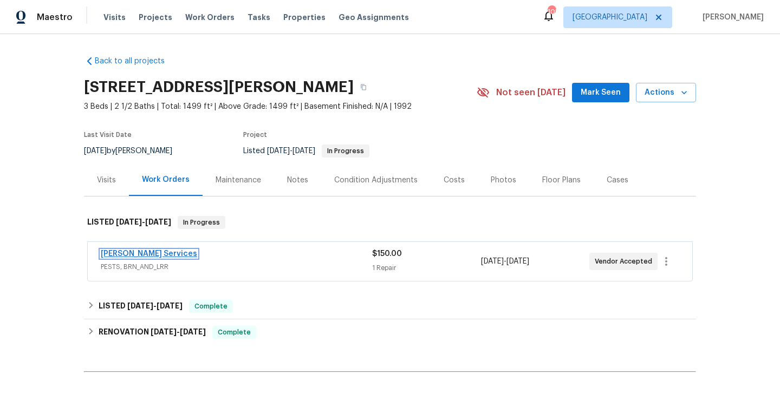
click at [153, 252] on link "[PERSON_NAME] Services" at bounding box center [149, 254] width 96 height 8
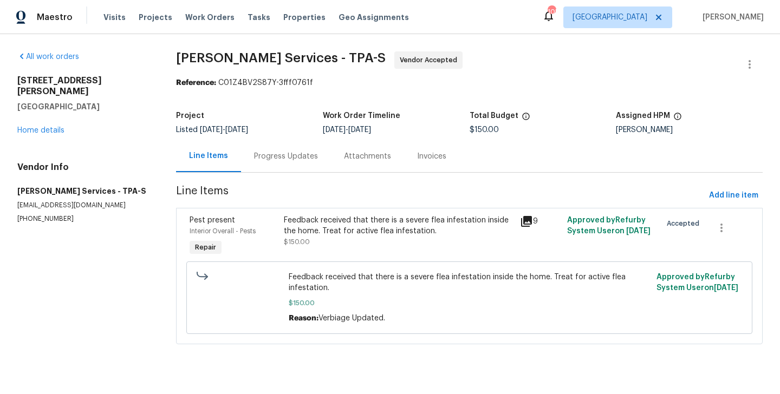
click at [280, 155] on div "Progress Updates" at bounding box center [286, 156] width 64 height 11
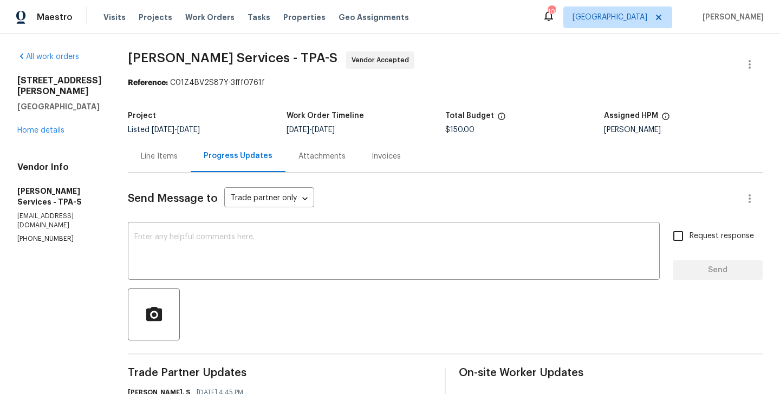
click at [178, 155] on div "Line Items" at bounding box center [159, 156] width 37 height 11
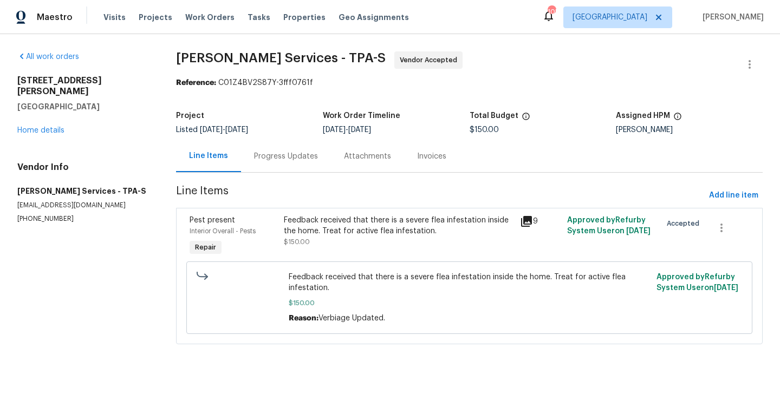
click at [417, 247] on div "Feedback received that there is a severe flea infestation inside the home. Trea…" at bounding box center [398, 231] width 229 height 33
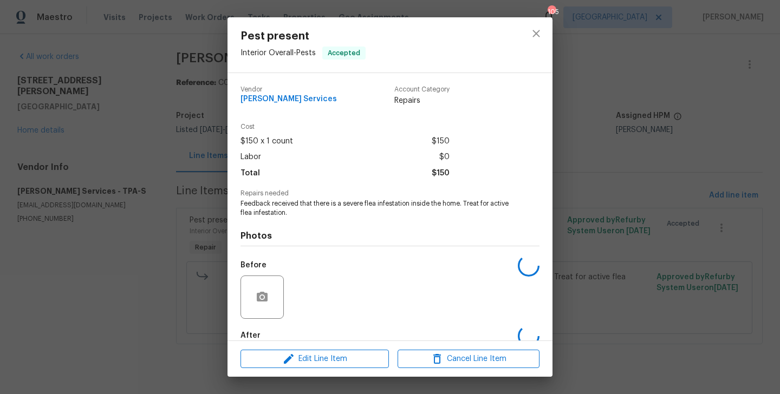
scroll to position [60, 0]
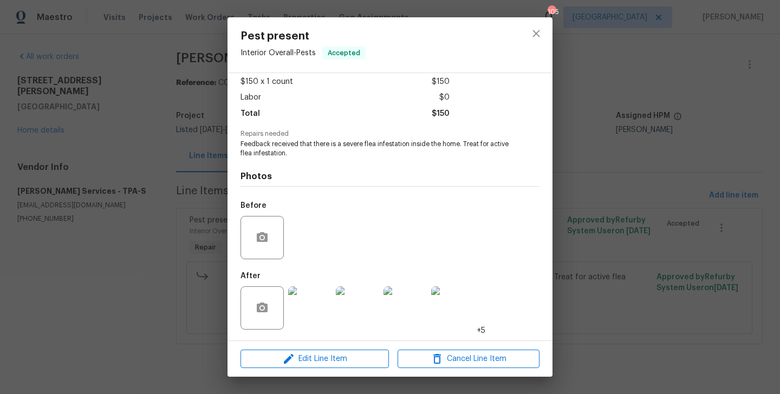
click at [647, 289] on div "Pest present Interior Overall - Pests Accepted Vendor [PERSON_NAME] Services Ac…" at bounding box center [390, 197] width 780 height 394
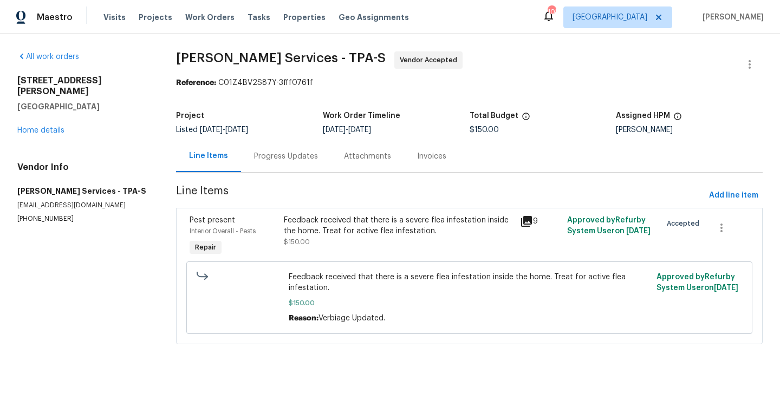
click at [291, 153] on div "Progress Updates" at bounding box center [286, 156] width 64 height 11
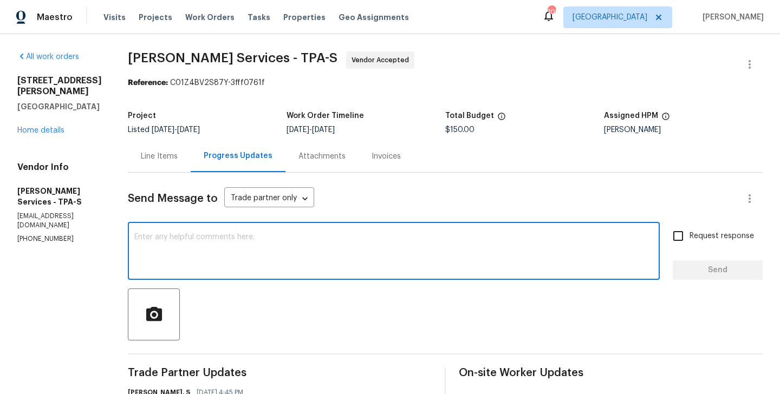
click at [251, 242] on textarea at bounding box center [393, 253] width 519 height 38
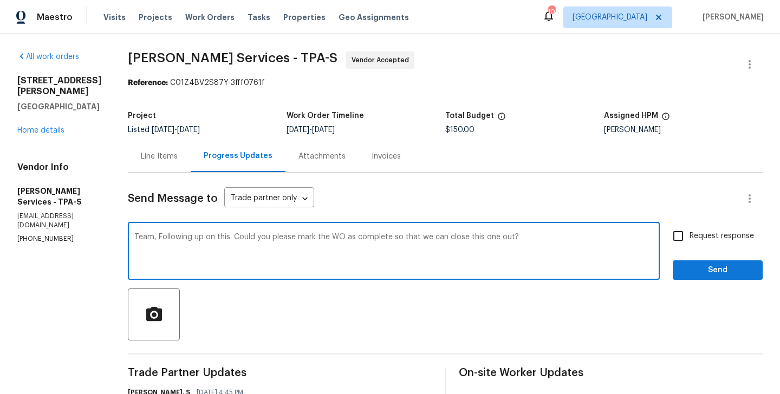
type textarea "Team, Following up on this. Could you please mark the WO as complete so that we…"
click at [700, 244] on label "Request response" at bounding box center [710, 236] width 87 height 23
click at [690, 244] on input "Request response" at bounding box center [678, 236] width 23 height 23
checkbox input "true"
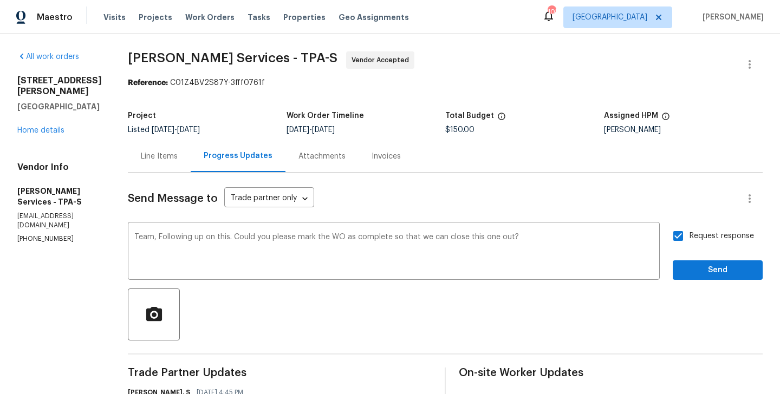
click at [696, 260] on div "Request response Send" at bounding box center [718, 252] width 90 height 55
click at [691, 265] on span "Send" at bounding box center [718, 271] width 73 height 14
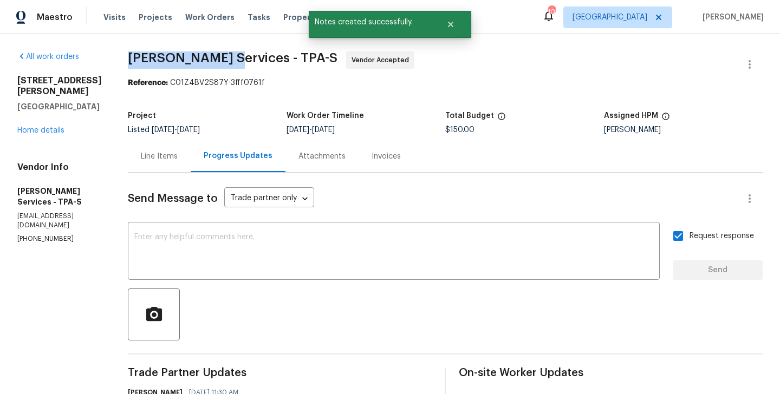
drag, startPoint x: 159, startPoint y: 61, endPoint x: 263, endPoint y: 61, distance: 103.5
copy span "[PERSON_NAME] Services"
click at [55, 127] on link "Home details" at bounding box center [40, 131] width 47 height 8
